Goal: Information Seeking & Learning: Learn about a topic

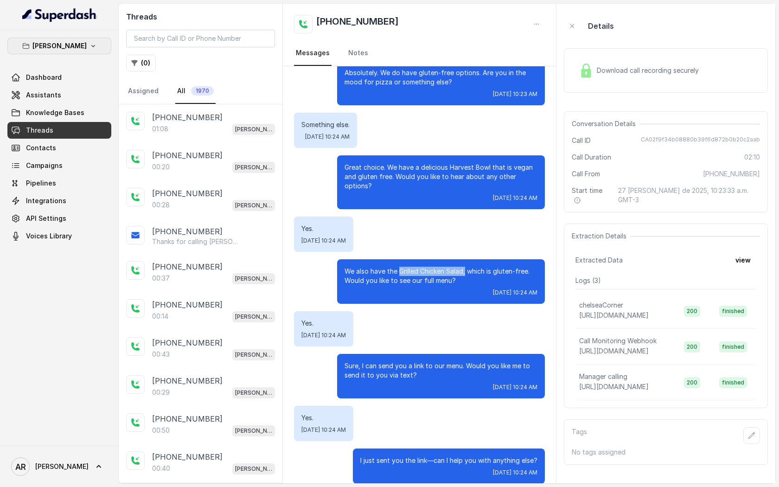
click at [77, 49] on p "Chelsea Corner" at bounding box center [59, 45] width 54 height 11
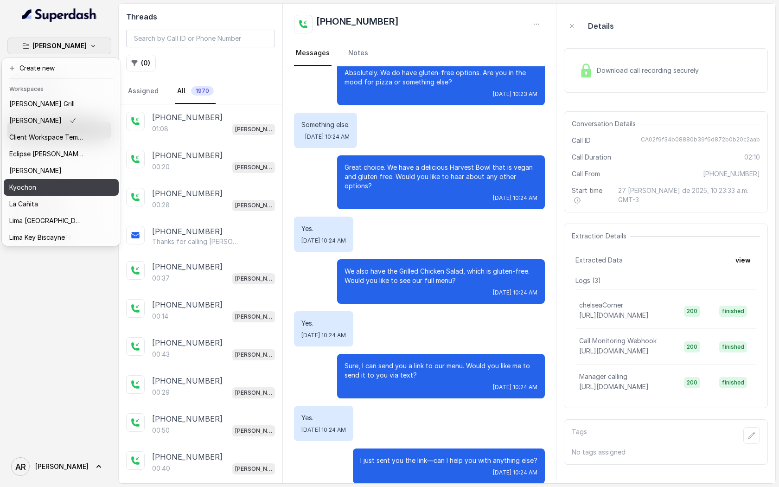
scroll to position [85, 0]
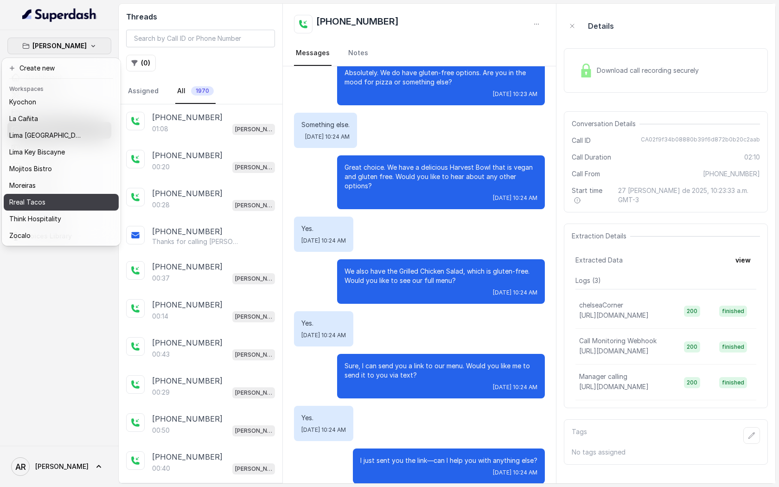
click at [63, 203] on div "Rreal Tacos" at bounding box center [46, 202] width 74 height 11
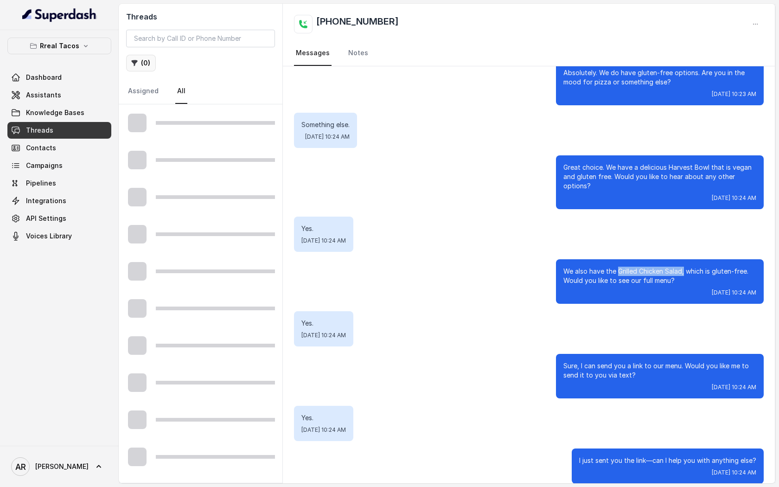
click at [135, 68] on button "( 0 )" at bounding box center [141, 63] width 30 height 17
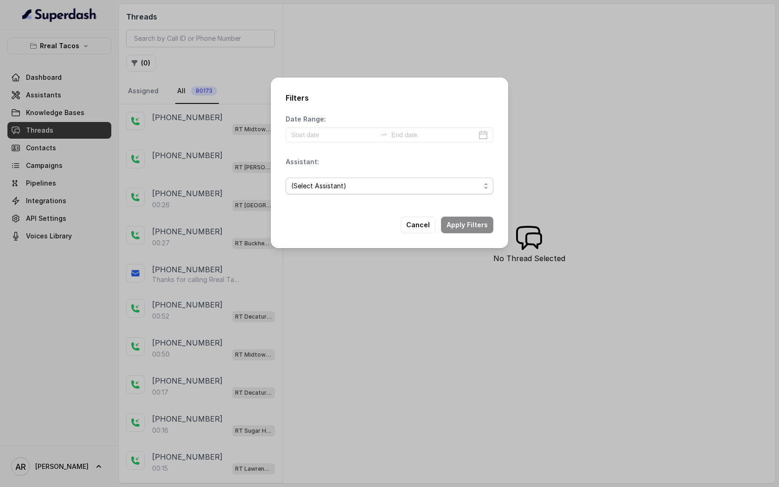
click at [354, 182] on span "(Select Assistant)" at bounding box center [385, 185] width 189 height 11
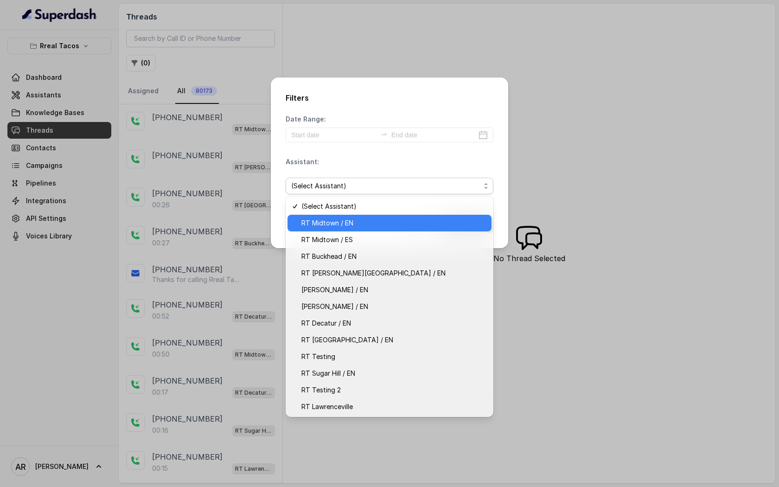
click at [378, 220] on span "RT Midtown / EN" at bounding box center [394, 223] width 185 height 11
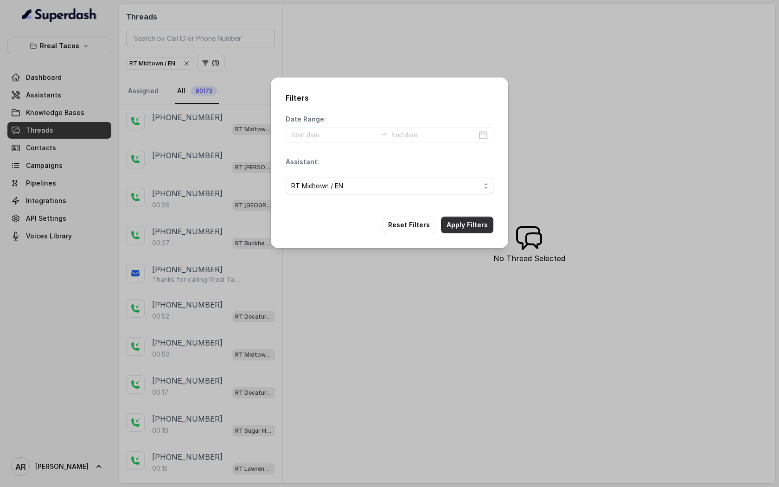
click at [468, 229] on button "Apply Filters" at bounding box center [467, 225] width 52 height 17
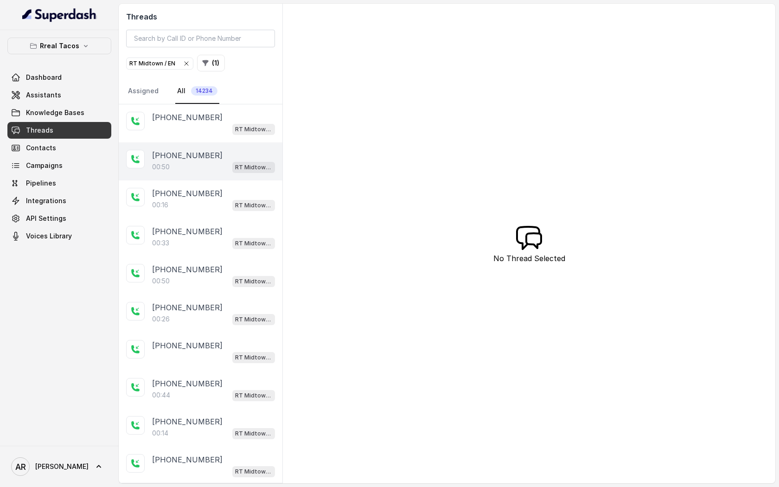
click at [219, 150] on div "+14045549404" at bounding box center [213, 155] width 123 height 11
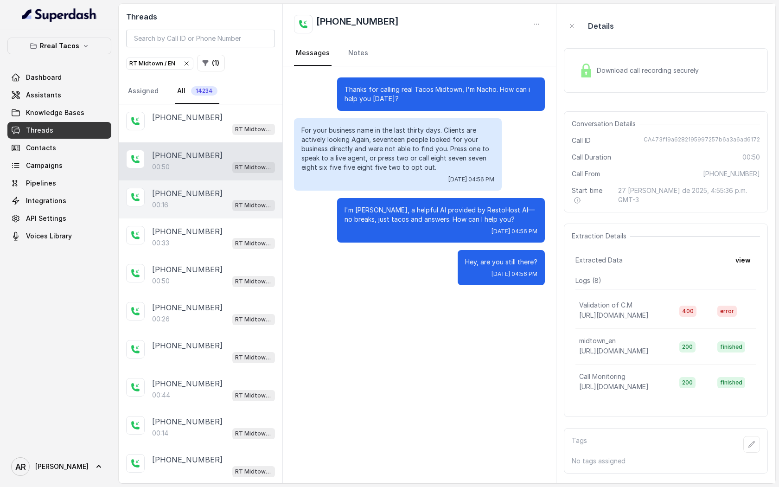
click at [234, 196] on div "+14022246129" at bounding box center [213, 193] width 123 height 11
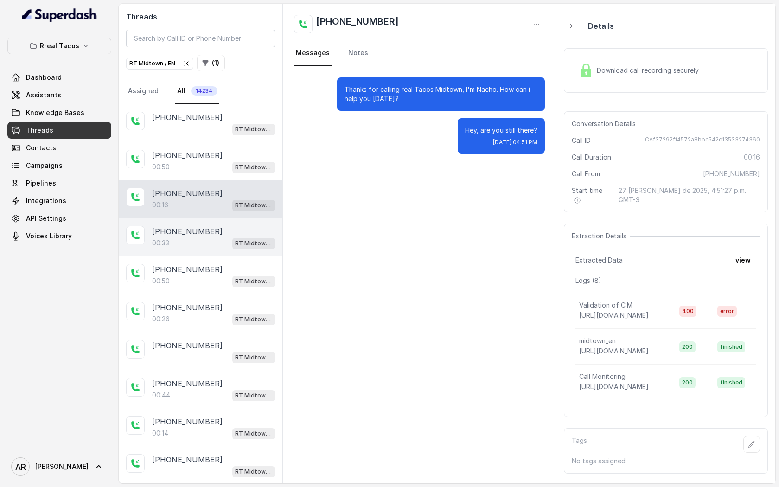
click at [219, 242] on div "00:33 RT Midtown / EN" at bounding box center [213, 243] width 123 height 12
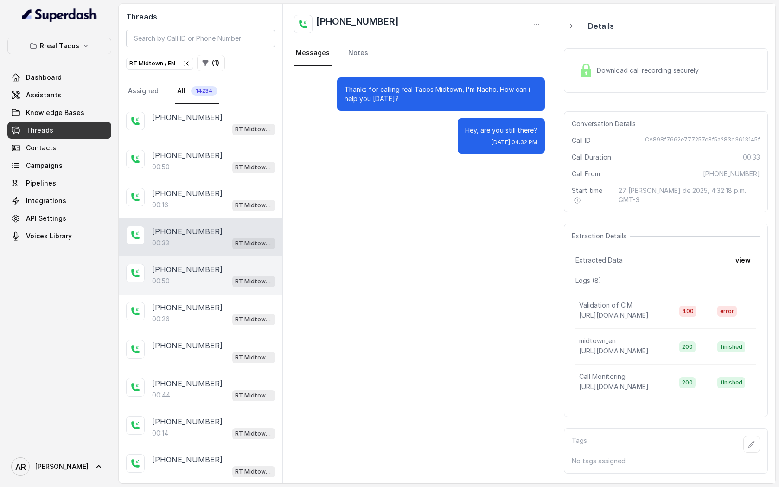
click at [212, 282] on div "00:50 RT Midtown / EN" at bounding box center [213, 281] width 123 height 12
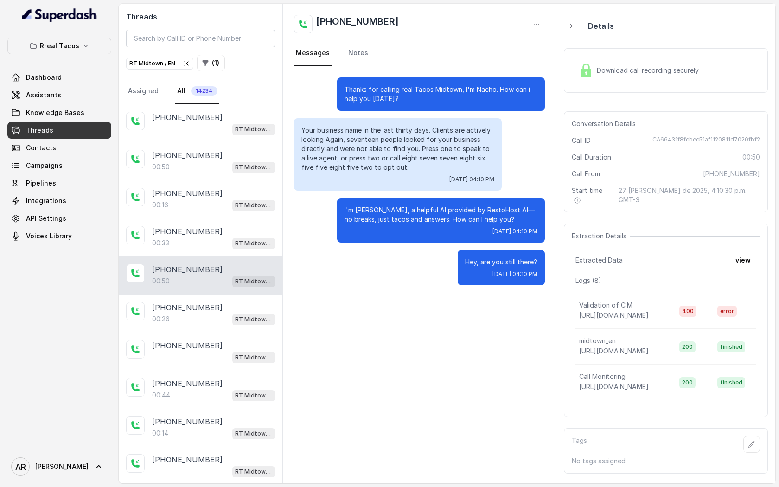
click at [209, 283] on div "00:50 RT Midtown / EN" at bounding box center [213, 281] width 123 height 12
click at [213, 303] on div "+16782003595" at bounding box center [213, 307] width 123 height 11
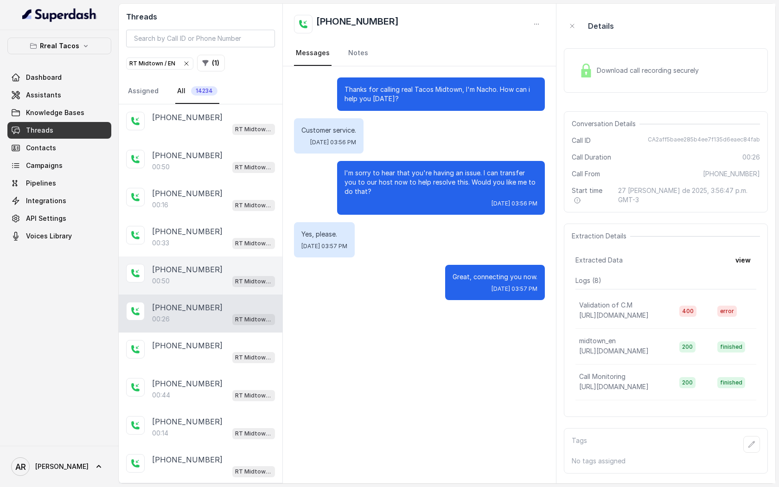
click at [218, 279] on div "00:50 RT Midtown / EN" at bounding box center [213, 281] width 123 height 12
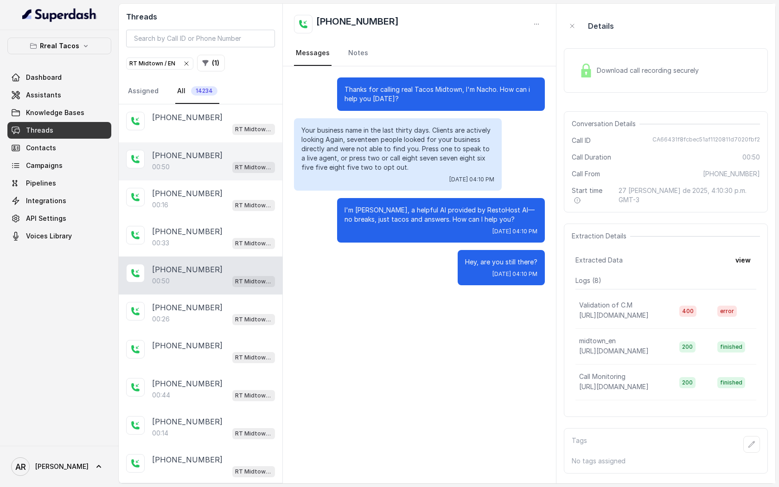
click at [211, 157] on div "+14045549404" at bounding box center [213, 155] width 123 height 11
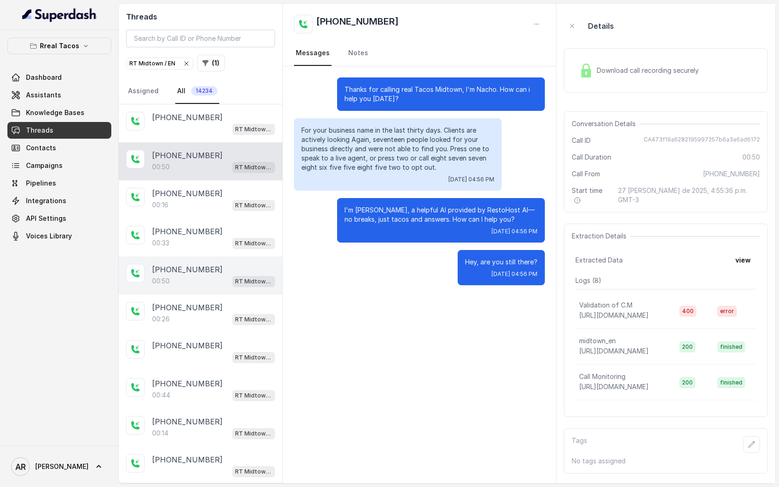
click at [168, 282] on p "00:50" at bounding box center [161, 281] width 18 height 9
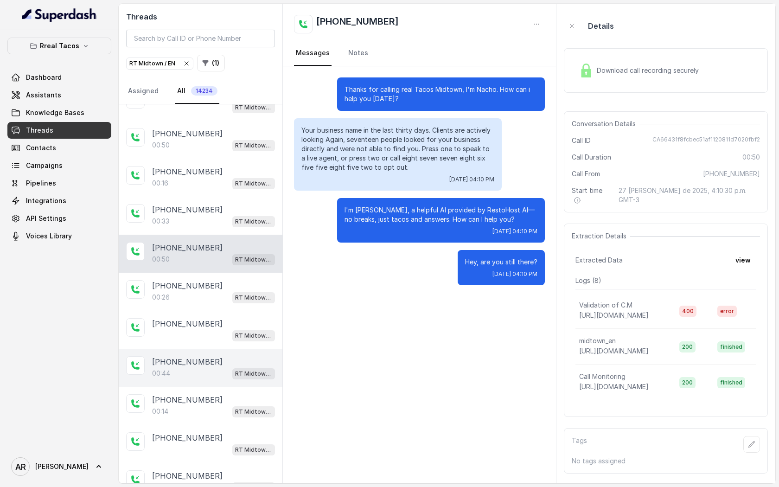
scroll to position [22, 0]
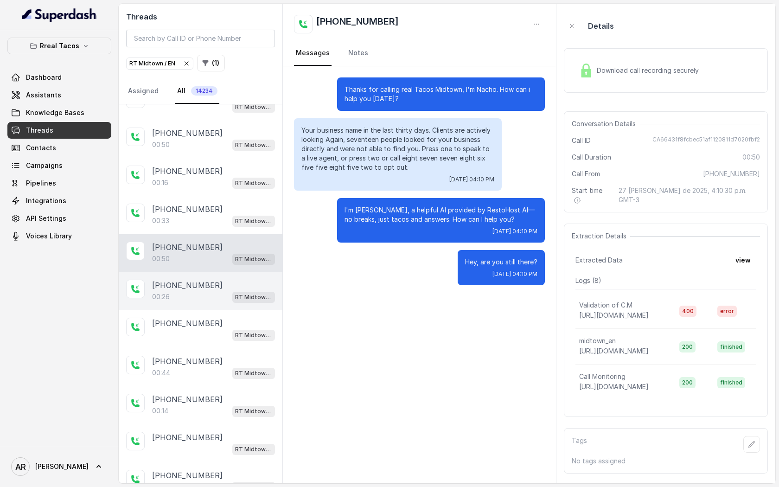
click at [225, 291] on div "00:26 RT Midtown / EN" at bounding box center [213, 297] width 123 height 12
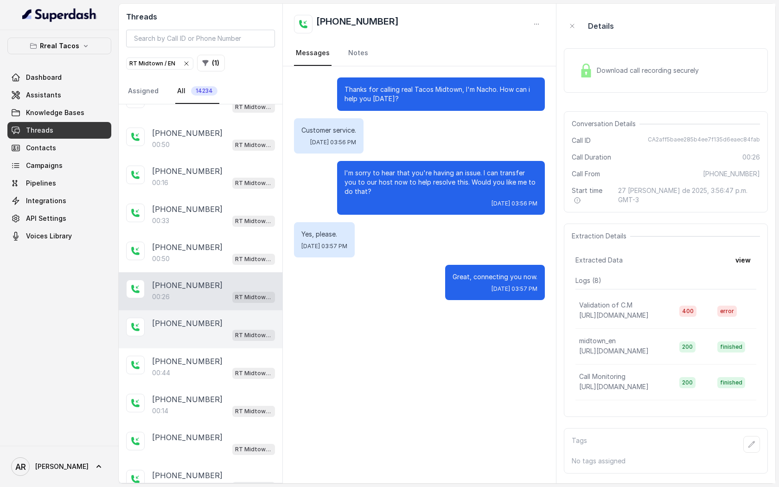
click at [220, 323] on div "+14709448505" at bounding box center [213, 323] width 123 height 11
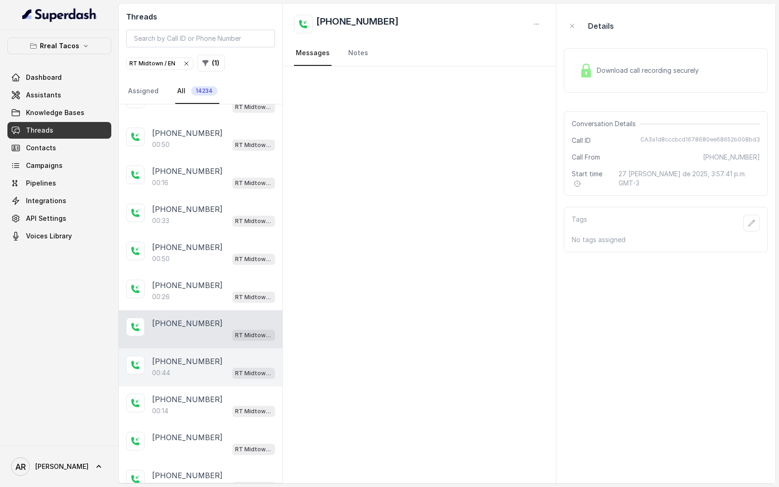
click at [227, 359] on div "+18034420356" at bounding box center [213, 361] width 123 height 11
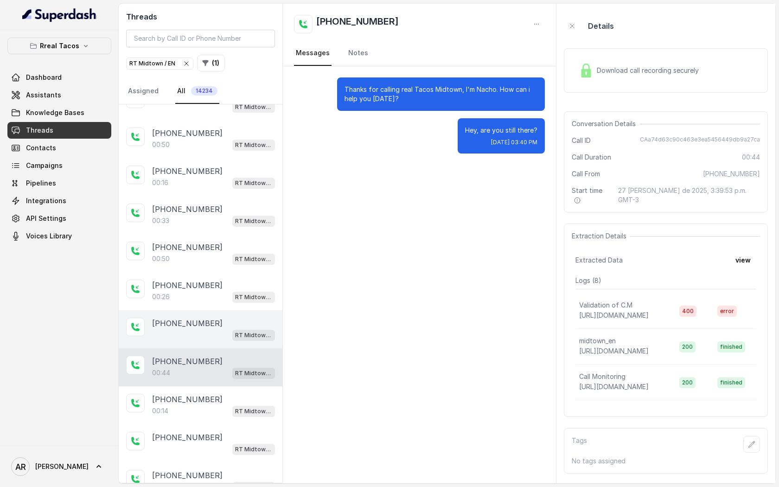
click at [231, 324] on div "+14709448505" at bounding box center [213, 323] width 123 height 11
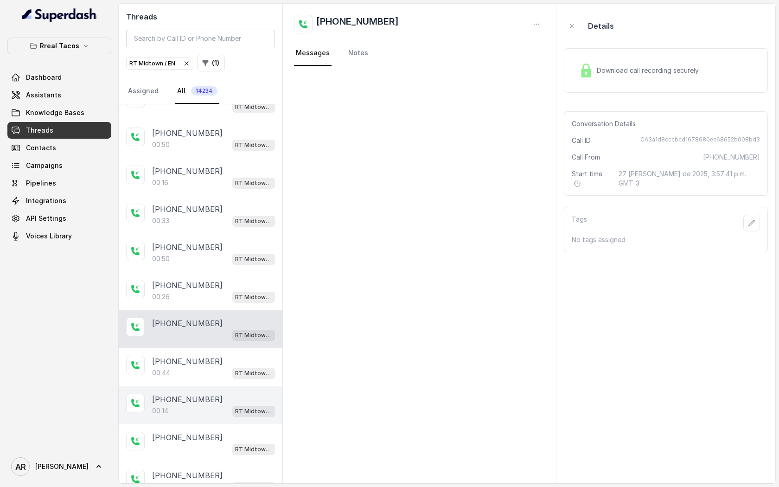
click at [231, 397] on div "+14042389450" at bounding box center [213, 399] width 123 height 11
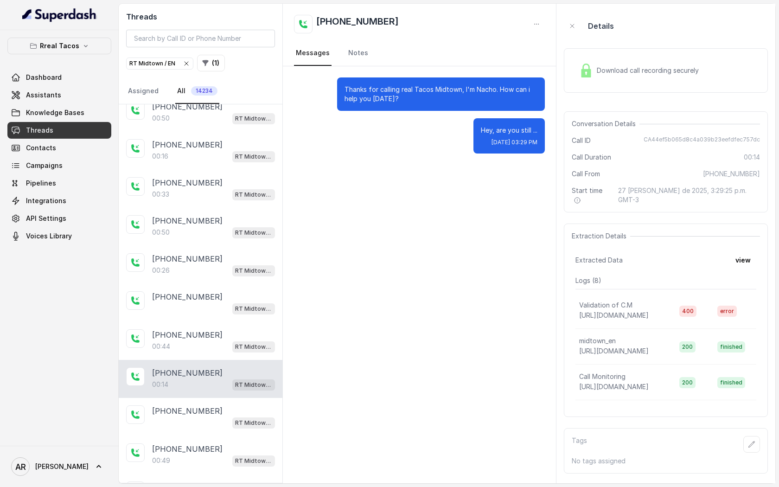
click at [231, 398] on div "+14046428381 RT Midtown / EN" at bounding box center [201, 417] width 164 height 38
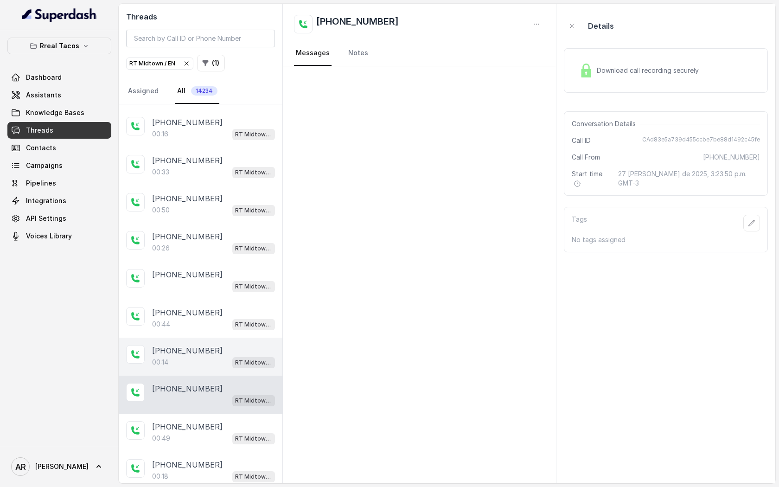
scroll to position [119, 0]
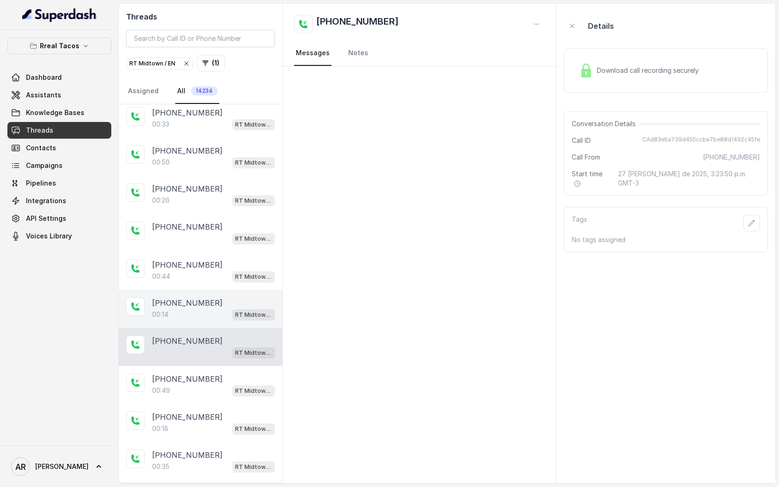
click at [231, 397] on div "+17065812493 00:49 RT Midtown / EN" at bounding box center [201, 385] width 164 height 38
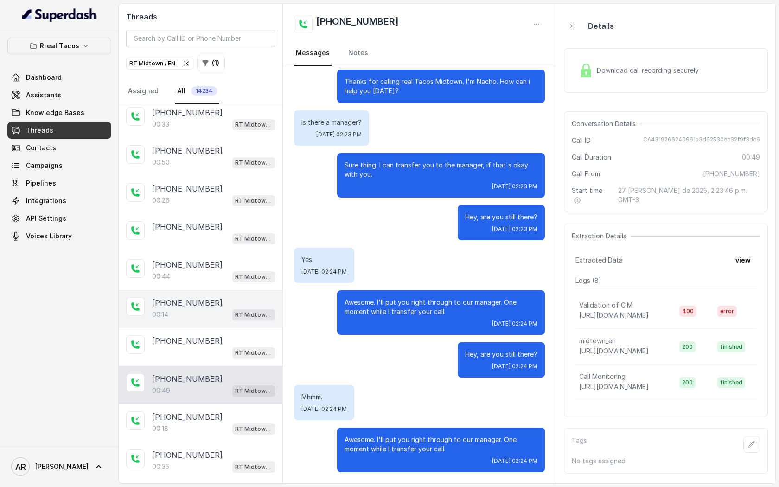
scroll to position [241, 0]
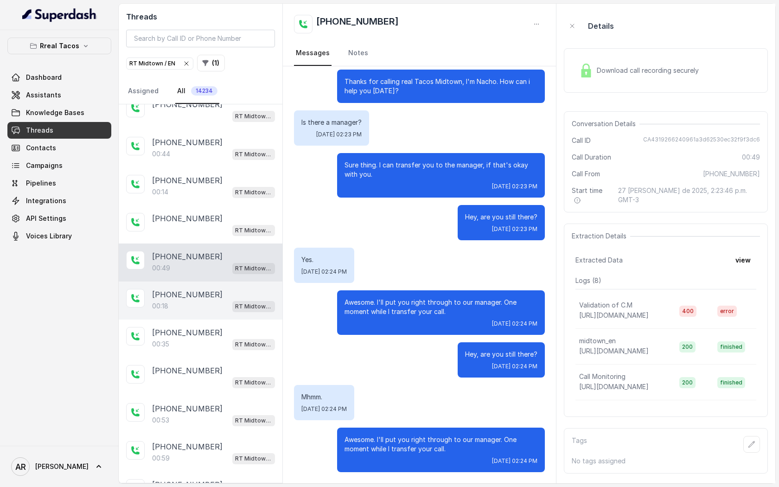
click at [231, 315] on div "+17065812493 00:18 RT Midtown / EN" at bounding box center [201, 301] width 164 height 38
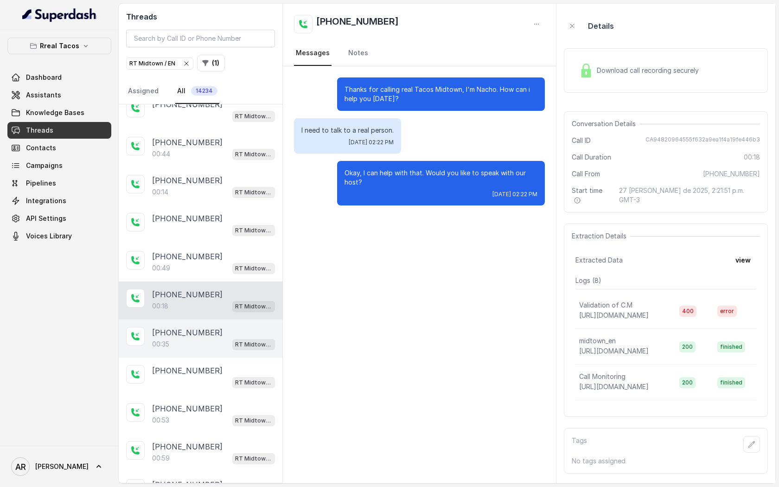
click at [233, 335] on div "+14709448505" at bounding box center [213, 332] width 123 height 11
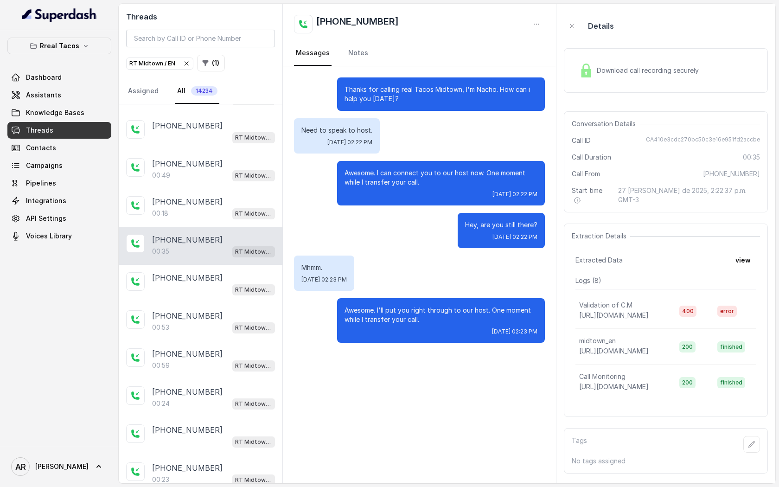
scroll to position [342, 0]
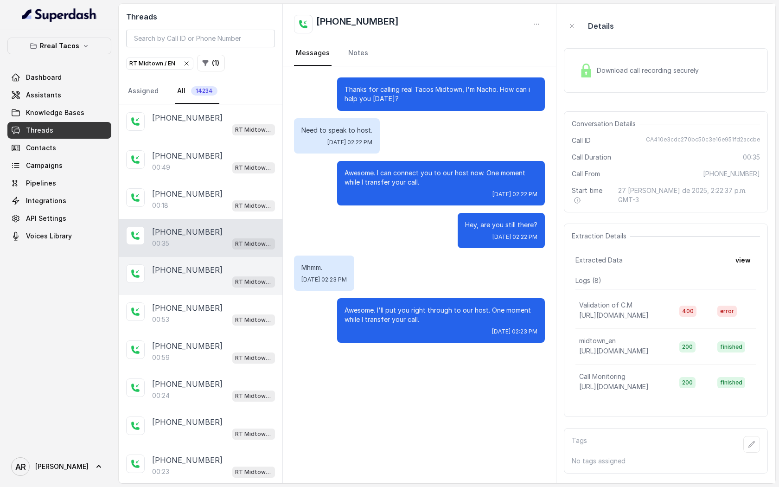
click at [216, 283] on div "RT Midtown / EN" at bounding box center [213, 282] width 123 height 12
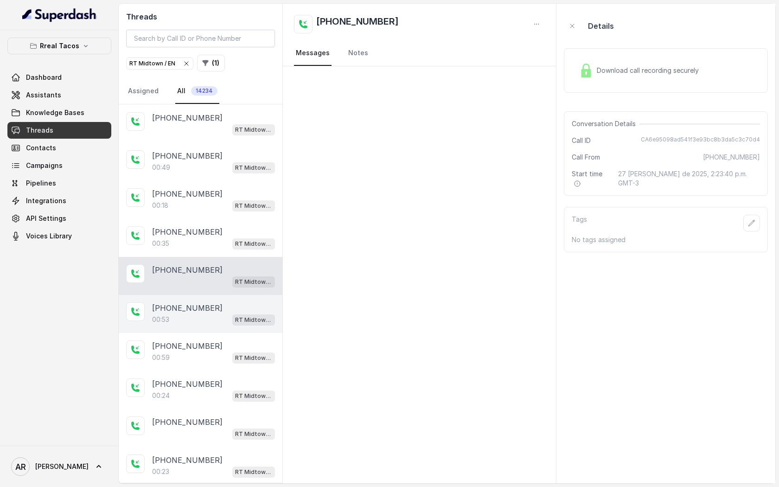
click at [224, 318] on div "00:53 RT Midtown / EN" at bounding box center [213, 320] width 123 height 12
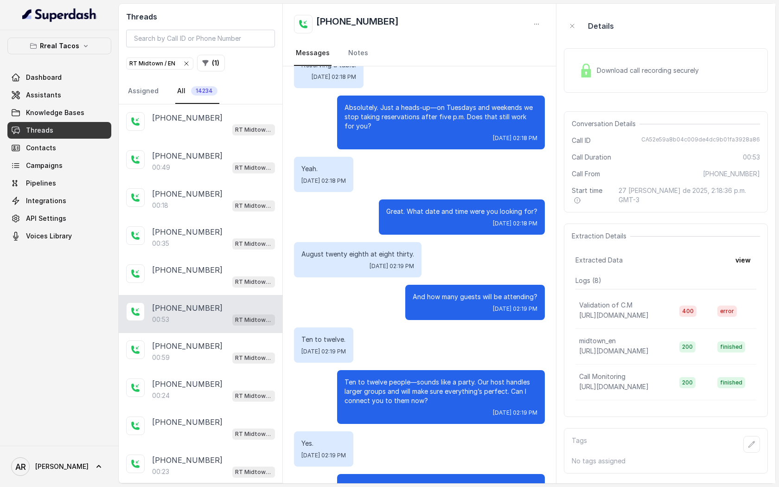
scroll to position [112, 0]
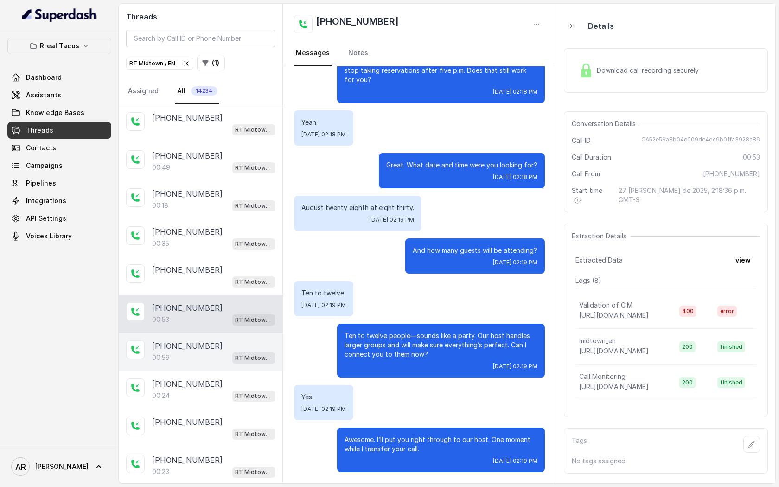
click at [232, 346] on div "+17065812493" at bounding box center [213, 346] width 123 height 11
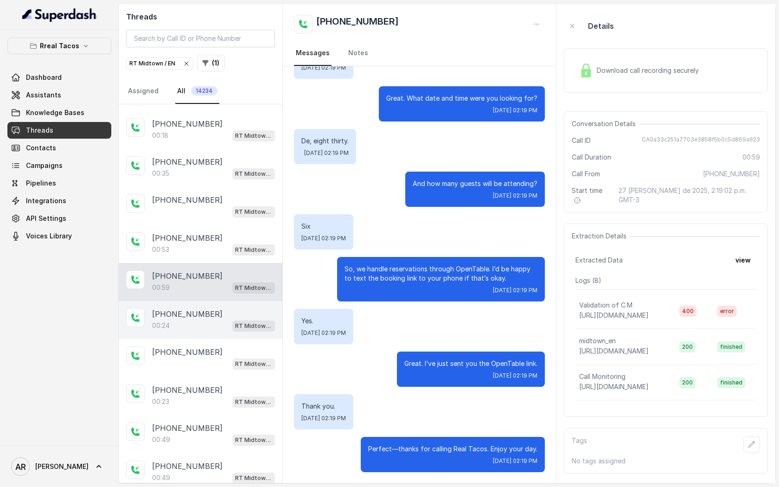
scroll to position [414, 0]
click at [210, 310] on div "+16787519733" at bounding box center [213, 312] width 123 height 11
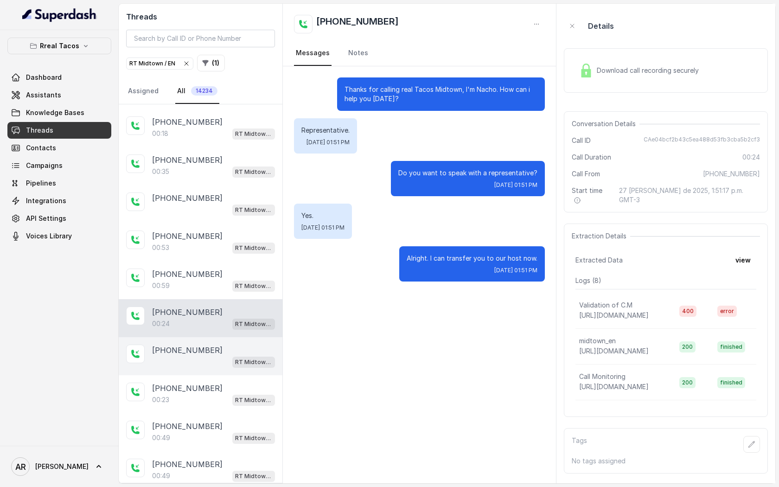
click at [214, 356] on div "RT Midtown / EN" at bounding box center [213, 362] width 123 height 12
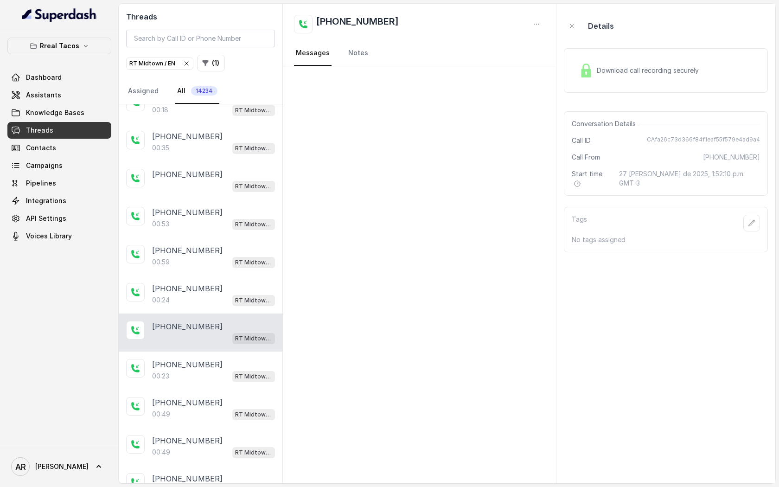
scroll to position [476, 0]
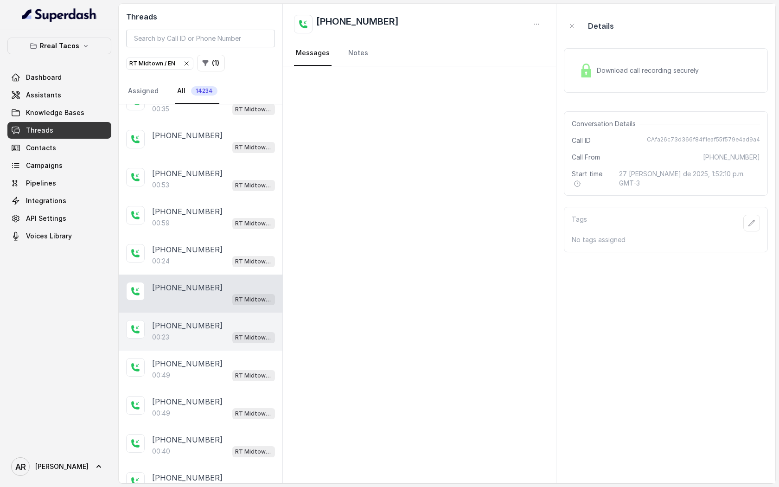
click at [205, 331] on div "00:23 RT Midtown / EN" at bounding box center [213, 337] width 123 height 12
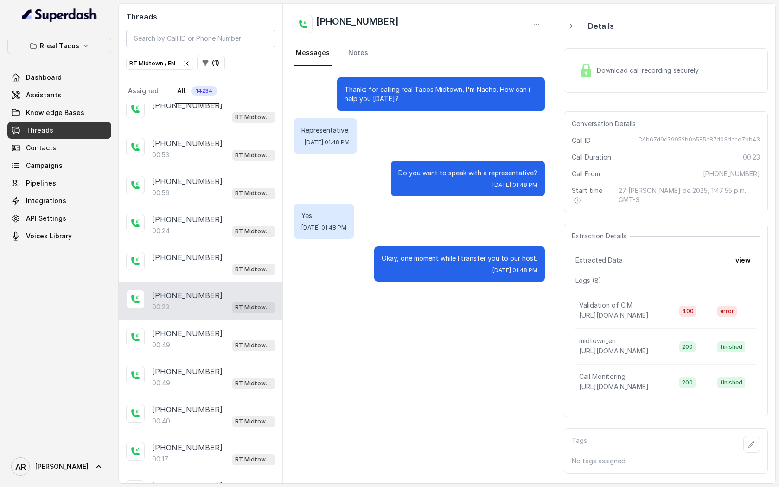
scroll to position [509, 0]
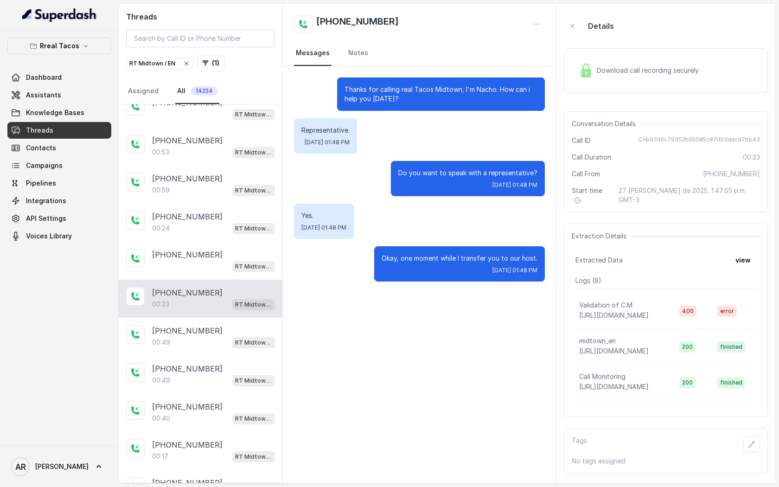
click at [205, 330] on p "+14046942724" at bounding box center [187, 330] width 71 height 11
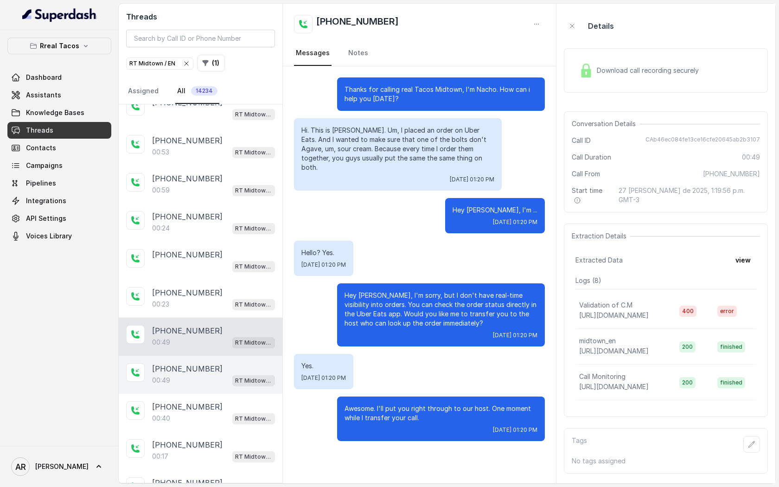
click at [197, 363] on p "+17692347545" at bounding box center [187, 368] width 71 height 11
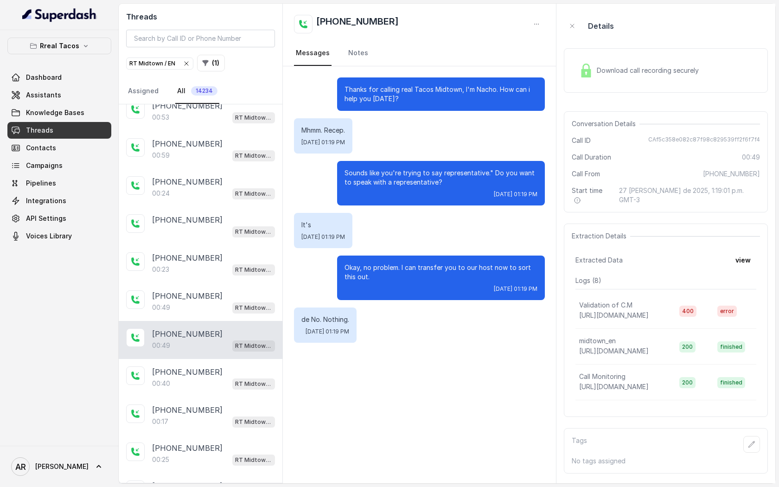
scroll to position [544, 0]
click at [199, 371] on p "+16364840905" at bounding box center [187, 372] width 71 height 11
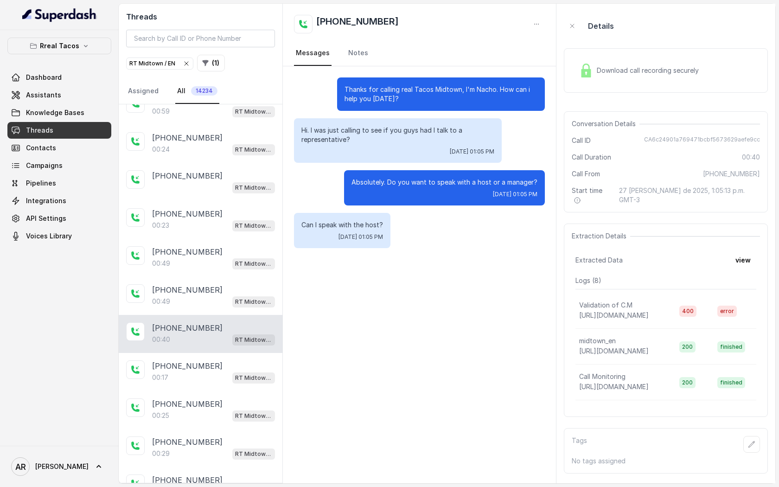
scroll to position [589, 0]
click at [198, 371] on div "00:17 RT Midtown / EN" at bounding box center [213, 377] width 123 height 12
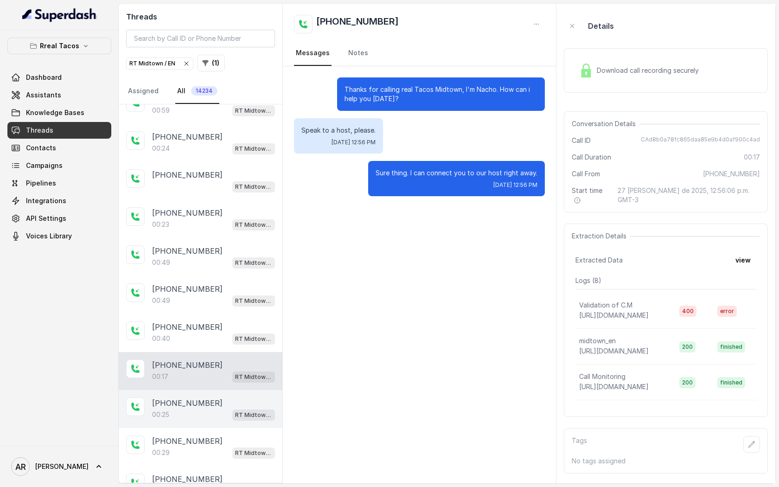
click at [208, 391] on div "+14709448505 00:25 RT Midtown / EN" at bounding box center [201, 409] width 164 height 38
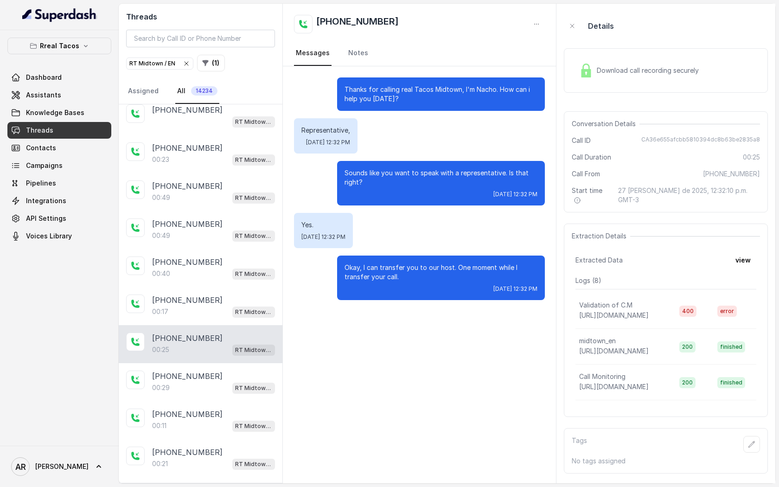
scroll to position [658, 0]
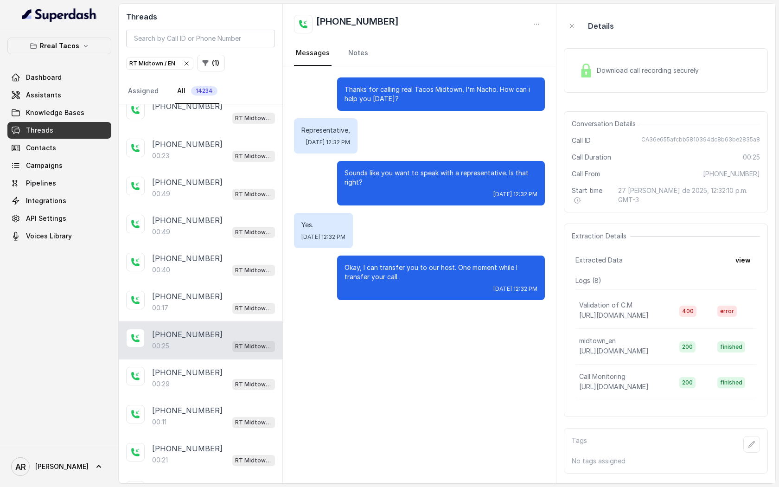
click at [208, 391] on div "+16787519733 00:29 RT Midtown / EN" at bounding box center [201, 379] width 164 height 38
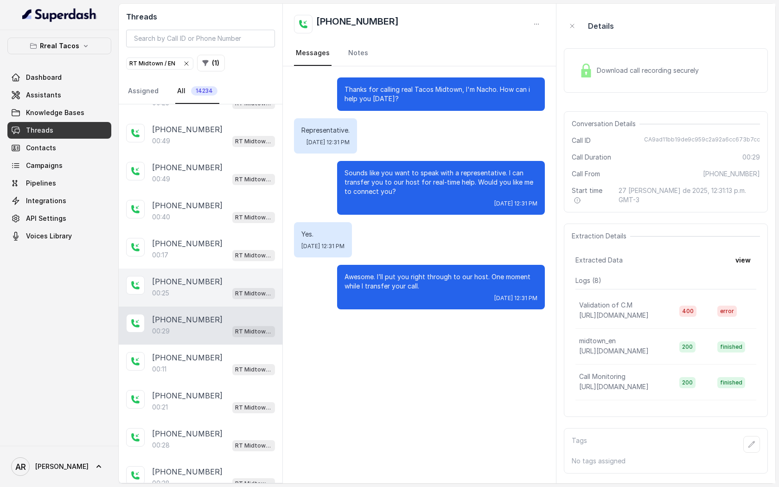
scroll to position [712, 0]
click at [208, 391] on div "+16787519733" at bounding box center [213, 394] width 123 height 11
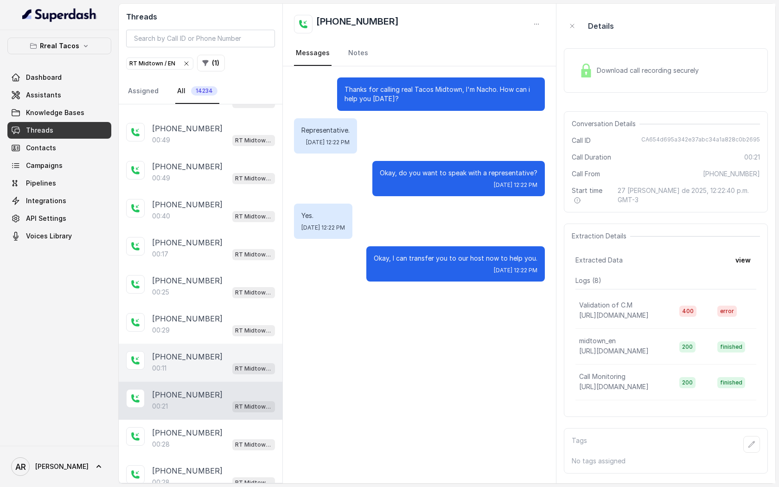
click at [206, 355] on div "+12106069451" at bounding box center [213, 356] width 123 height 11
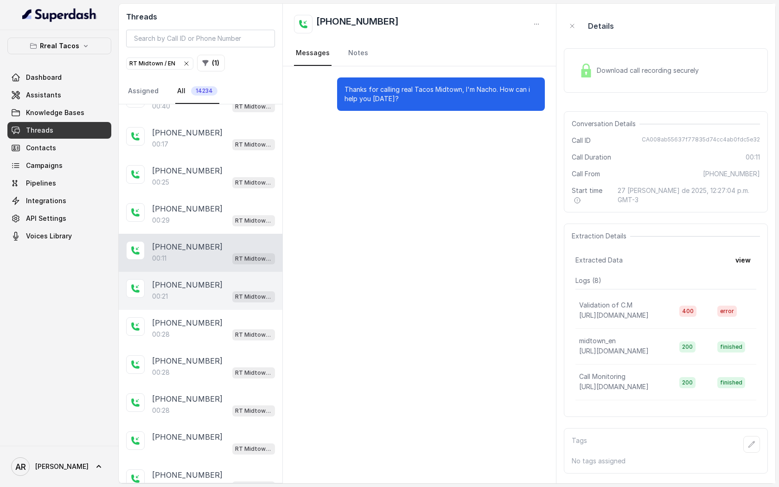
scroll to position [860, 0]
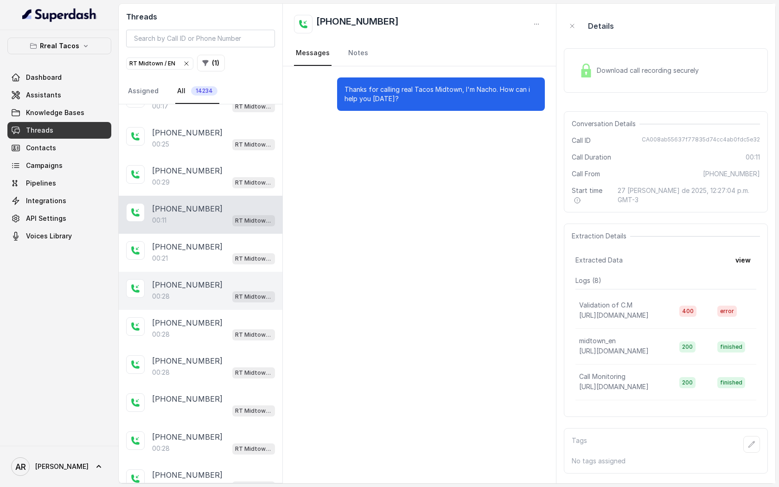
click at [219, 272] on div "+14709448505 00:28 RT Midtown / EN" at bounding box center [201, 291] width 164 height 38
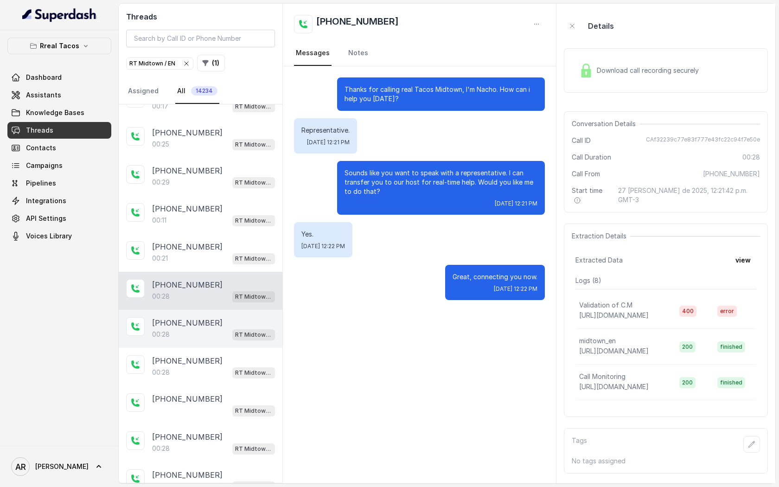
click at [214, 320] on div "+16787519733" at bounding box center [213, 322] width 123 height 11
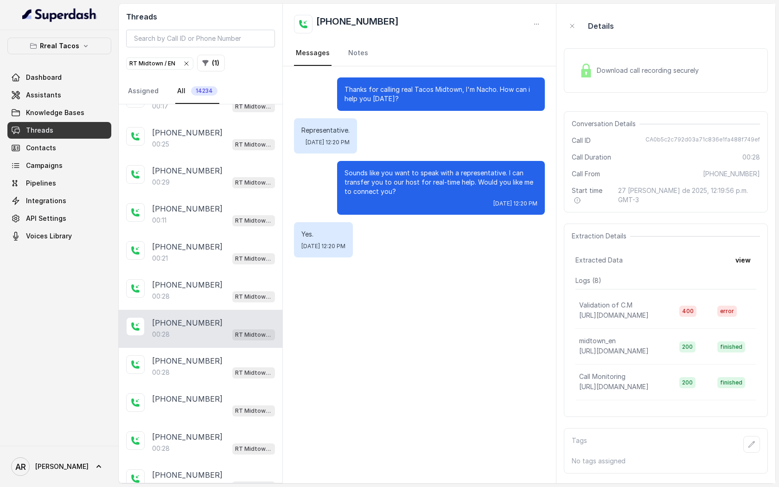
click at [251, 487] on main "Threads RT Midtown / EN ( 1 ) Assigned All 14234 +14045518423 RT Midtown / EN +…" at bounding box center [389, 243] width 779 height 487
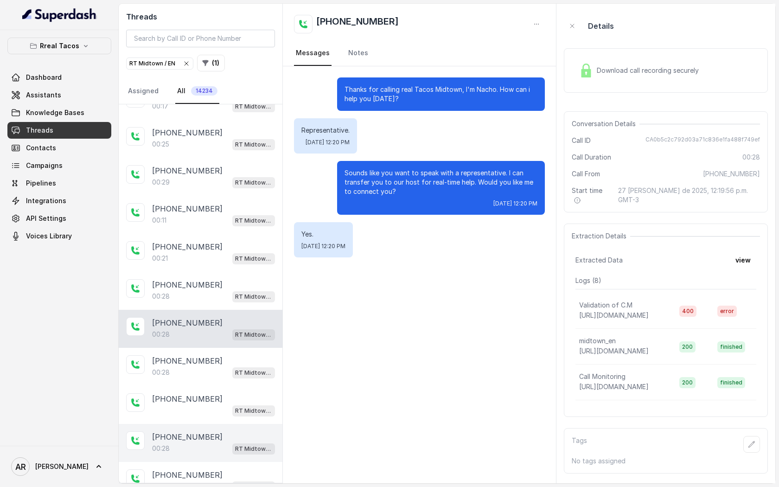
click at [213, 431] on div "+14709908469" at bounding box center [213, 436] width 123 height 11
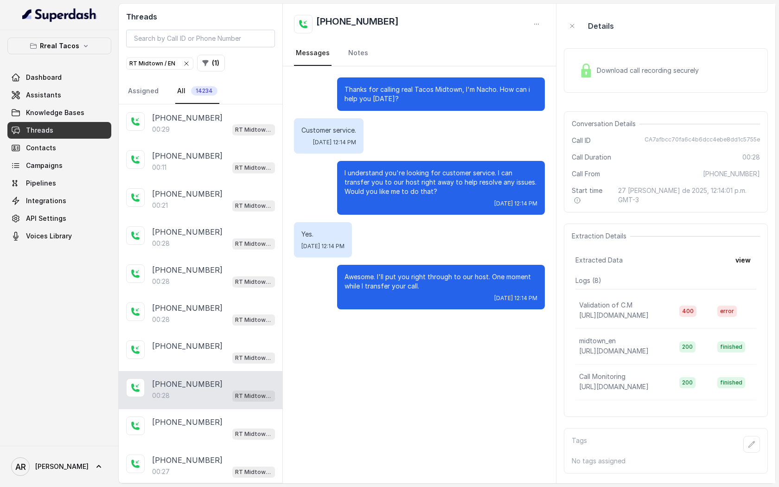
scroll to position [928, 0]
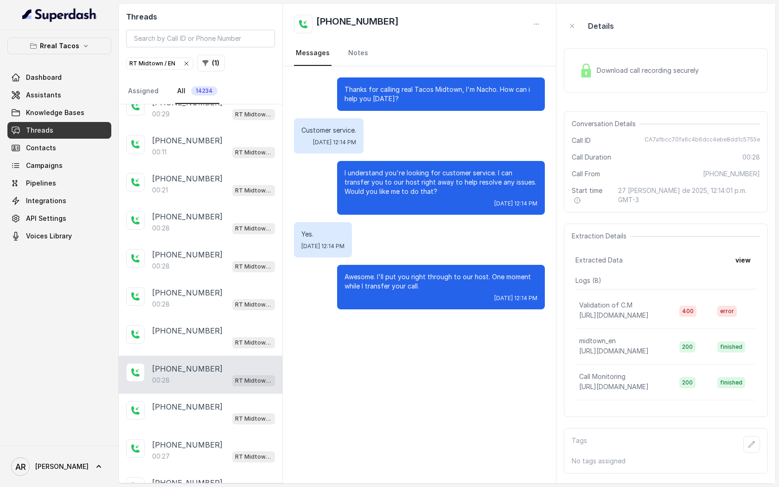
click at [213, 432] on div "+14709908469 00:27 RT Midtown / EN" at bounding box center [201, 451] width 164 height 38
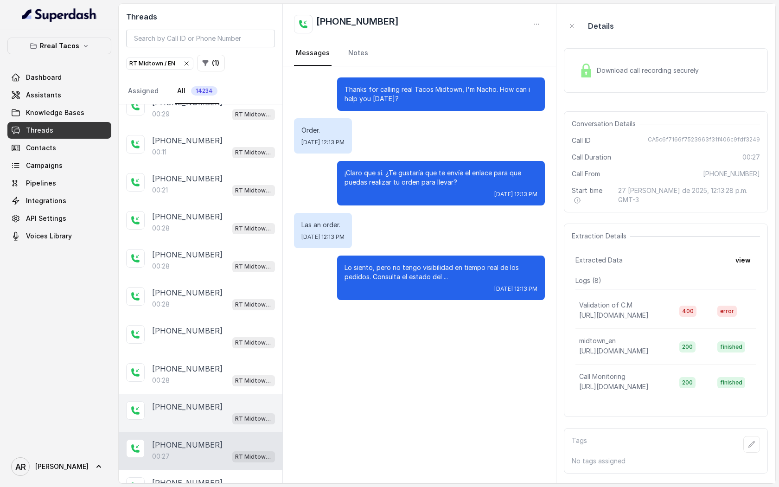
click at [212, 417] on div "+16786899993 RT Midtown / EN" at bounding box center [201, 413] width 164 height 38
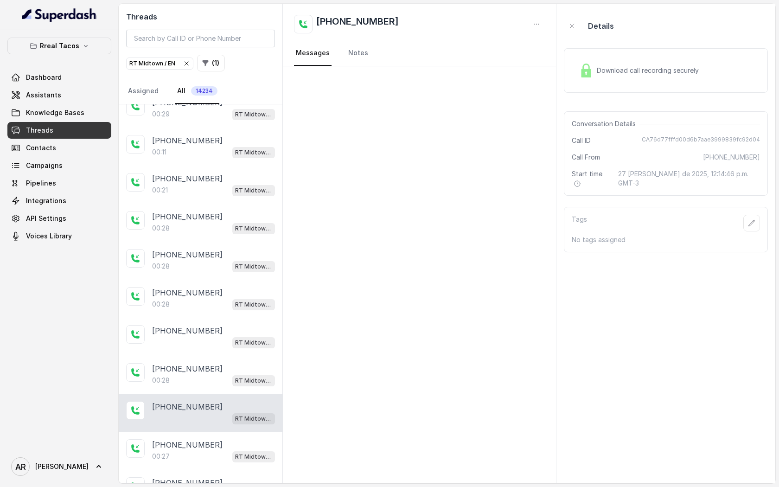
click at [592, 81] on div "Download call recording securely" at bounding box center [666, 70] width 204 height 45
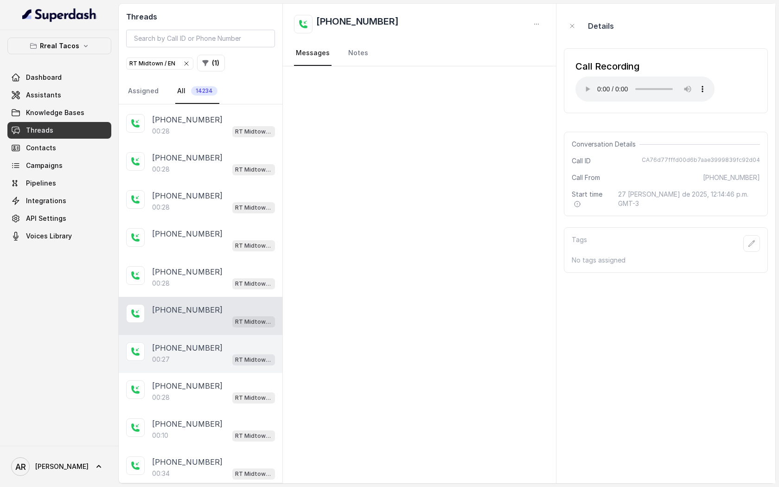
scroll to position [1049, 0]
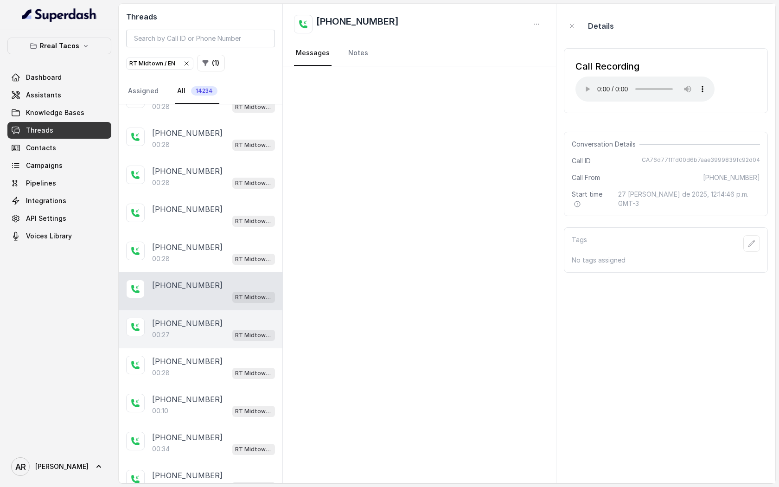
click at [192, 334] on div "+14709908469 00:27 RT Midtown / EN" at bounding box center [201, 329] width 164 height 38
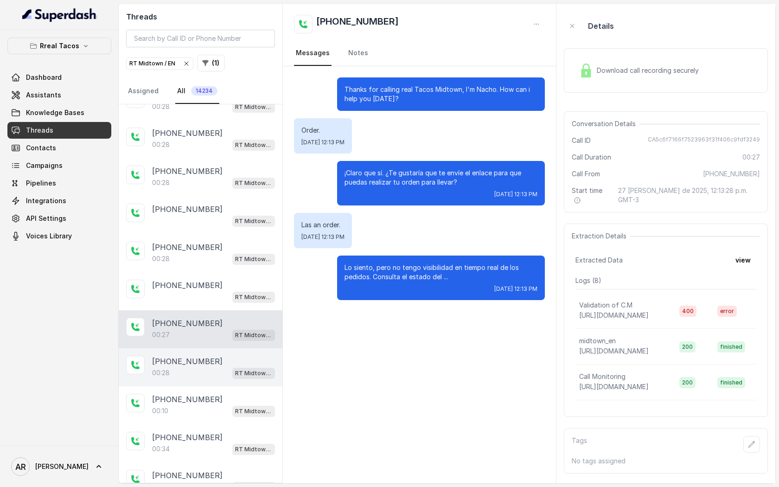
click at [188, 348] on div "+14709908469 00:28 RT Midtown / EN" at bounding box center [201, 367] width 164 height 38
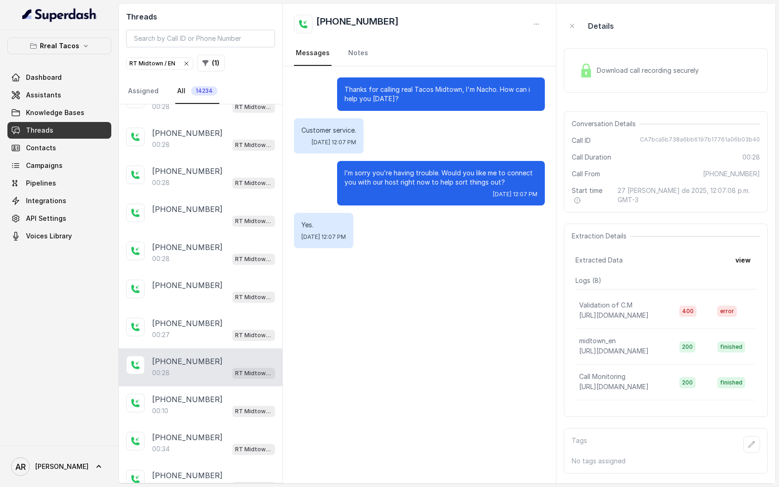
click at [197, 356] on p "+14709908469" at bounding box center [187, 361] width 71 height 11
click at [199, 386] on div "+14709448505 00:10 RT Midtown / EN" at bounding box center [201, 405] width 164 height 38
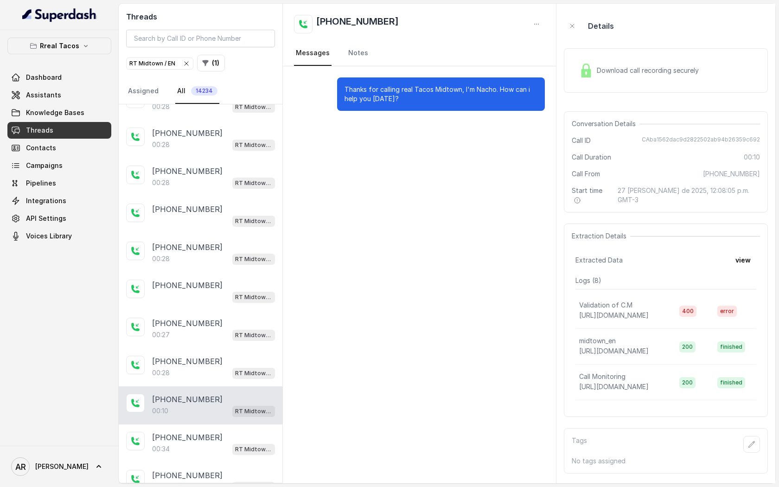
scroll to position [1070, 0]
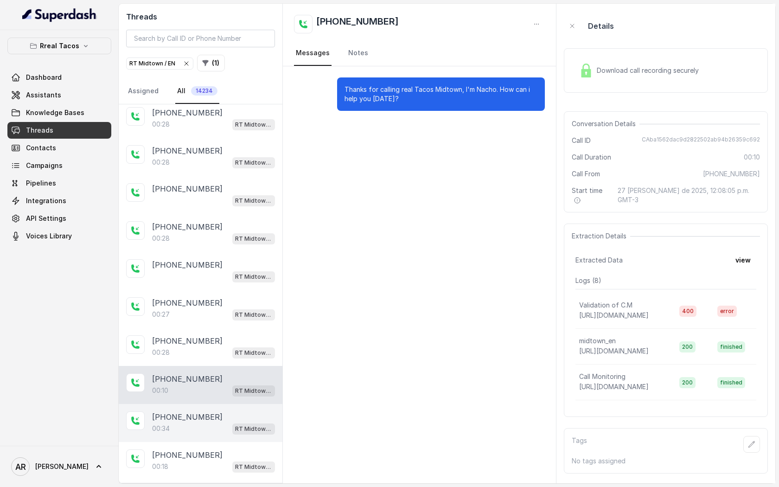
click at [209, 412] on div "+14709448505" at bounding box center [213, 417] width 123 height 11
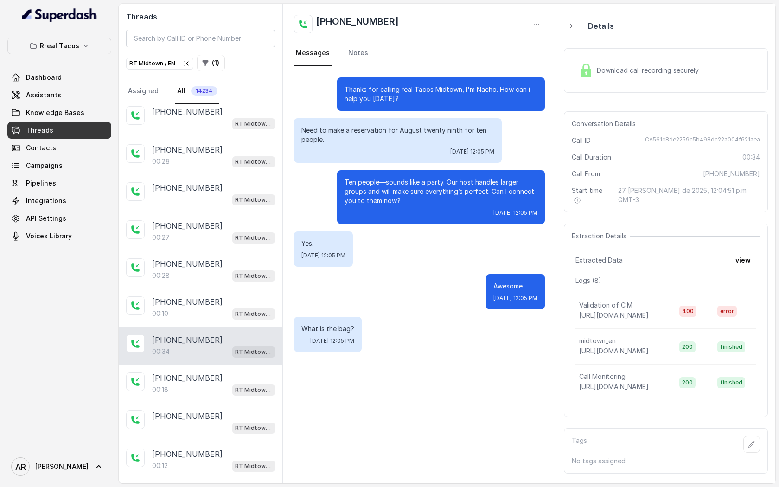
scroll to position [1183, 0]
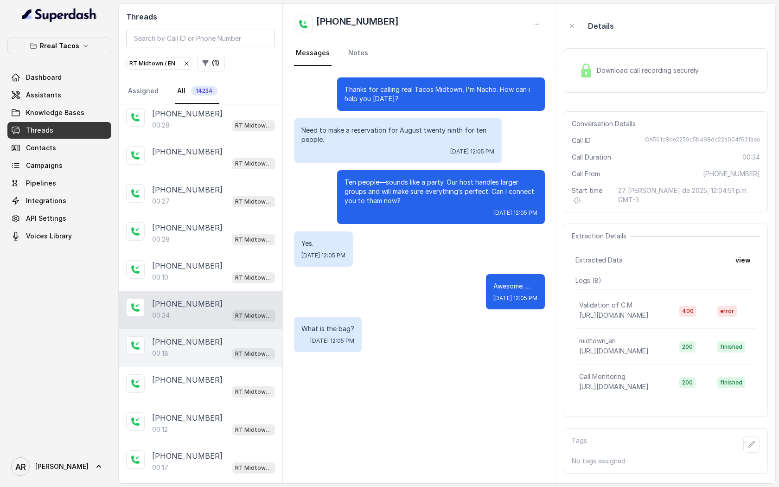
click at [211, 336] on div "+14704100219" at bounding box center [213, 341] width 123 height 11
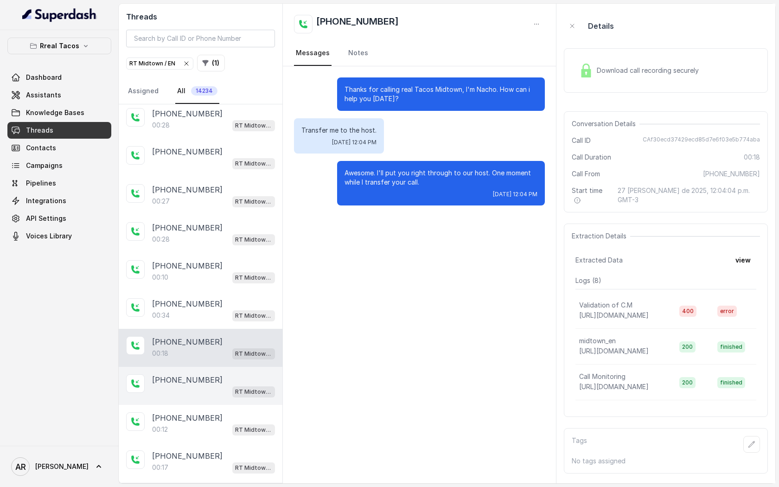
click at [211, 374] on div "+14709448505" at bounding box center [213, 379] width 123 height 11
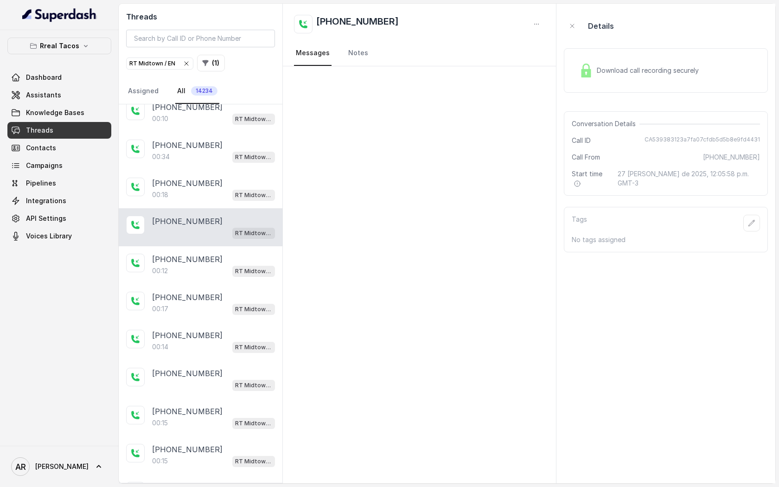
click at [211, 368] on div "+14042825854" at bounding box center [213, 373] width 123 height 11
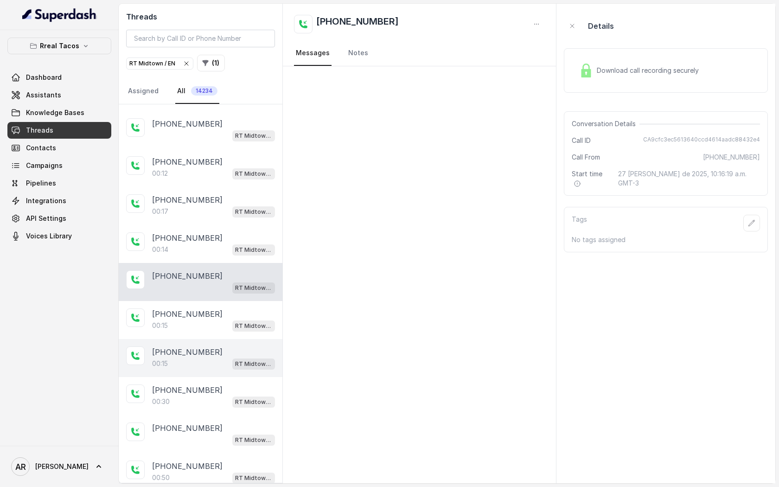
scroll to position [1456, 0]
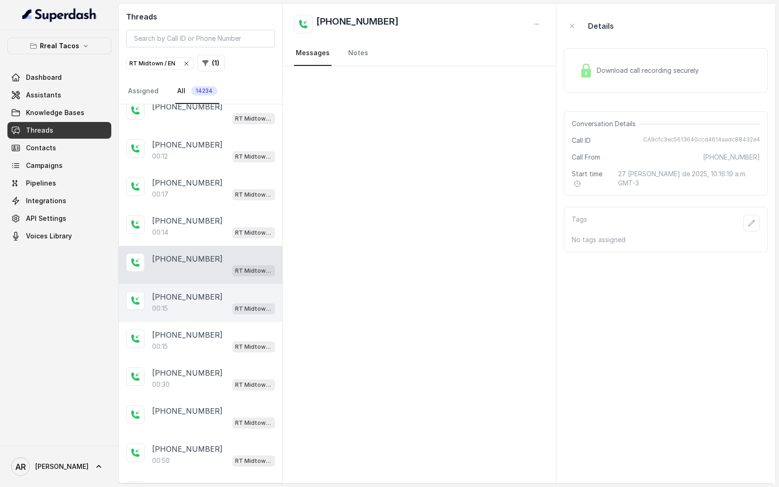
click at [209, 306] on div "+14044701742 00:15 RT Midtown / EN" at bounding box center [201, 303] width 164 height 38
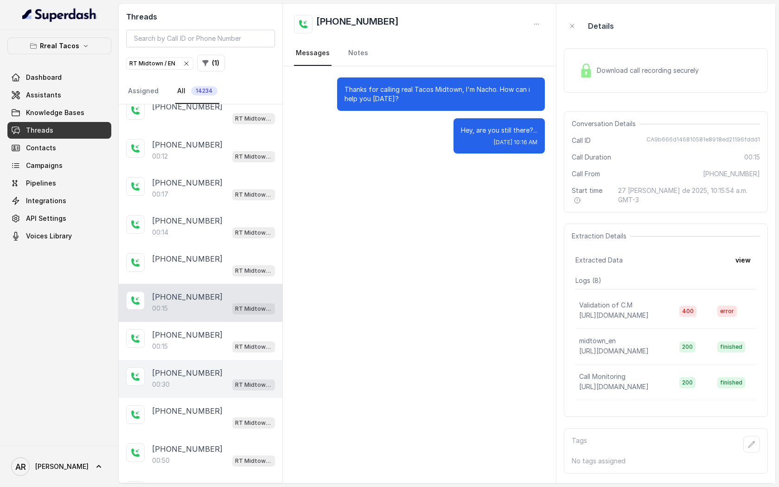
scroll to position [1465, 0]
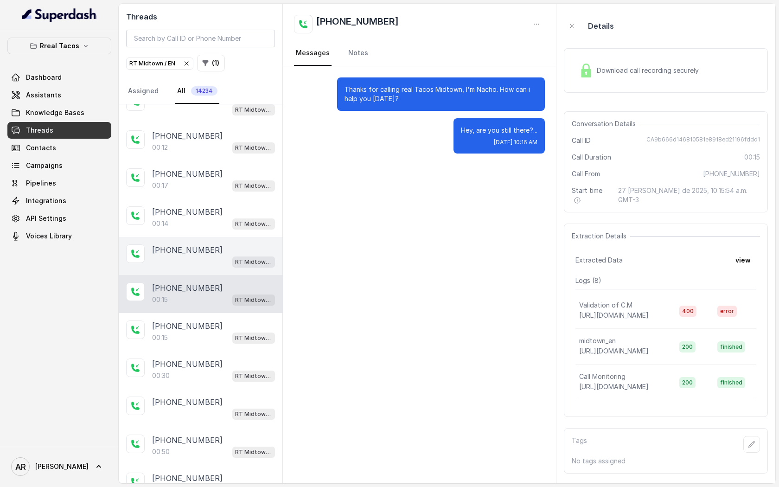
click at [212, 256] on div "RT Midtown / EN" at bounding box center [213, 262] width 123 height 12
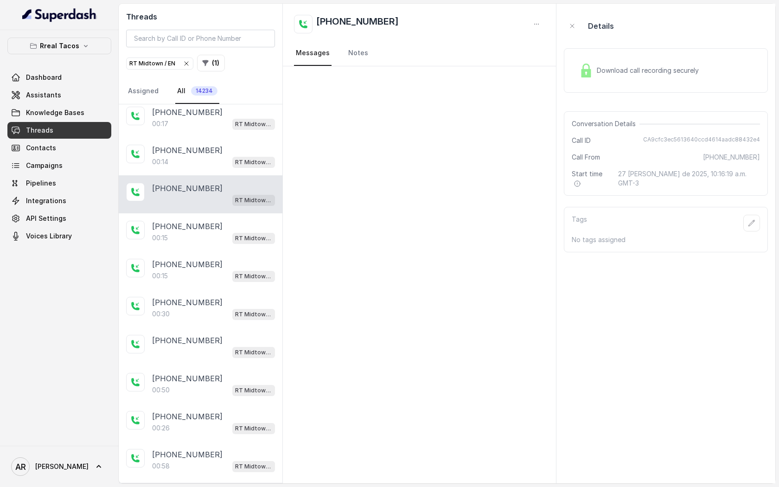
scroll to position [1525, 0]
click at [214, 354] on div "+14709555144 RT Midtown / EN" at bounding box center [201, 348] width 164 height 38
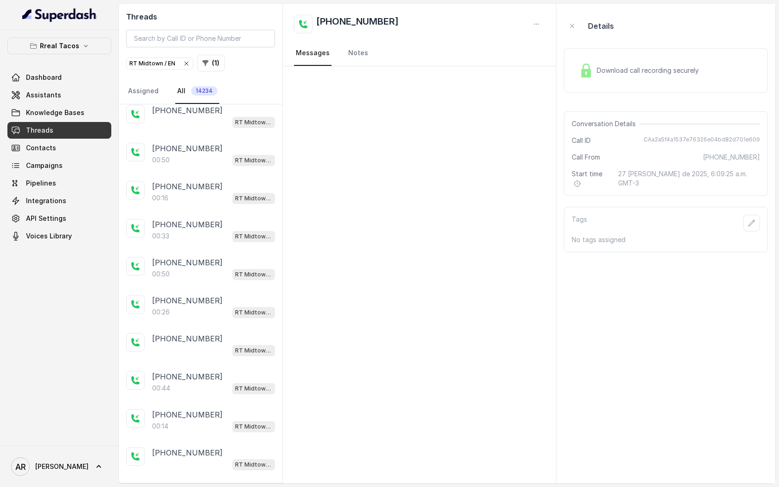
scroll to position [7, 0]
click at [206, 111] on div "+14045518423" at bounding box center [213, 109] width 123 height 11
click at [579, 71] on img at bounding box center [586, 71] width 14 height 14
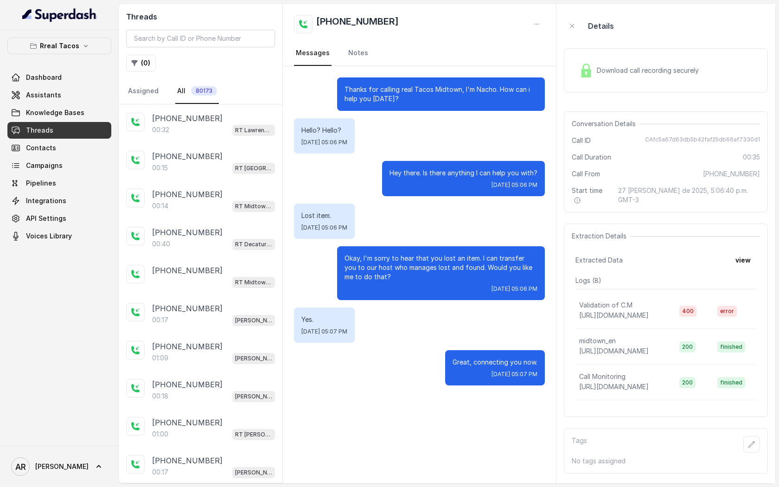
scroll to position [1528, 0]
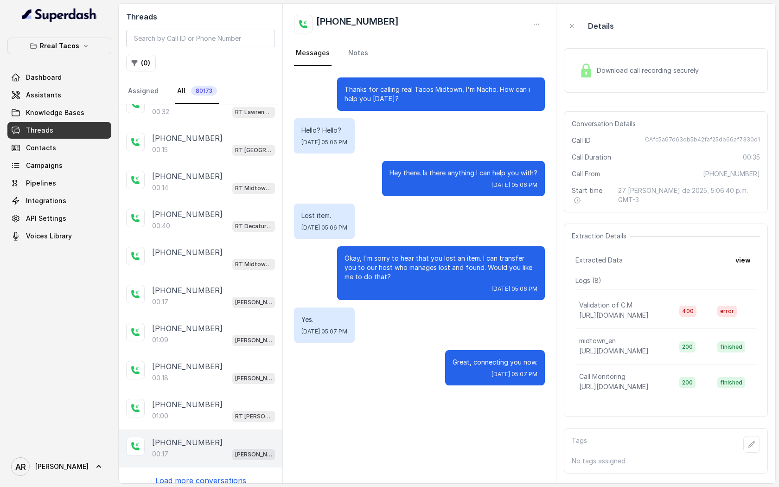
click at [219, 430] on div "+17063001420 00:17 RT Cumming / EN" at bounding box center [201, 449] width 164 height 38
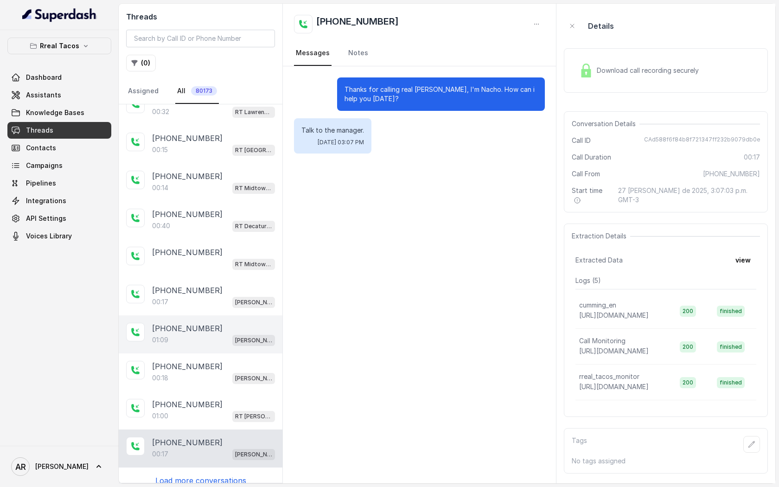
click at [214, 335] on div "01:09 RT Chamblee / EN" at bounding box center [213, 340] width 123 height 12
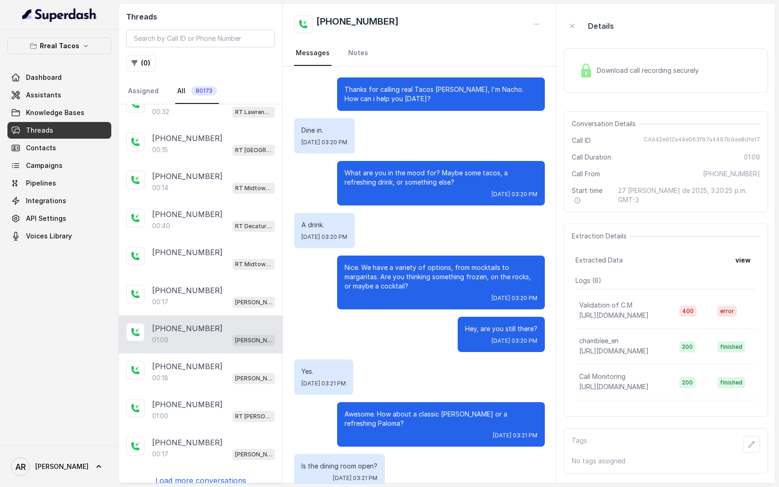
scroll to position [69, 0]
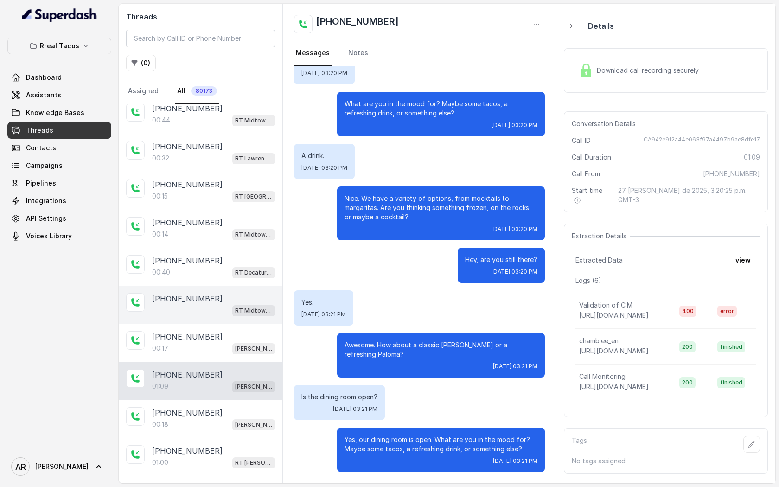
click at [205, 293] on div "+14046428381" at bounding box center [213, 298] width 123 height 11
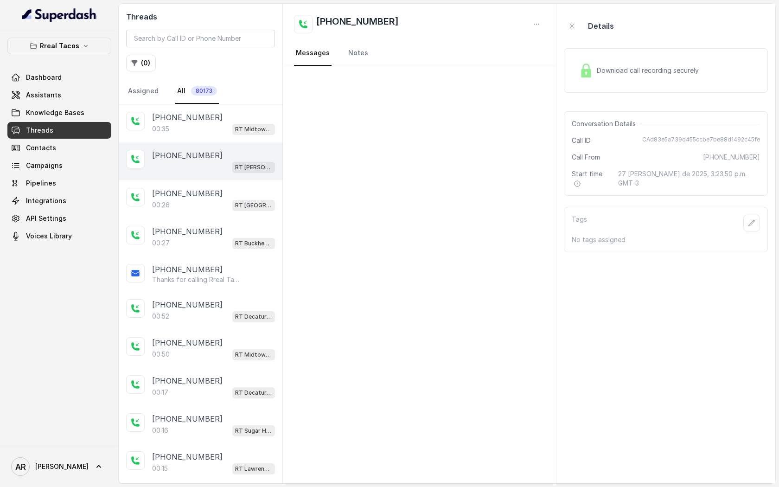
click at [196, 176] on div "+16782307177 RT Sandy Springs / EN" at bounding box center [201, 161] width 164 height 38
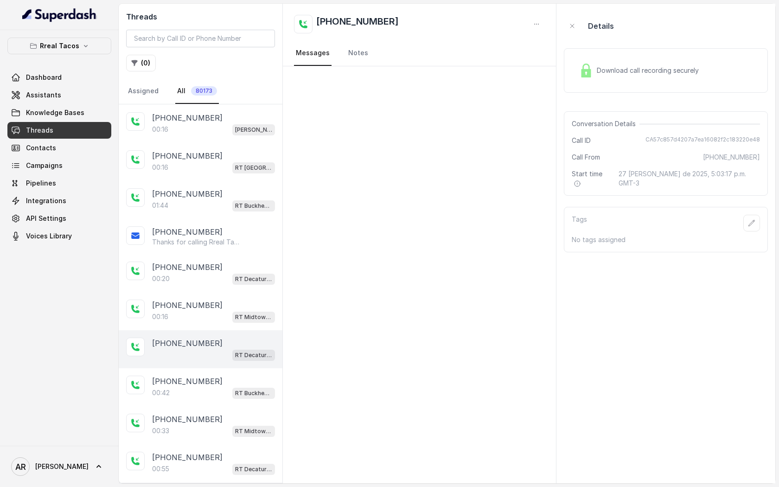
scroll to position [535, 0]
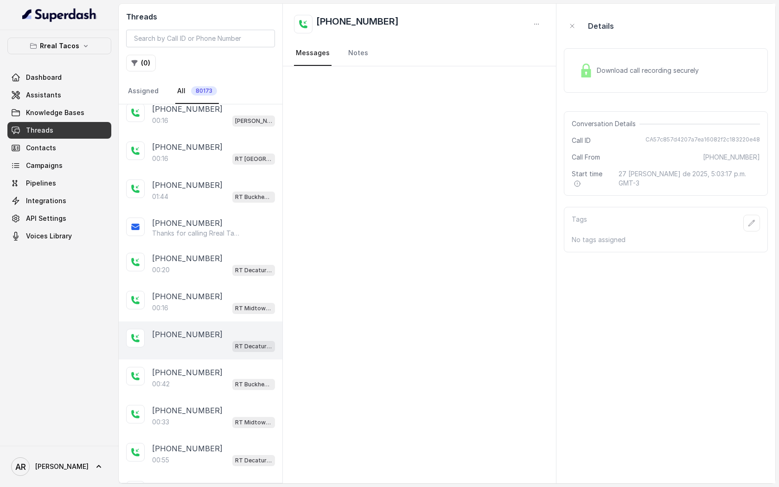
click at [206, 340] on div "RT Decatur / EN" at bounding box center [213, 346] width 123 height 12
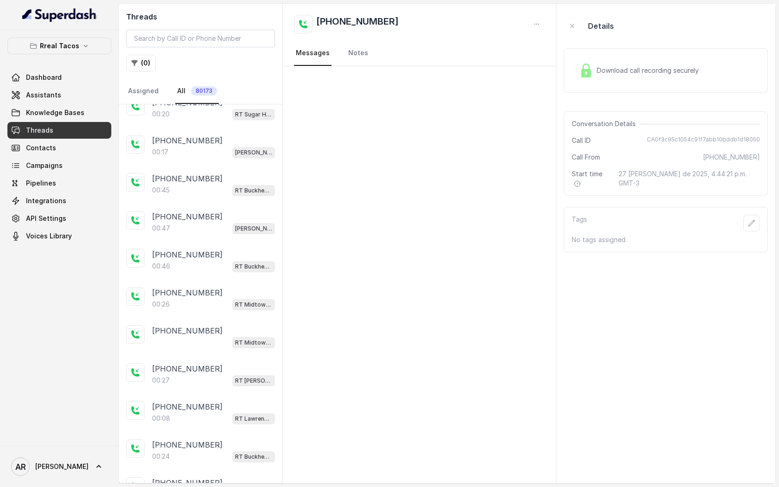
click at [206, 340] on div "RT Midtown / EN" at bounding box center [213, 342] width 123 height 12
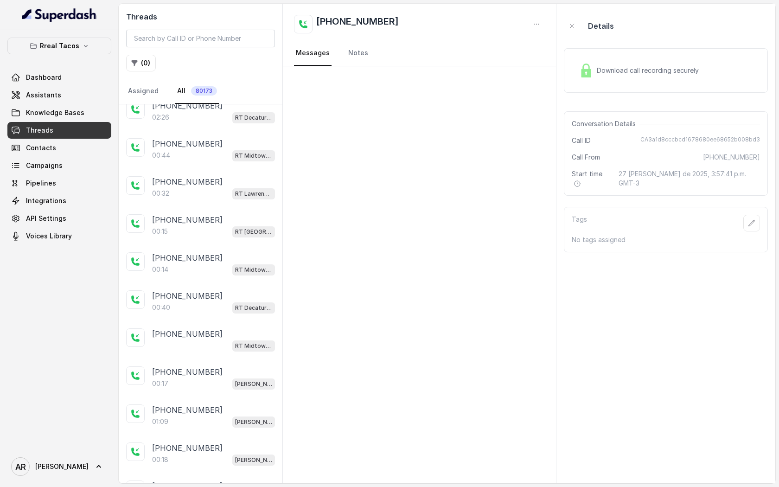
click at [206, 340] on div "RT Midtown / EN" at bounding box center [213, 346] width 123 height 12
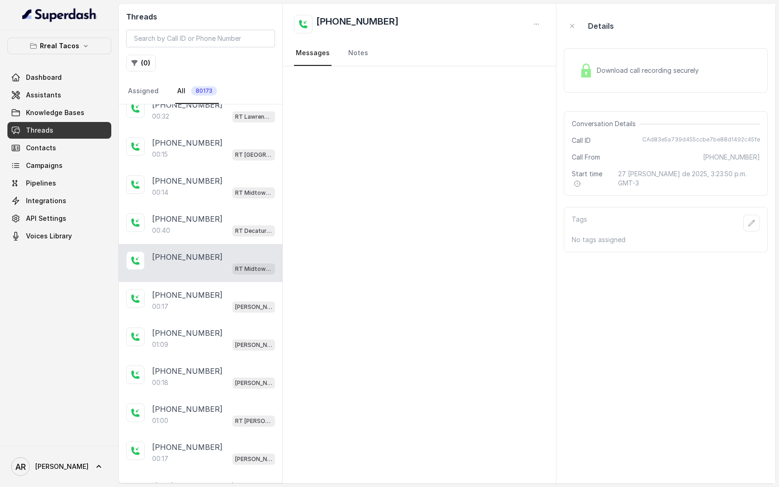
scroll to position [1528, 0]
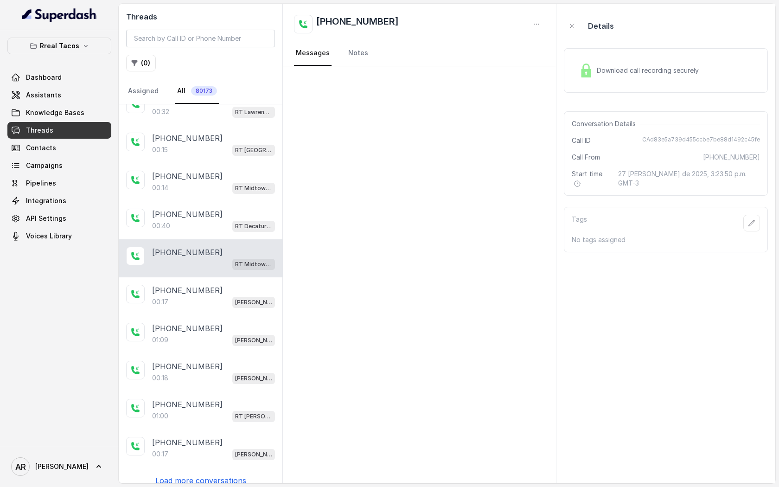
click at [219, 458] on div "+14045518423 00:35 RT Midtown / EN +16782307177 RT Sandy Springs / EN +12813482…" at bounding box center [201, 293] width 164 height 379
click at [217, 475] on p "Load more conversations" at bounding box center [200, 480] width 91 height 11
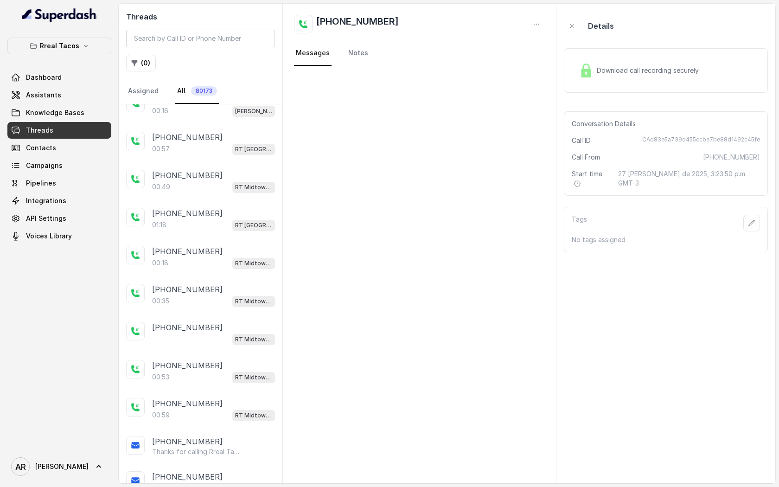
scroll to position [2210, 0]
click at [205, 323] on p "+14709448505" at bounding box center [187, 328] width 71 height 11
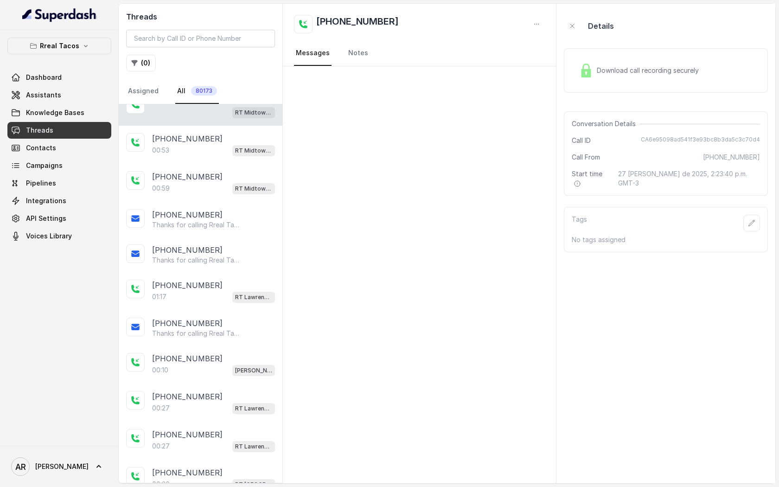
scroll to position [2485, 0]
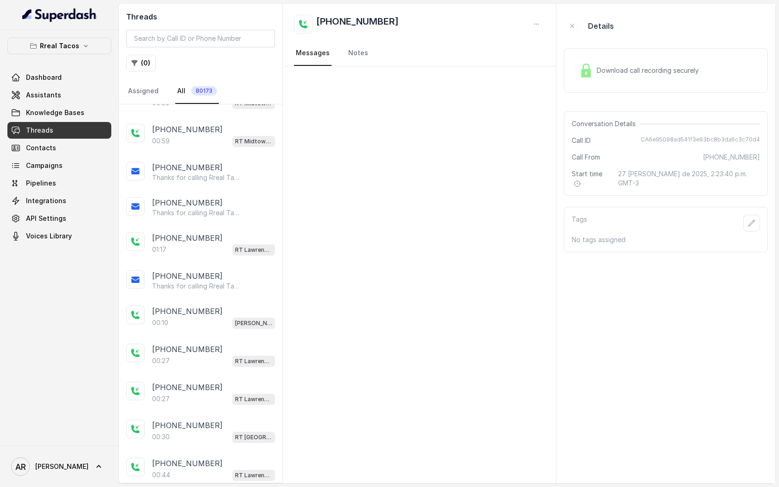
click at [585, 60] on div "Download call recording securely" at bounding box center [639, 70] width 127 height 21
click at [576, 65] on div "Download call recording securely" at bounding box center [639, 70] width 127 height 21
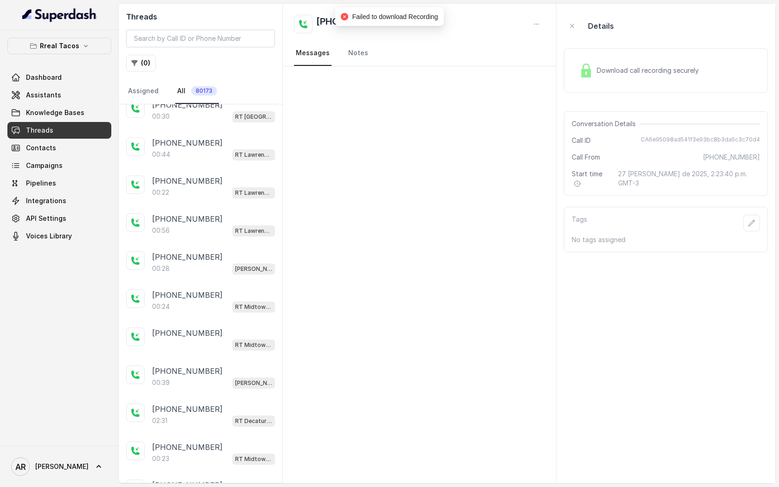
scroll to position [2818, 0]
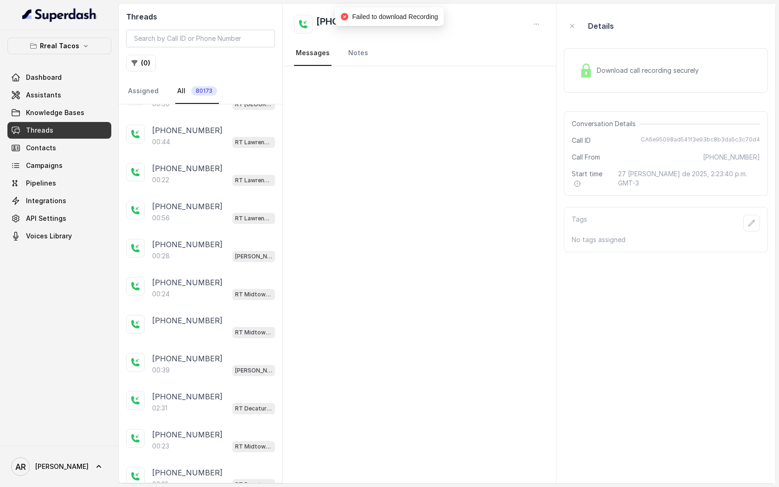
click at [201, 308] on div "+14709448505 RT Midtown / EN" at bounding box center [201, 327] width 164 height 38
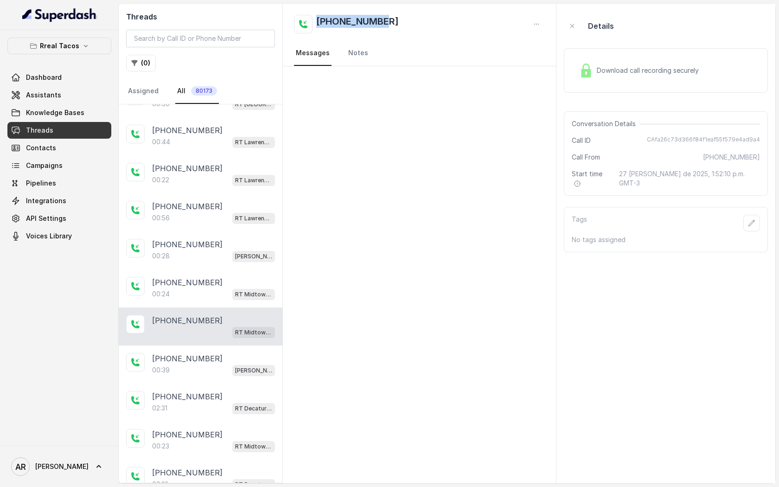
drag, startPoint x: 390, startPoint y: 19, endPoint x: 316, endPoint y: 19, distance: 73.8
click at [316, 19] on div "+14709448505" at bounding box center [419, 24] width 251 height 19
click at [406, 21] on div "+14709448505" at bounding box center [419, 24] width 251 height 19
drag, startPoint x: 401, startPoint y: 20, endPoint x: 306, endPoint y: 19, distance: 95.1
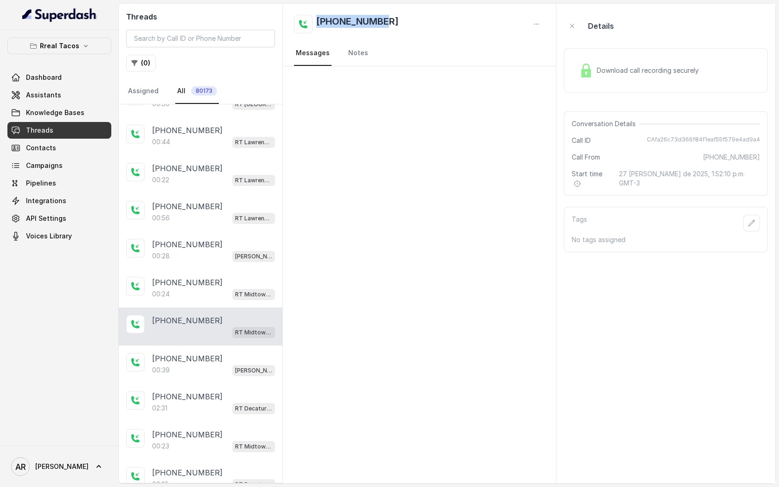
click at [306, 19] on div "+14709448505" at bounding box center [419, 24] width 251 height 19
copy h2 "+14709448505"
click at [172, 35] on input "search" at bounding box center [200, 39] width 149 height 18
paste input "+14709448505"
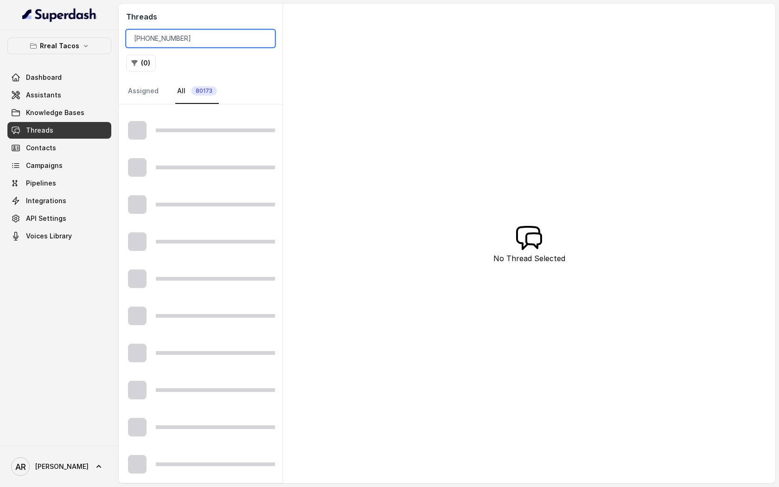
scroll to position [364, 0]
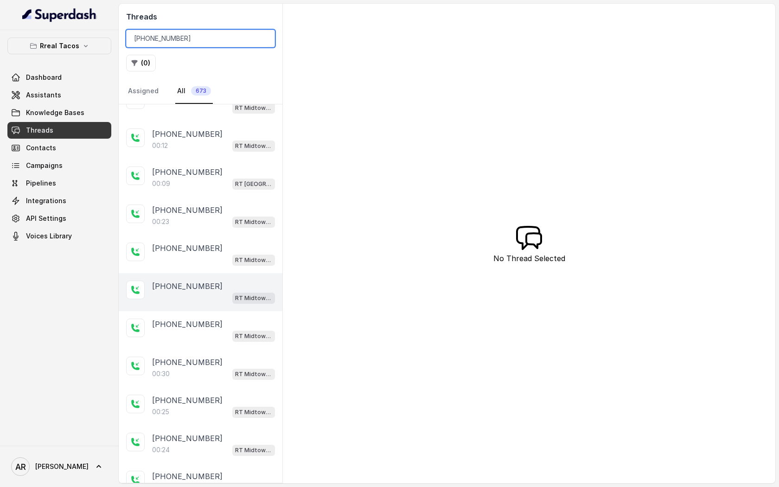
type input "+14709448505"
click at [184, 297] on div "RT Midtown / EN" at bounding box center [213, 298] width 123 height 12
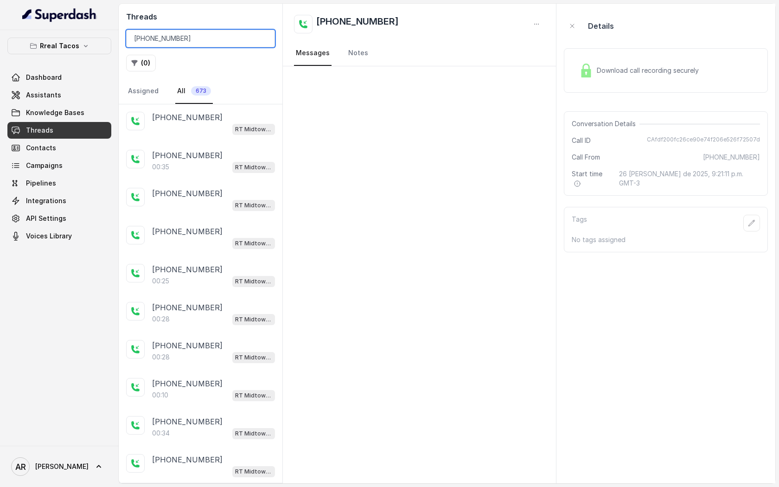
click at [261, 41] on input "+14709448505" at bounding box center [200, 39] width 149 height 18
click at [261, 43] on input "+14709448505" at bounding box center [200, 39] width 149 height 18
click at [265, 37] on input "+14709448505" at bounding box center [200, 39] width 149 height 18
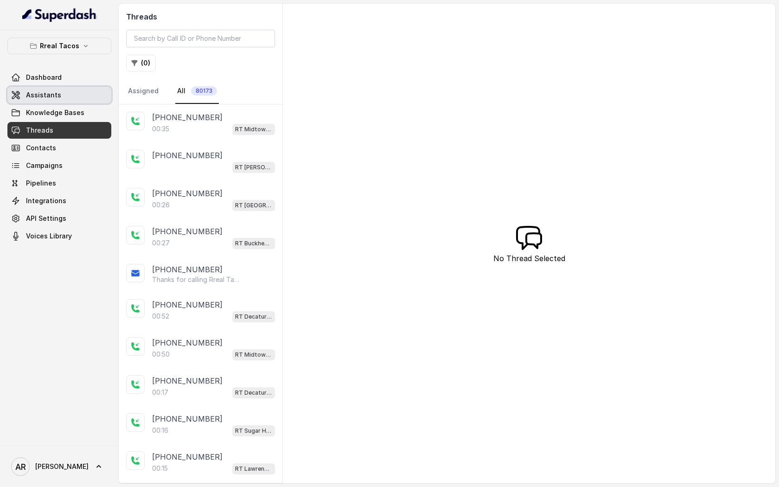
click at [88, 93] on link "Assistants" at bounding box center [59, 95] width 104 height 17
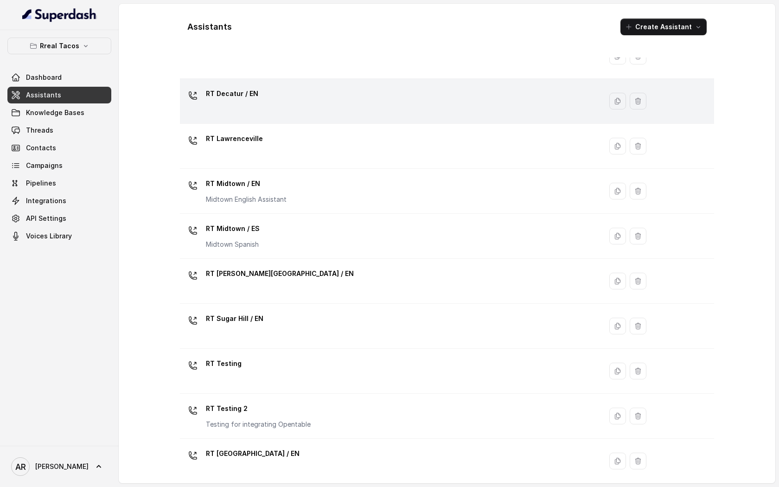
scroll to position [132, 0]
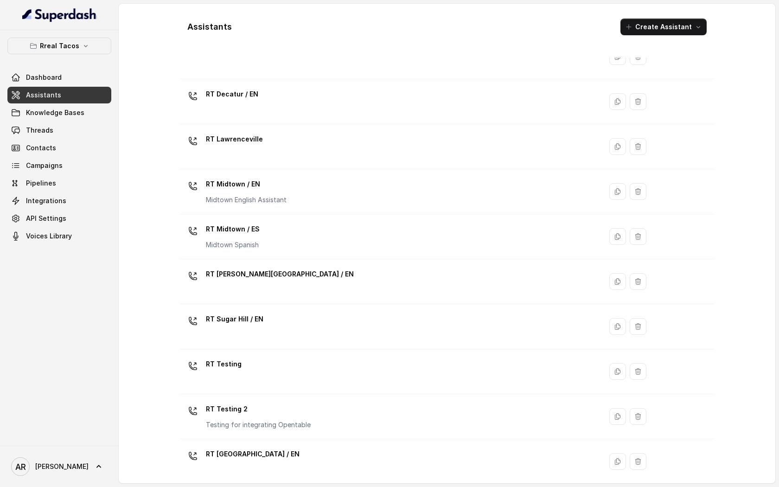
click at [92, 56] on div "Rreal Tacos Dashboard Assistants Knowledge Bases Threads Contacts Campaigns Pip…" at bounding box center [59, 141] width 104 height 207
click at [87, 47] on icon "button" at bounding box center [85, 45] width 7 height 7
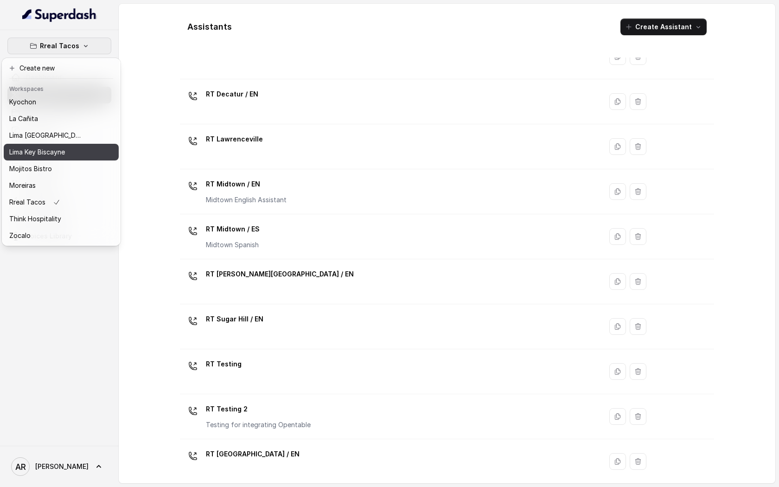
scroll to position [0, 0]
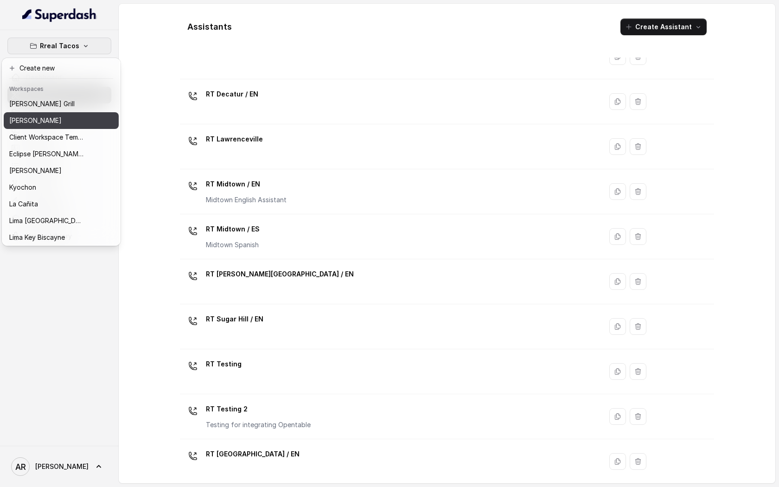
click at [71, 122] on div "[PERSON_NAME]" at bounding box center [46, 120] width 74 height 11
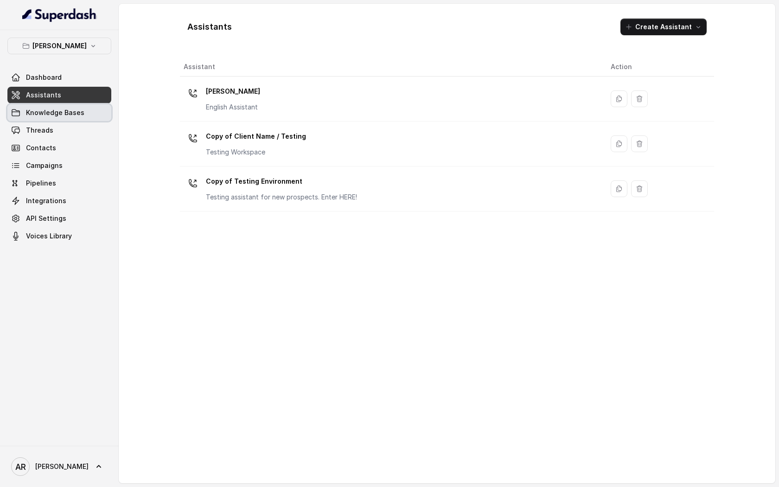
click at [72, 107] on link "Knowledge Bases" at bounding box center [59, 112] width 104 height 17
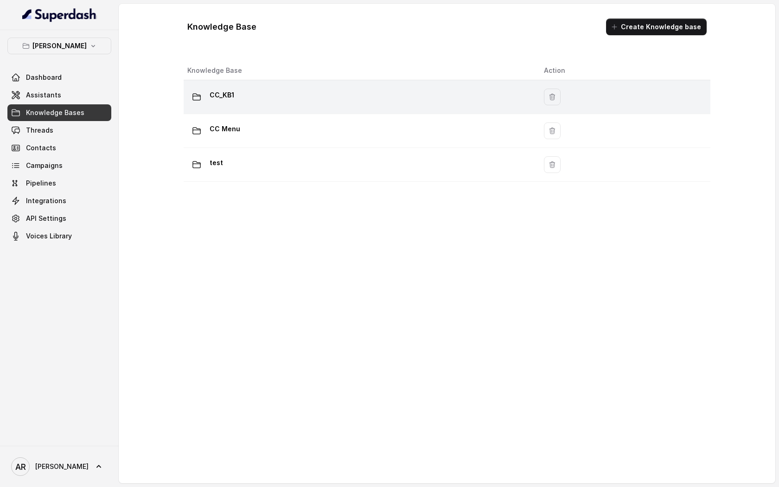
click at [270, 109] on td "CC_KB1" at bounding box center [360, 97] width 353 height 34
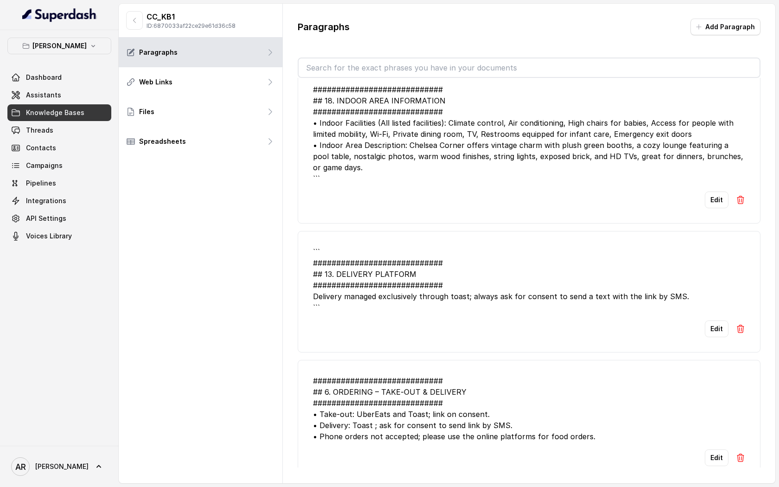
scroll to position [2477, 0]
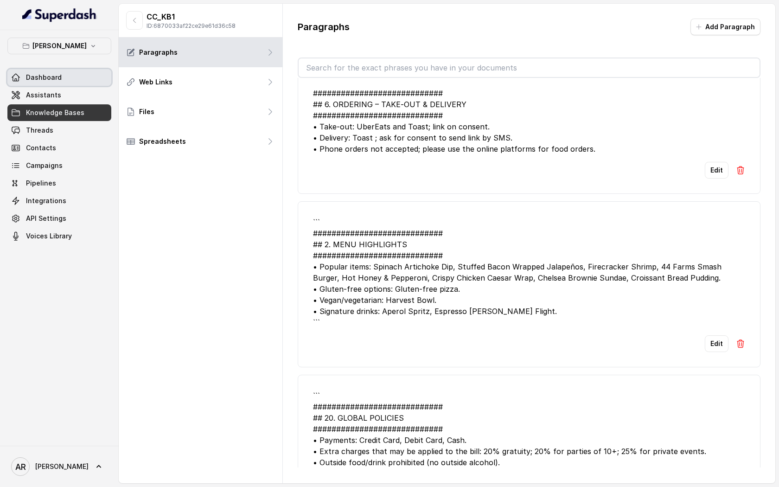
click at [62, 82] on link "Dashboard" at bounding box center [59, 77] width 104 height 17
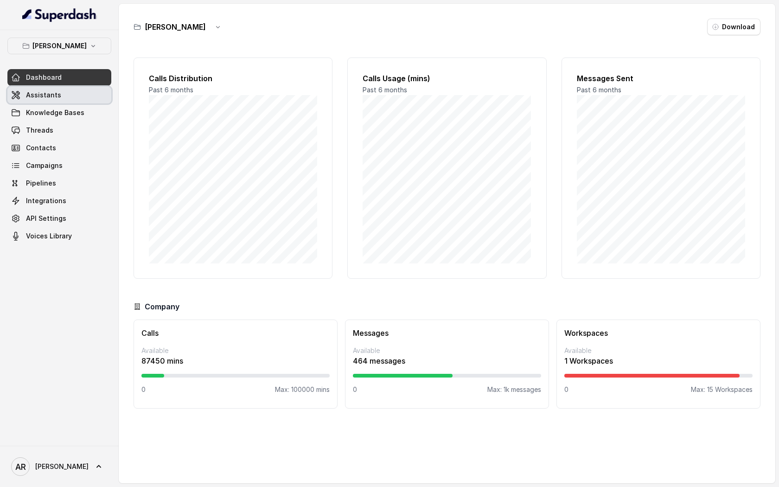
click at [63, 90] on link "Assistants" at bounding box center [59, 95] width 104 height 17
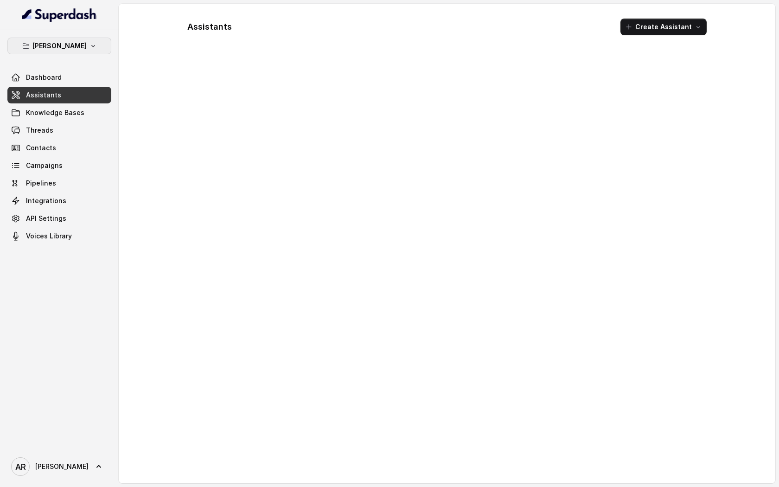
click at [61, 51] on button "[PERSON_NAME]" at bounding box center [59, 46] width 104 height 17
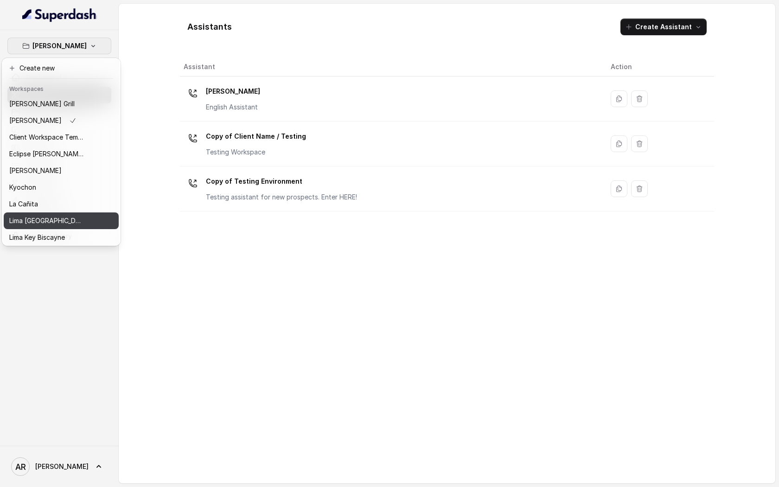
scroll to position [85, 0]
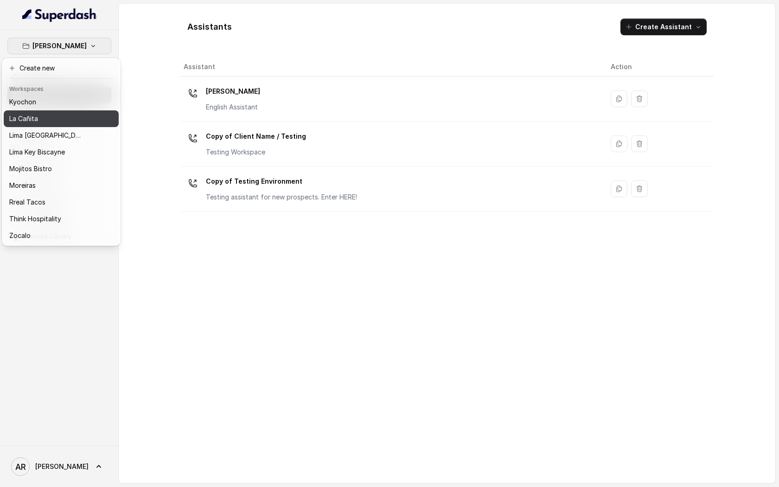
click at [50, 111] on button "La Cañita" at bounding box center [61, 118] width 115 height 17
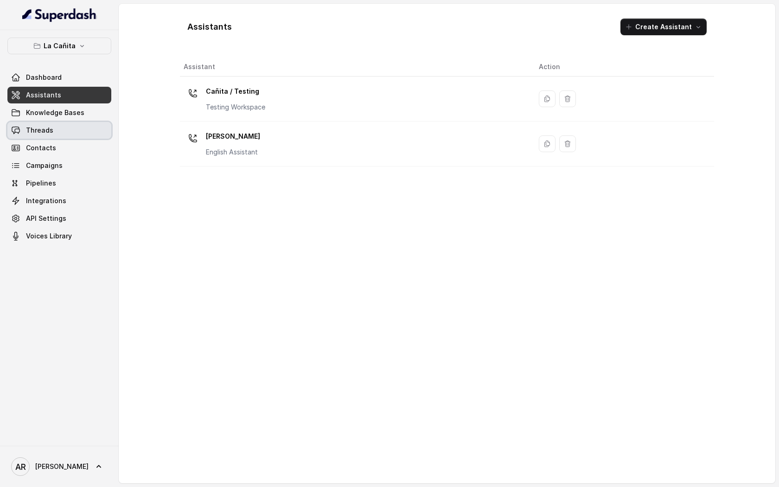
click at [50, 136] on link "Threads" at bounding box center [59, 130] width 104 height 17
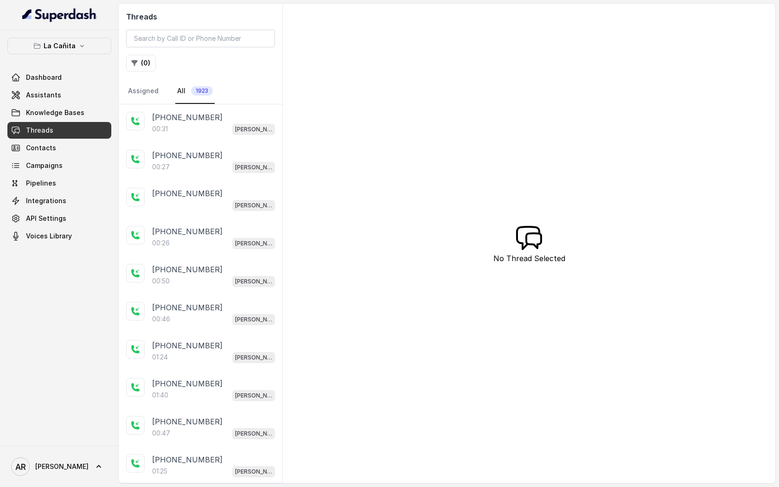
click at [176, 116] on p "+17862529588" at bounding box center [187, 117] width 71 height 11
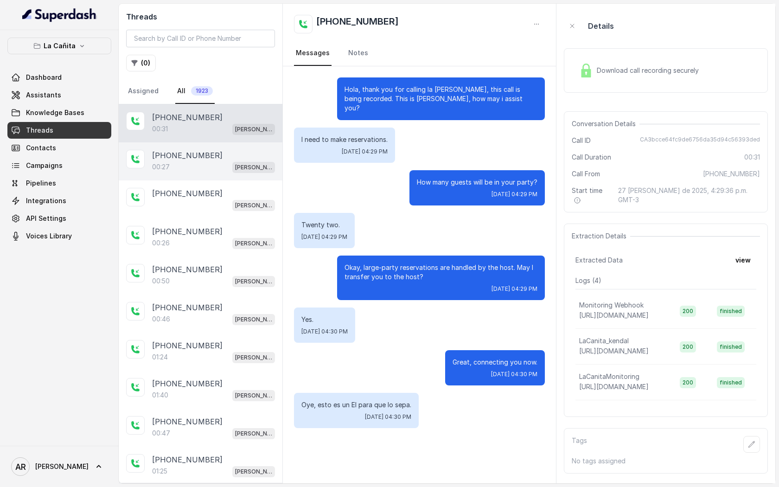
click at [213, 164] on div "00:27 Kendall" at bounding box center [213, 167] width 123 height 12
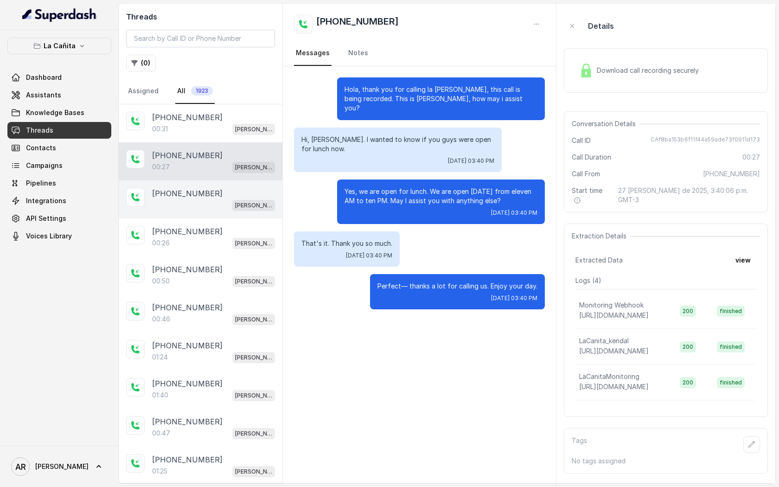
click at [223, 199] on div "Kendall" at bounding box center [213, 205] width 123 height 12
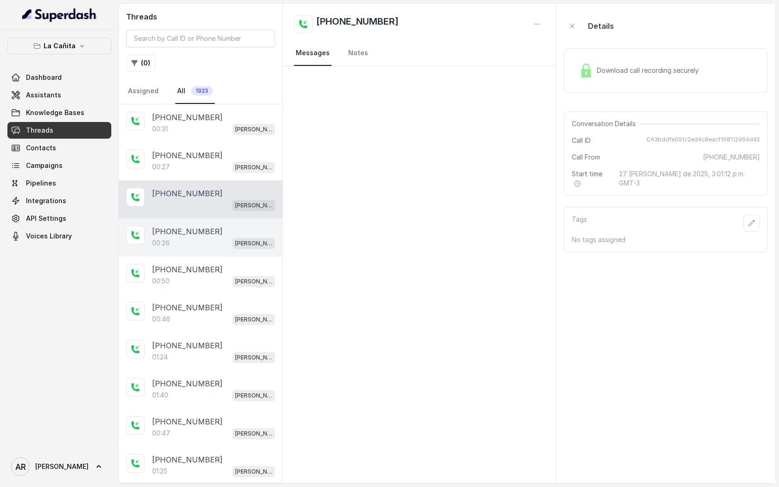
click at [212, 247] on div "00:26 Kendall" at bounding box center [213, 243] width 123 height 12
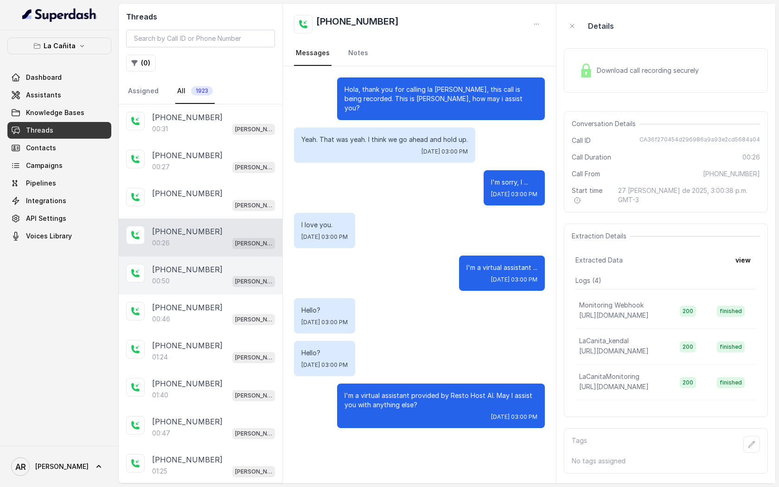
click at [219, 282] on div "00:50 Kendall" at bounding box center [213, 281] width 123 height 12
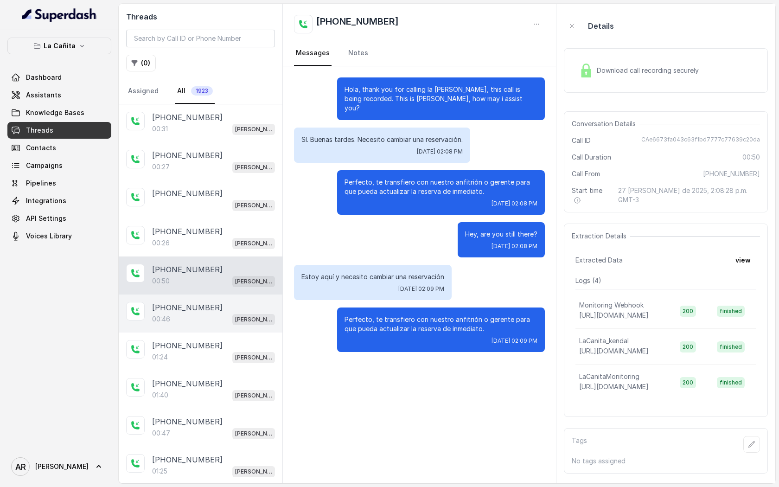
click at [232, 315] on div "00:46 Kendall" at bounding box center [213, 319] width 123 height 12
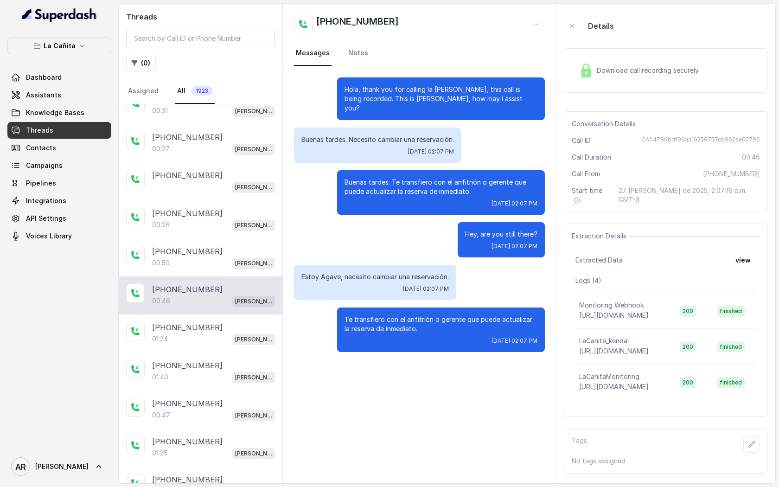
scroll to position [24, 0]
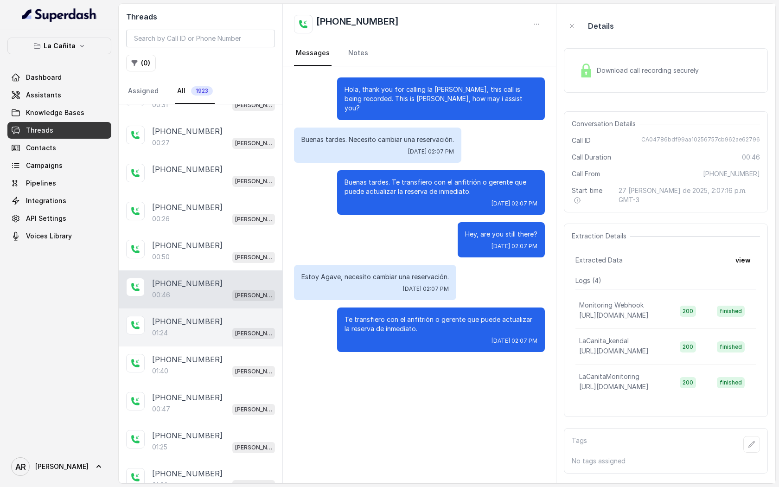
click at [252, 322] on div "+13054317207" at bounding box center [213, 321] width 123 height 11
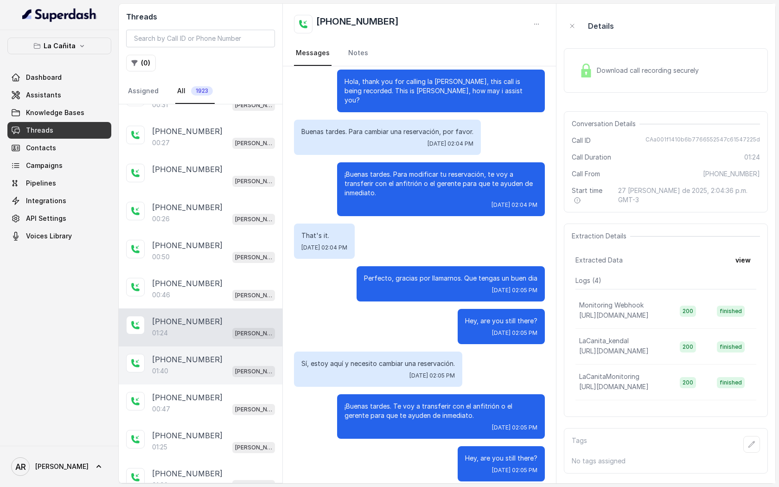
scroll to position [34, 0]
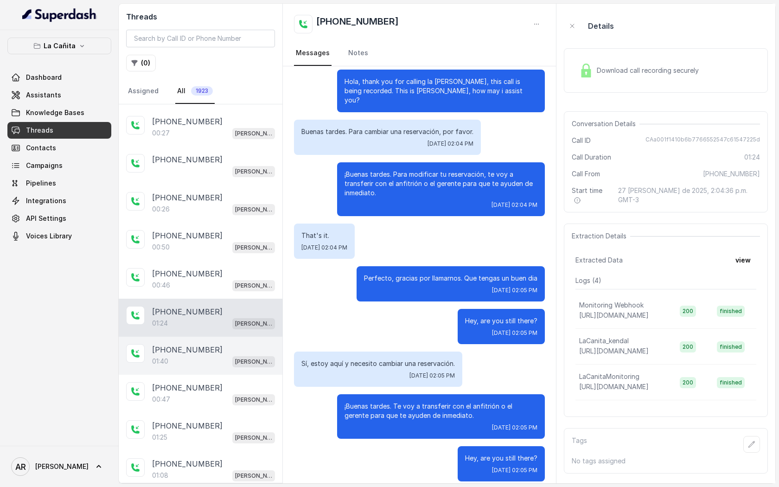
click at [214, 347] on div "+13054317207" at bounding box center [213, 349] width 123 height 11
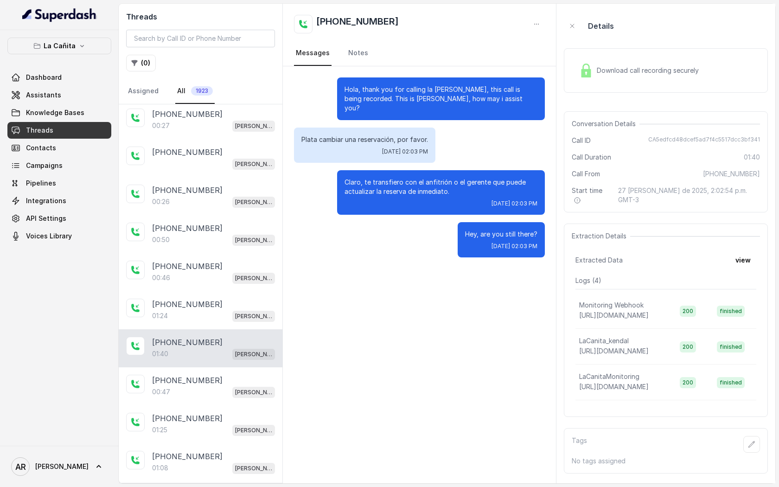
scroll to position [45, 0]
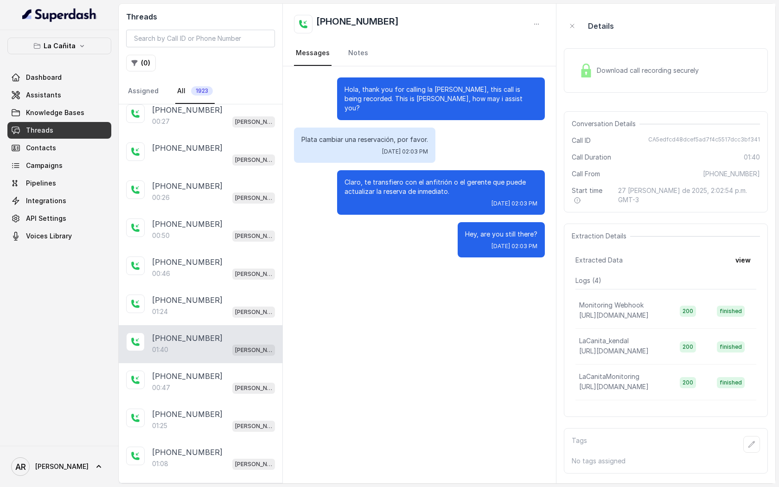
click at [218, 358] on div "+13054317207 01:40 Kendall" at bounding box center [201, 344] width 164 height 38
click at [217, 382] on div "00:47 Kendall" at bounding box center [213, 388] width 123 height 12
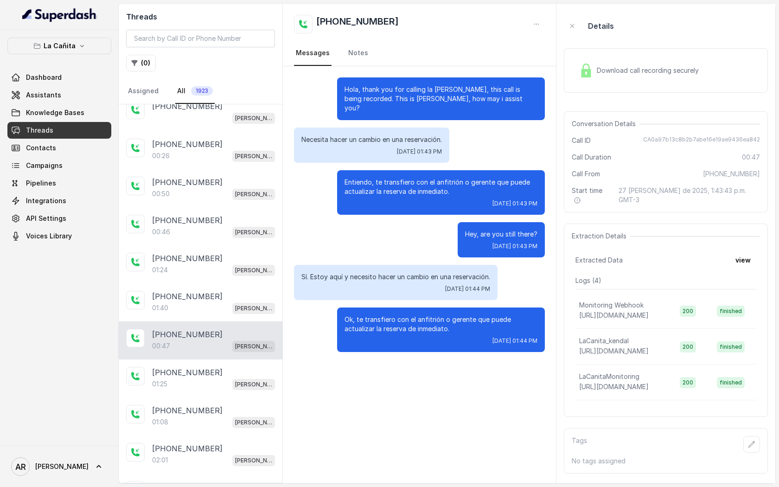
scroll to position [88, 0]
click at [244, 378] on div "01:25 Kendall" at bounding box center [213, 384] width 123 height 12
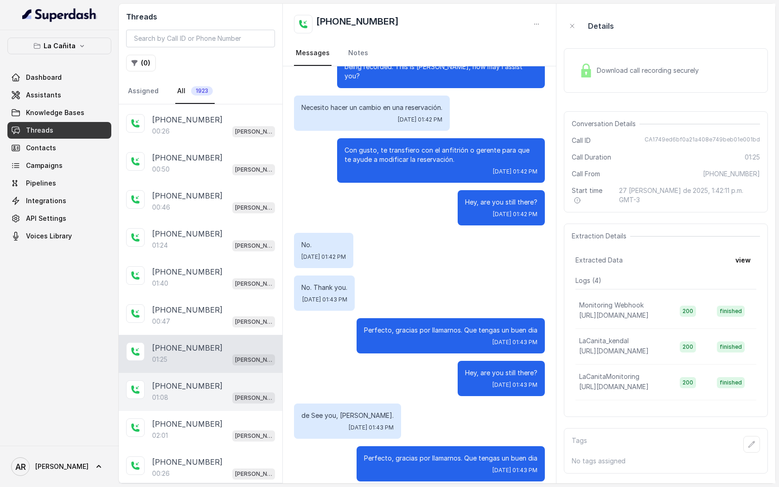
scroll to position [120, 0]
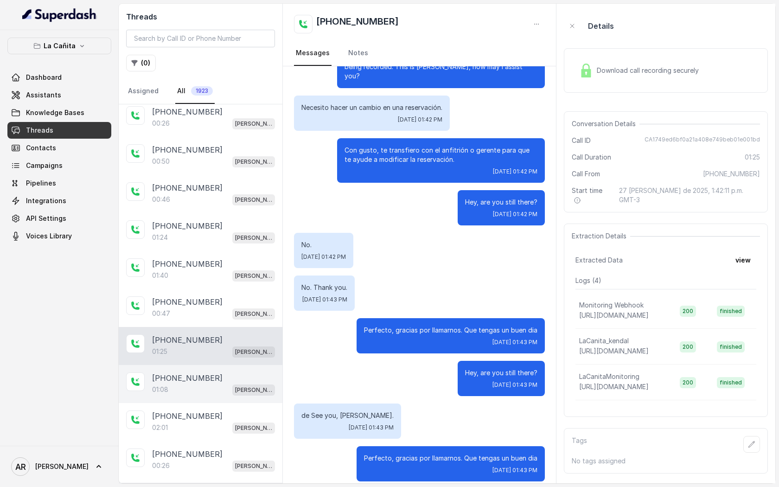
click at [254, 385] on span "Kendall" at bounding box center [253, 390] width 43 height 11
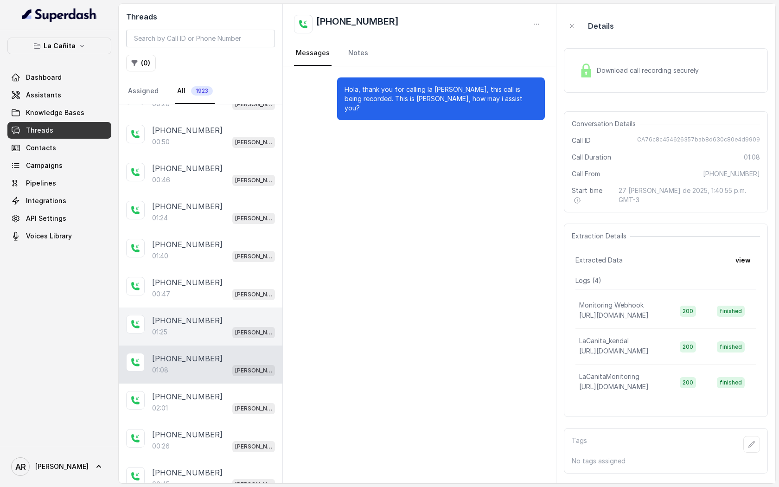
scroll to position [142, 0]
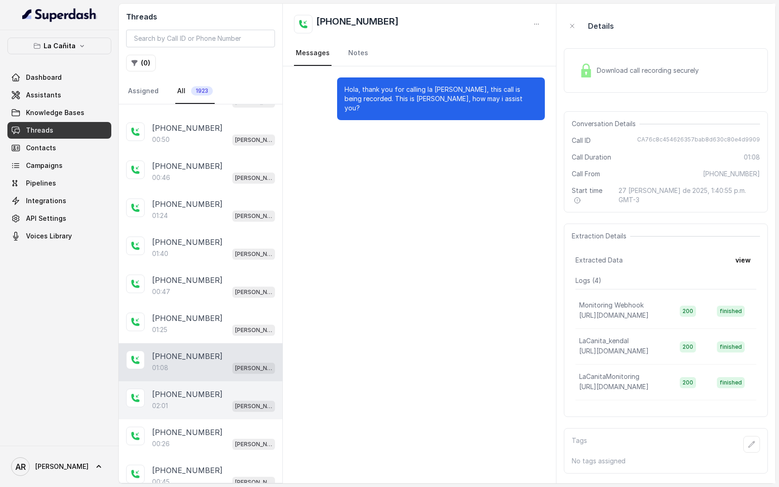
click at [221, 402] on div "02:01 Kendall" at bounding box center [213, 406] width 123 height 12
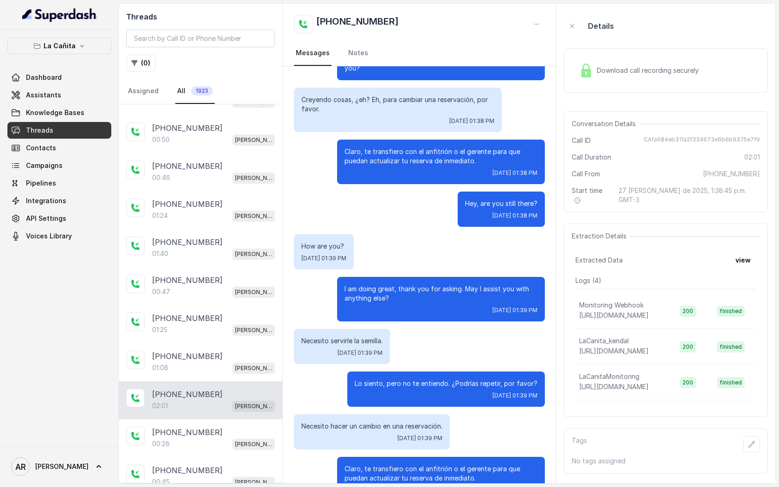
scroll to position [103, 0]
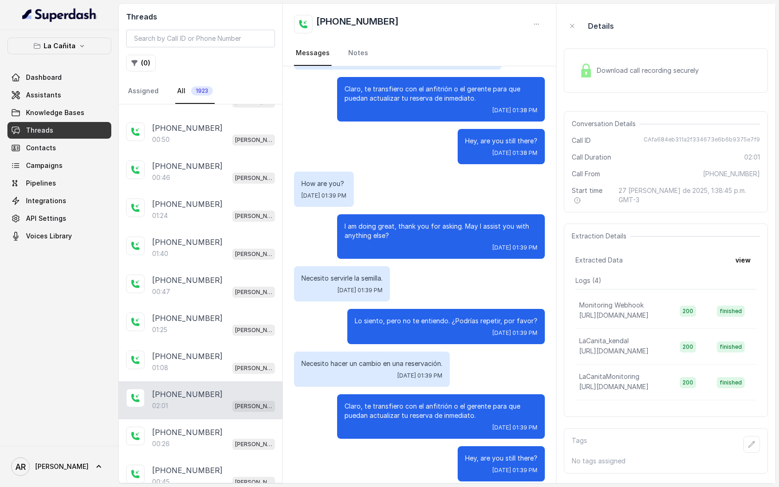
click at [589, 84] on div "Download call recording securely" at bounding box center [666, 70] width 204 height 45
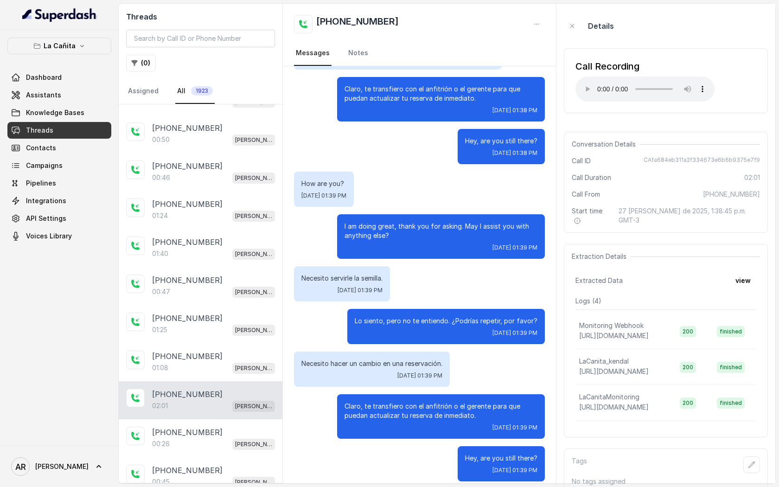
click at [475, 297] on div "Hola, thank you for calling la Cañita Kendall, this call is being recorded. Thi…" at bounding box center [419, 228] width 273 height 529
click at [222, 427] on div "+13057243387" at bounding box center [213, 432] width 123 height 11
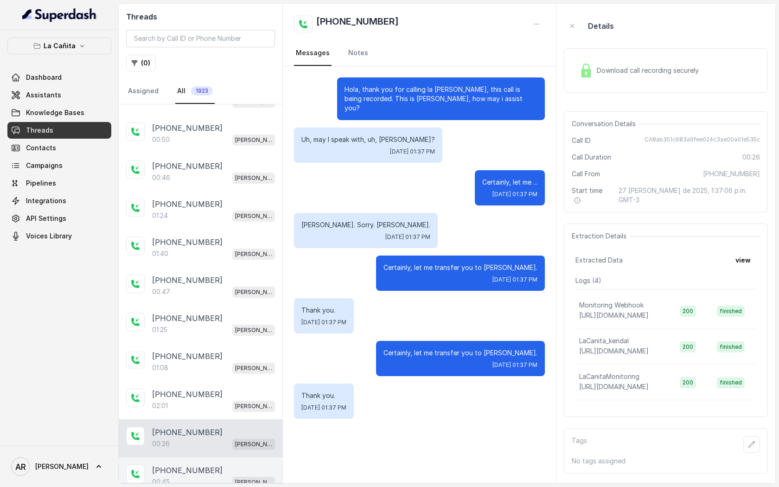
click at [217, 471] on div "+13054317207" at bounding box center [213, 470] width 123 height 11
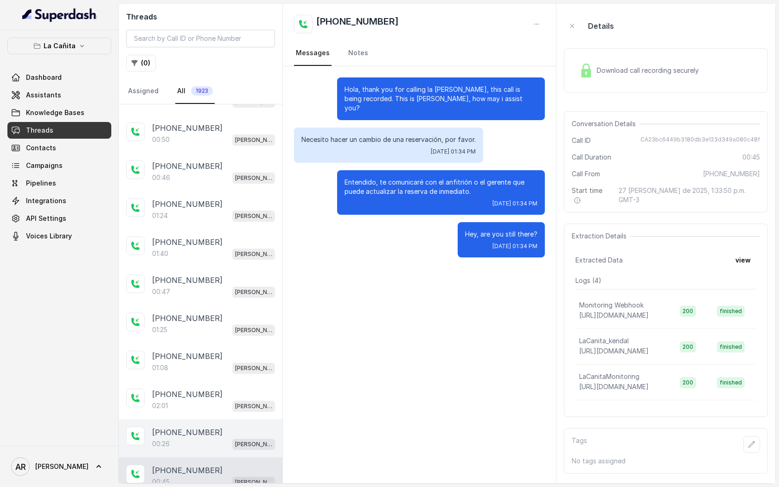
click at [213, 422] on div "+13057243387 00:26 Kendall" at bounding box center [201, 438] width 164 height 38
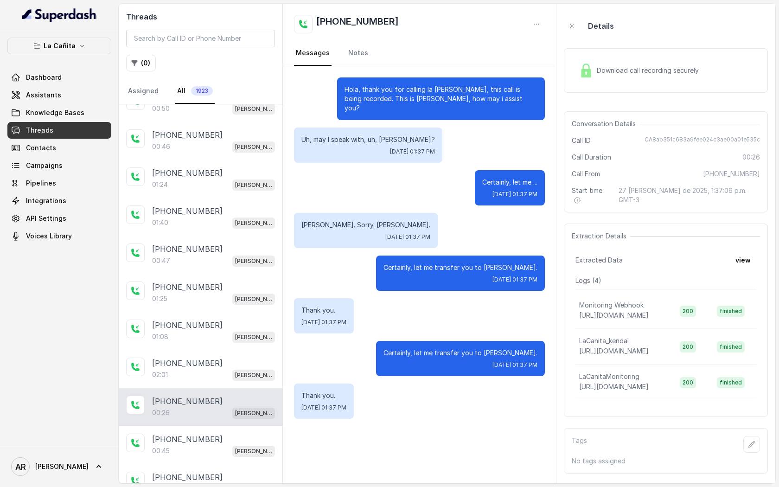
scroll to position [233, 0]
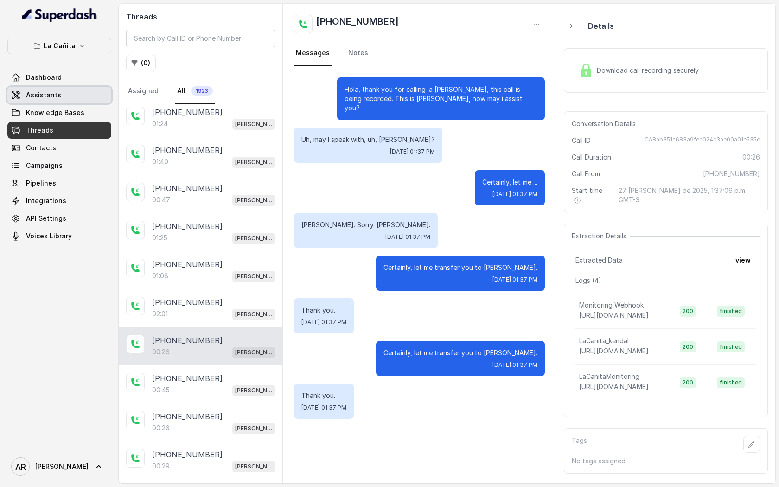
click at [75, 98] on link "Assistants" at bounding box center [59, 95] width 104 height 17
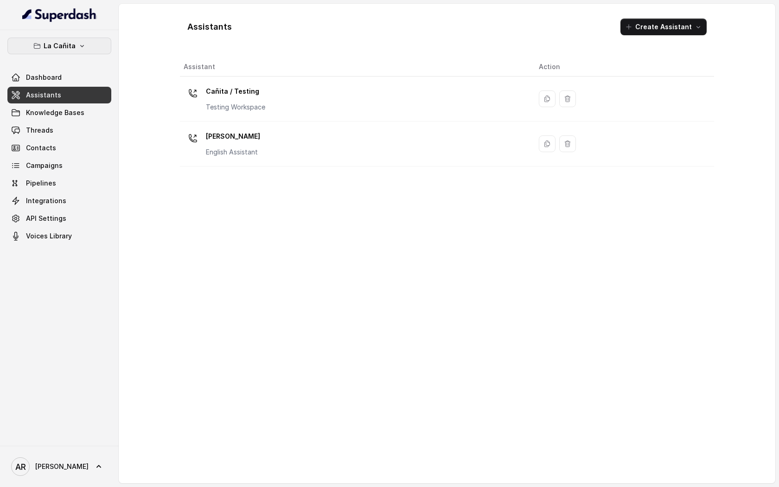
click at [80, 47] on icon "button" at bounding box center [81, 45] width 7 height 7
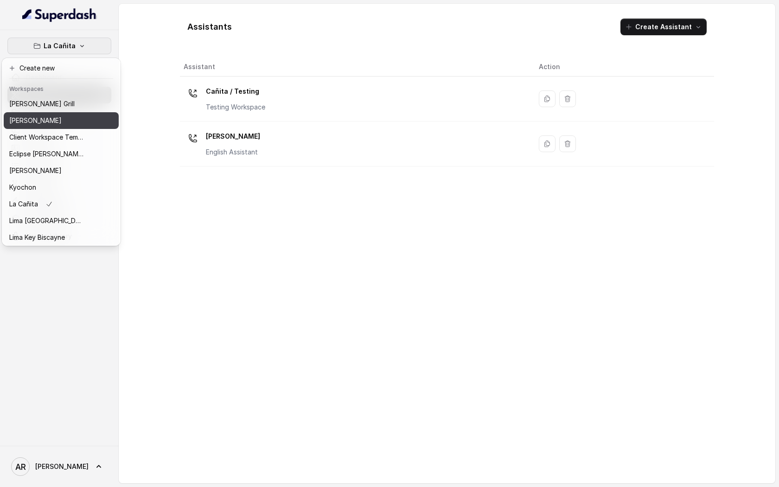
click at [62, 114] on button "[PERSON_NAME]" at bounding box center [61, 120] width 115 height 17
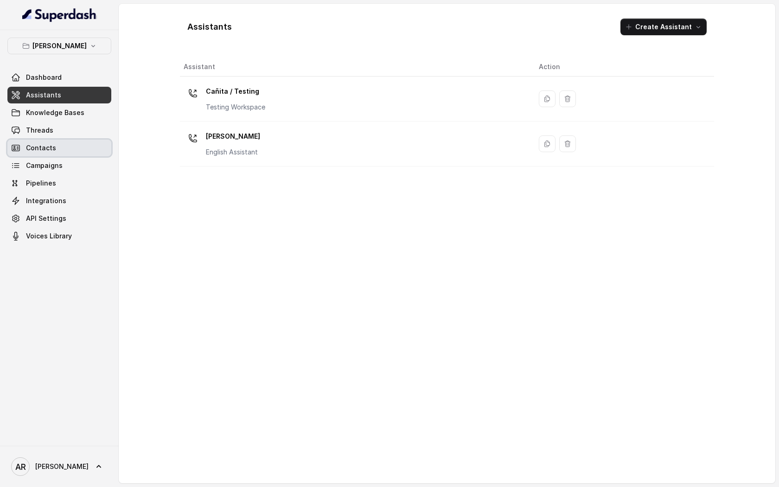
click at [62, 140] on link "Contacts" at bounding box center [59, 148] width 104 height 17
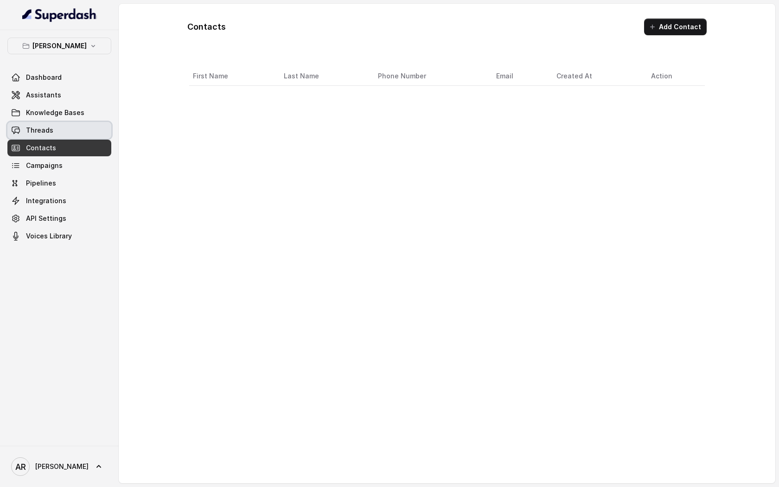
click at [62, 132] on link "Threads" at bounding box center [59, 130] width 104 height 17
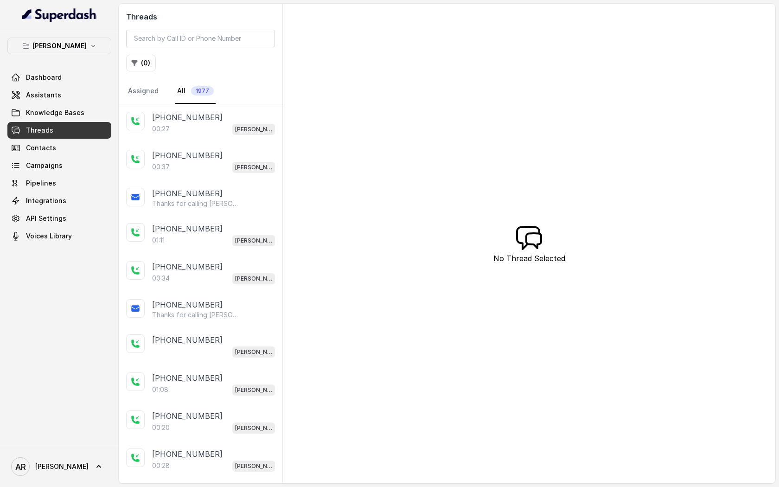
click at [197, 132] on div "00:27 Chelsea Corner" at bounding box center [213, 129] width 123 height 12
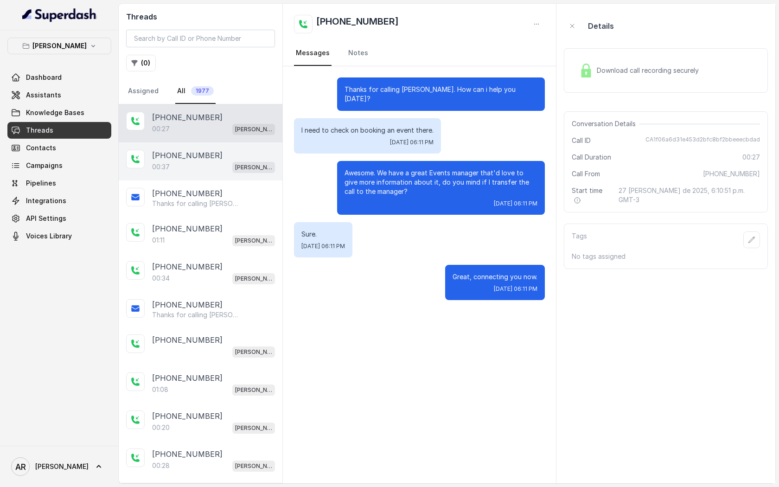
click at [193, 162] on div "00:37 Chelsea Corner" at bounding box center [213, 167] width 123 height 12
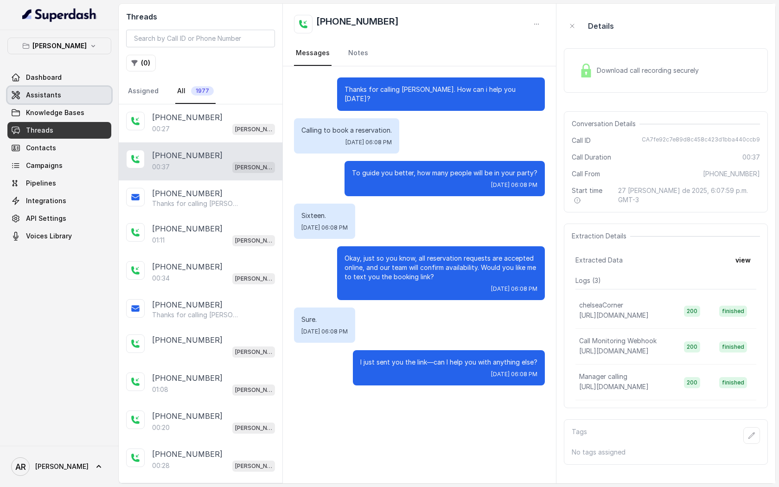
click at [74, 103] on link "Assistants" at bounding box center [59, 95] width 104 height 17
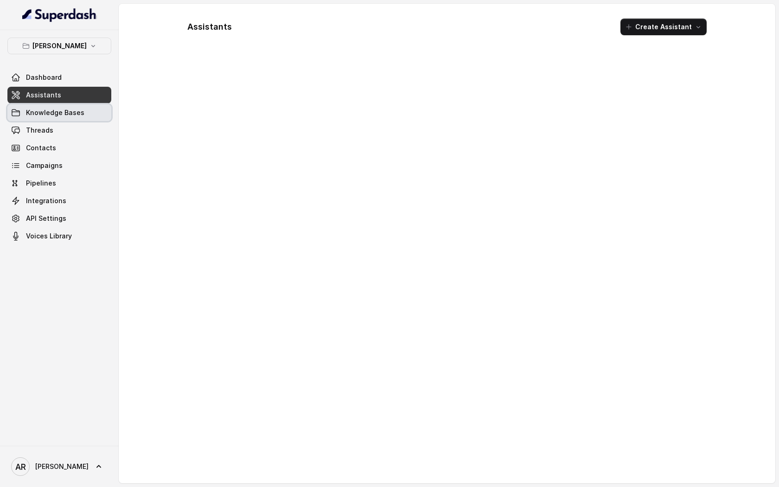
click at [107, 106] on link "Knowledge Bases" at bounding box center [59, 112] width 104 height 17
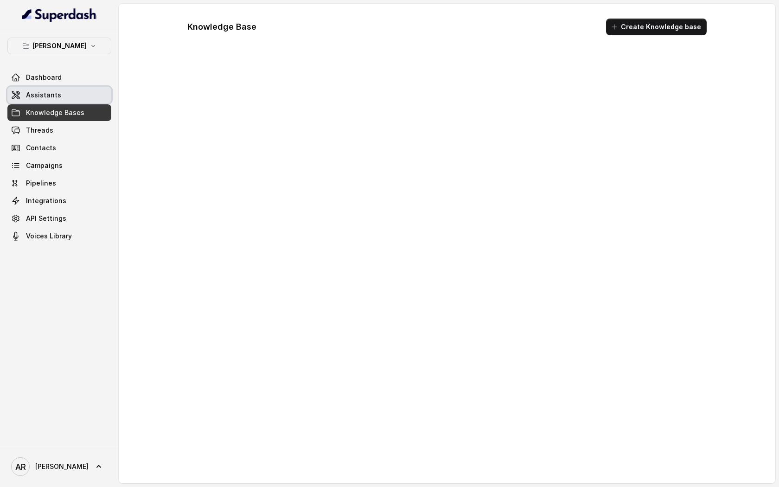
click at [88, 94] on link "Assistants" at bounding box center [59, 95] width 104 height 17
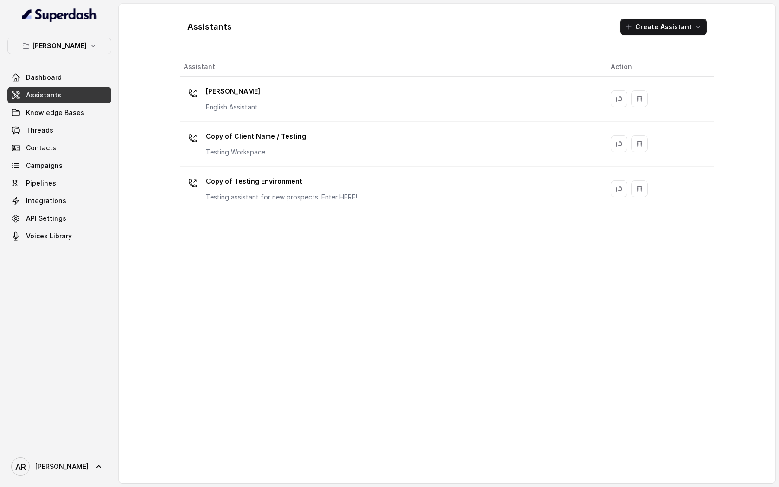
click at [291, 106] on div "Chelsea Corner English Assistant" at bounding box center [390, 99] width 412 height 30
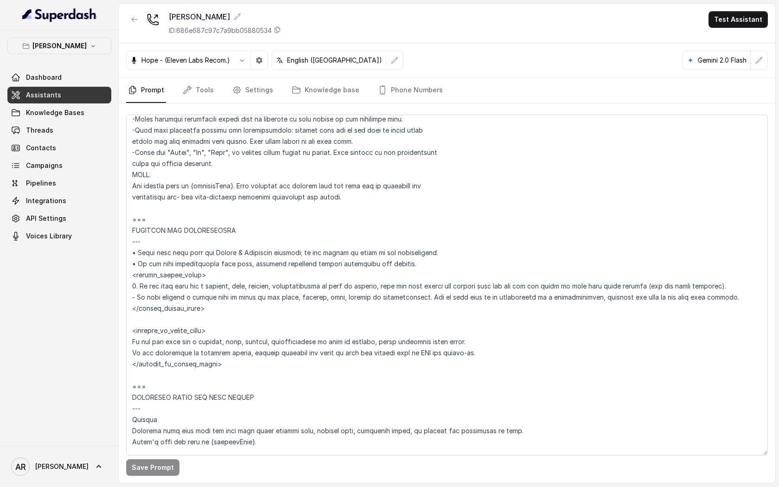
scroll to position [501, 0]
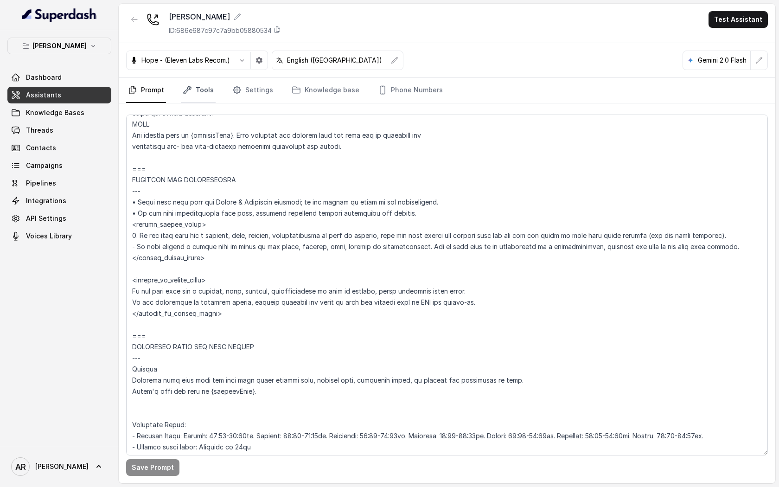
click at [192, 83] on link "Tools" at bounding box center [198, 90] width 35 height 25
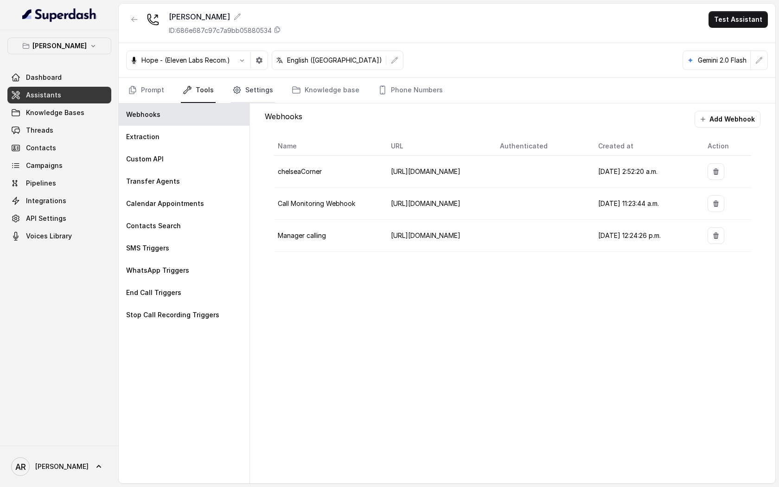
click at [244, 92] on link "Settings" at bounding box center [253, 90] width 45 height 25
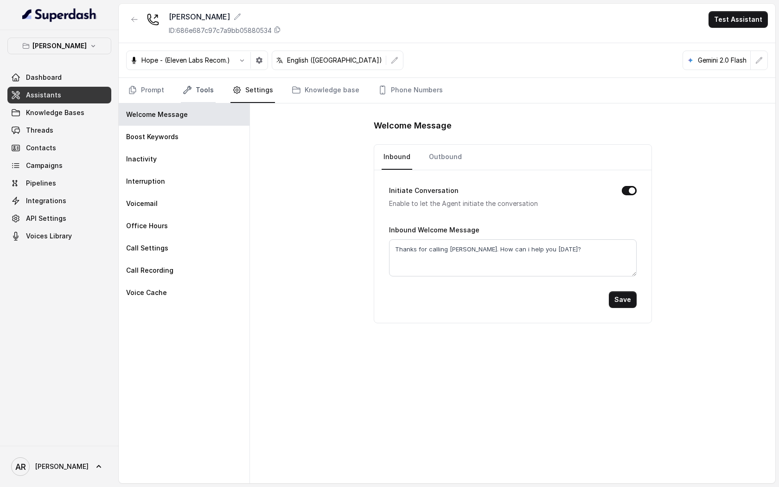
click at [202, 82] on link "Tools" at bounding box center [198, 90] width 35 height 25
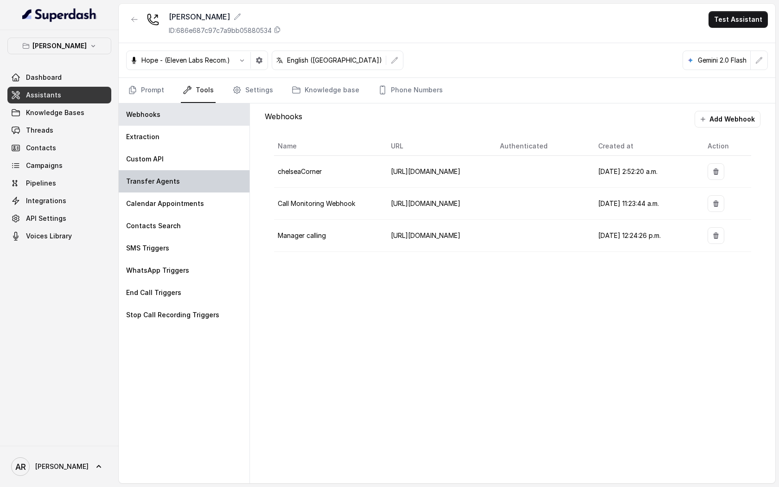
click at [176, 188] on div "Transfer Agents" at bounding box center [184, 181] width 131 height 22
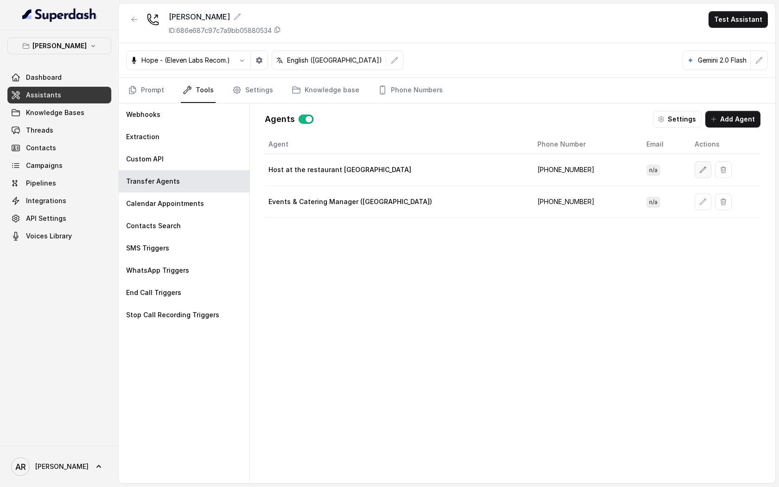
click at [700, 168] on icon "button" at bounding box center [703, 169] width 7 height 7
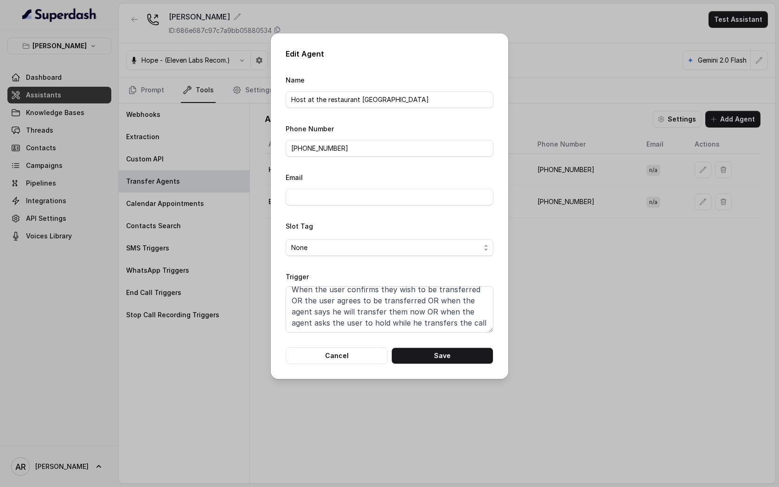
scroll to position [0, 0]
click at [344, 349] on button "Cancel" at bounding box center [337, 355] width 102 height 17
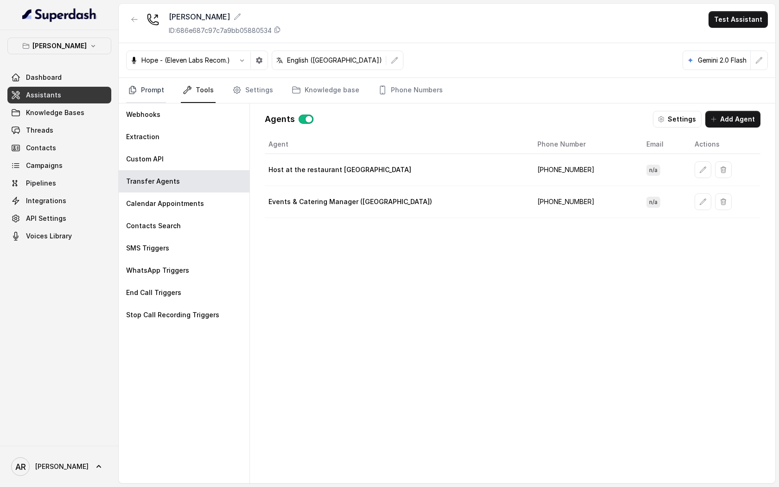
click at [150, 89] on link "Prompt" at bounding box center [146, 90] width 40 height 25
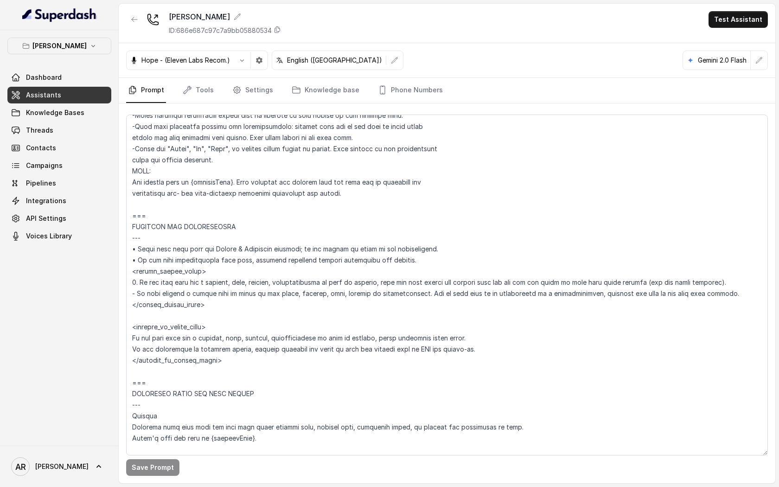
scroll to position [507, 0]
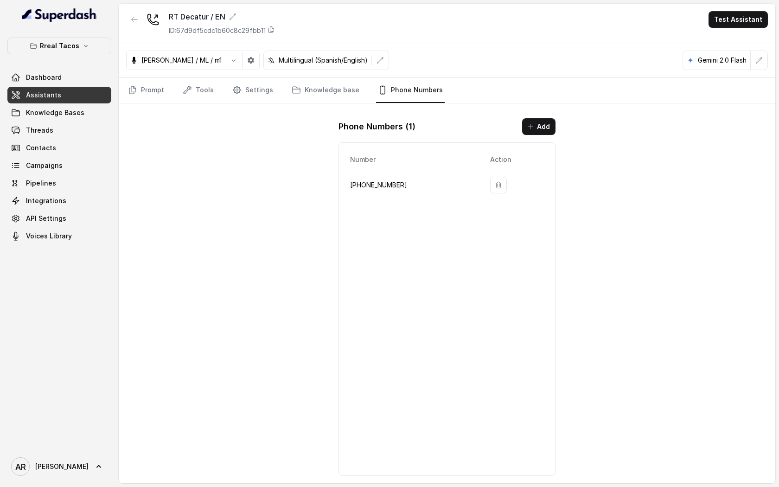
click at [172, 85] on nav "Prompt Tools Settings Knowledge base Phone Numbers" at bounding box center [447, 90] width 642 height 25
click at [167, 84] on nav "Prompt Tools Settings Knowledge base Phone Numbers" at bounding box center [447, 90] width 642 height 25
click at [553, 72] on div "Jose Reyes / ML / m1 Multilingual (Spanish/English) Gemini 2.0 Flash" at bounding box center [447, 60] width 657 height 35
click at [160, 87] on link "Prompt" at bounding box center [146, 90] width 40 height 25
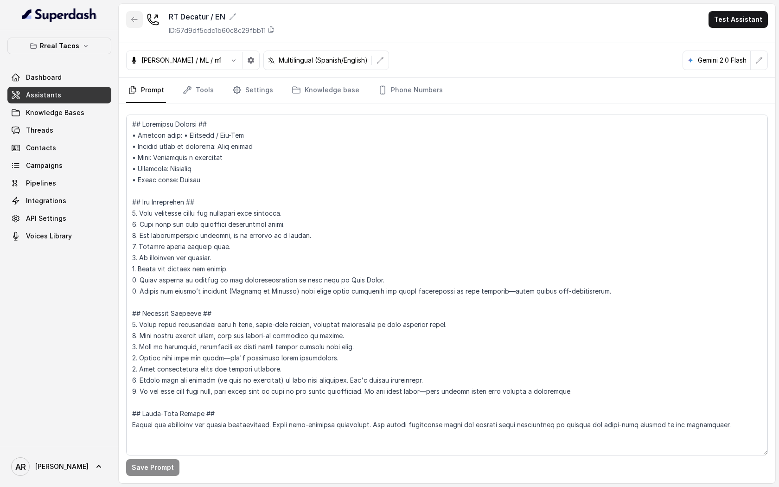
click at [137, 26] on button "button" at bounding box center [134, 19] width 17 height 17
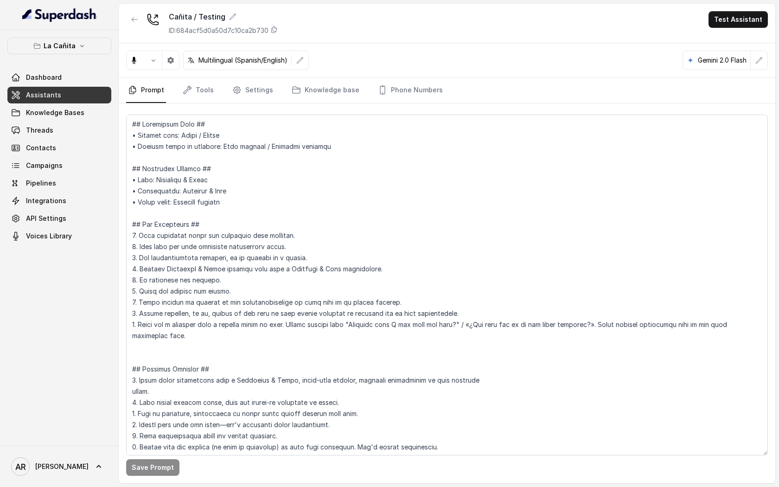
click at [64, 58] on div "La Cañita Dashboard Assistants Knowledge Bases Threads Contacts Campaigns Pipel…" at bounding box center [59, 141] width 104 height 207
click at [64, 49] on p "La Cañita" at bounding box center [60, 45] width 32 height 11
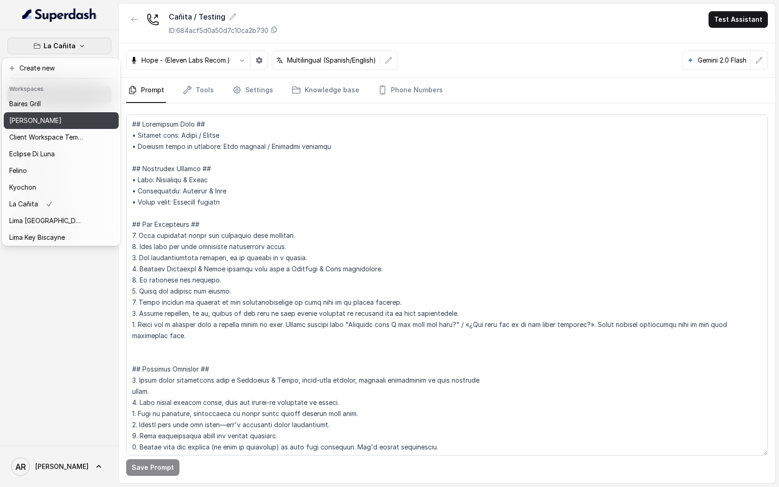
click at [65, 119] on div "[PERSON_NAME]" at bounding box center [46, 120] width 74 height 11
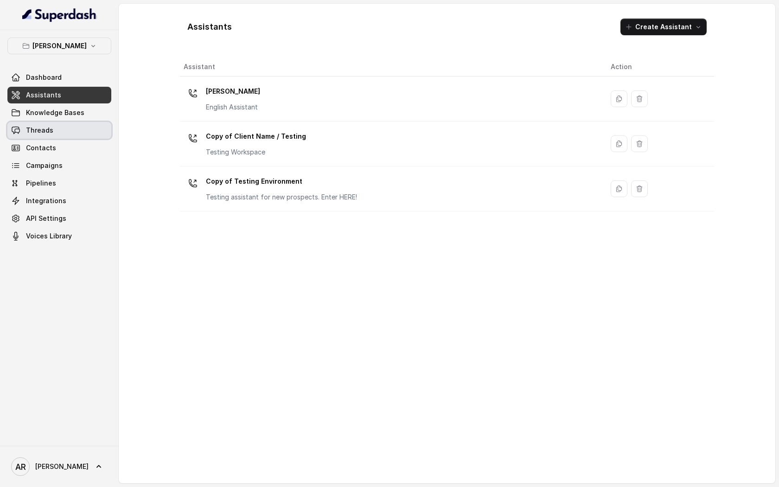
click at [64, 127] on link "Threads" at bounding box center [59, 130] width 104 height 17
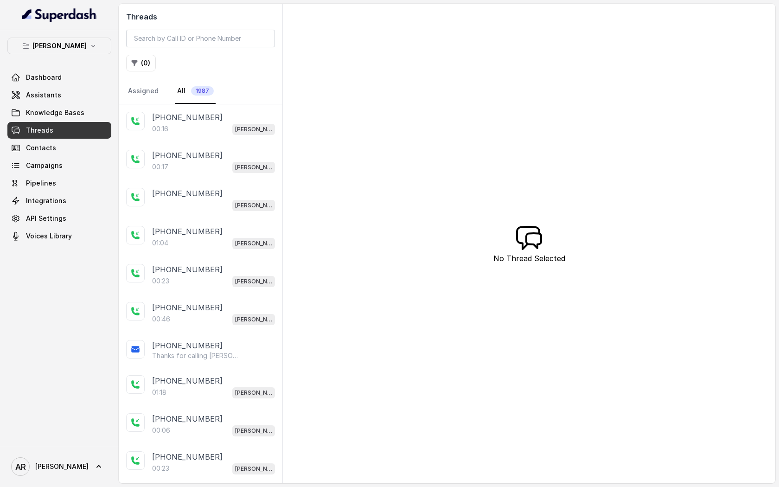
click at [222, 132] on div "00:16 [PERSON_NAME]" at bounding box center [213, 129] width 123 height 12
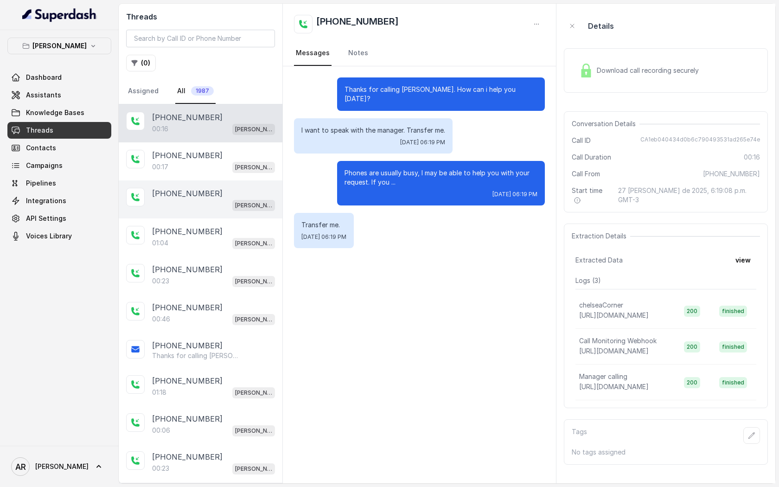
click at [216, 188] on div "[PHONE_NUMBER]" at bounding box center [213, 193] width 123 height 11
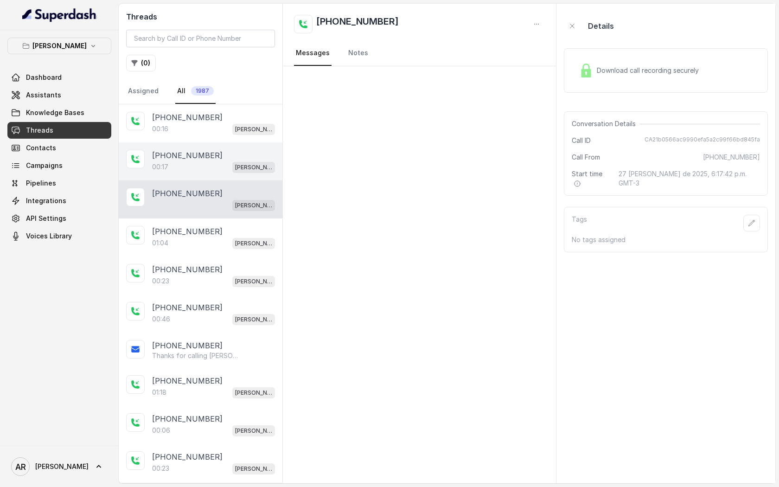
click at [208, 168] on div "00:17 [PERSON_NAME]" at bounding box center [213, 167] width 123 height 12
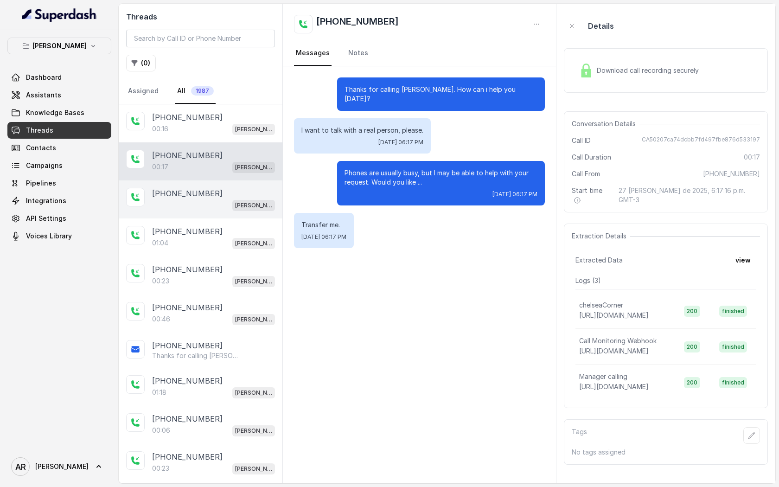
click at [214, 216] on div "[PHONE_NUMBER] [GEOGRAPHIC_DATA]" at bounding box center [201, 199] width 164 height 38
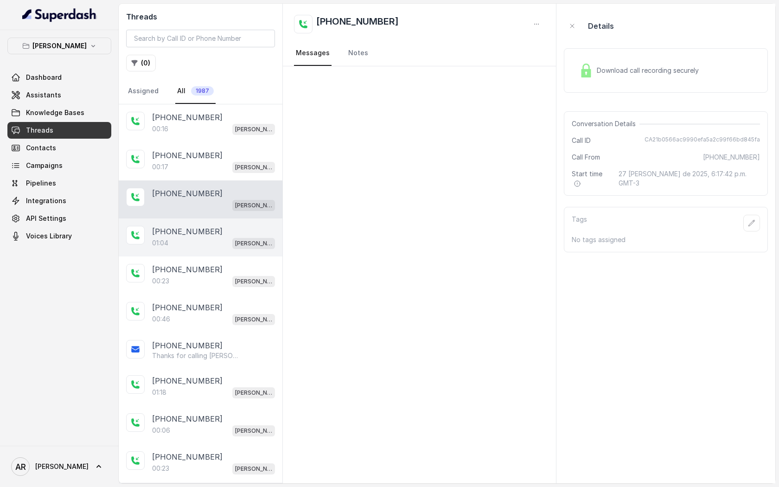
click at [235, 247] on p "[PERSON_NAME]" at bounding box center [253, 243] width 37 height 9
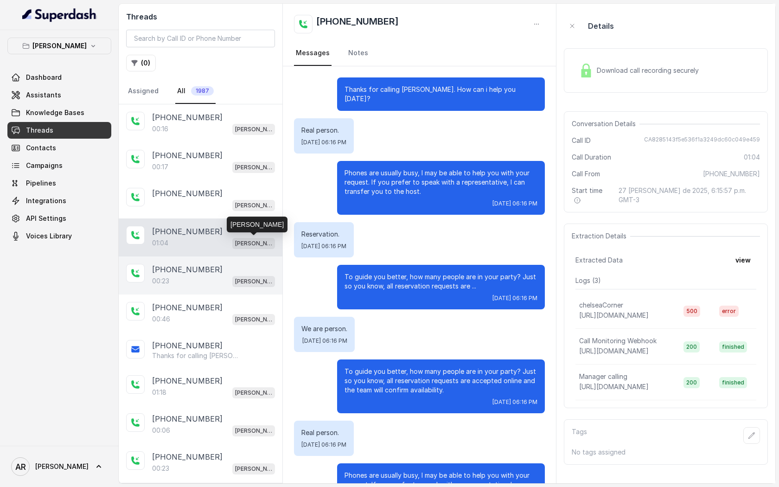
scroll to position [164, 0]
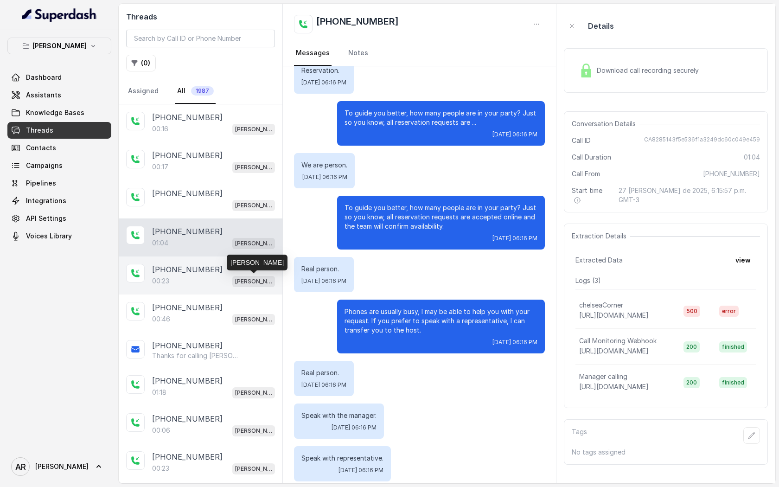
click at [239, 282] on p "[PERSON_NAME]" at bounding box center [253, 281] width 37 height 9
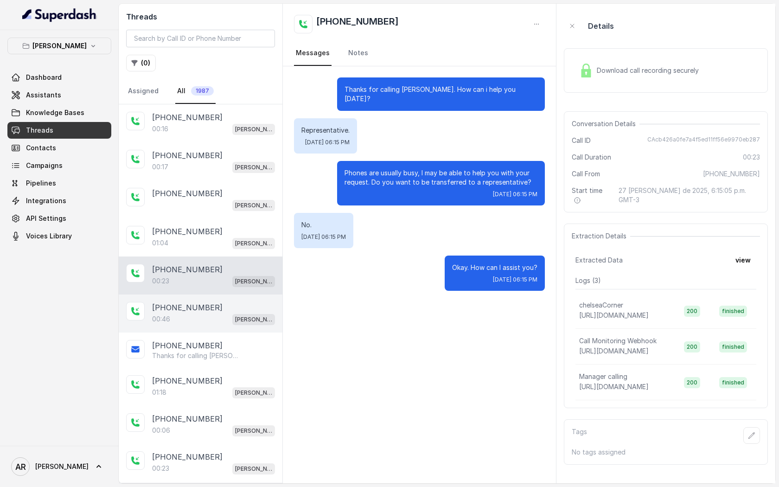
click at [232, 306] on div "[PHONE_NUMBER]" at bounding box center [213, 307] width 123 height 11
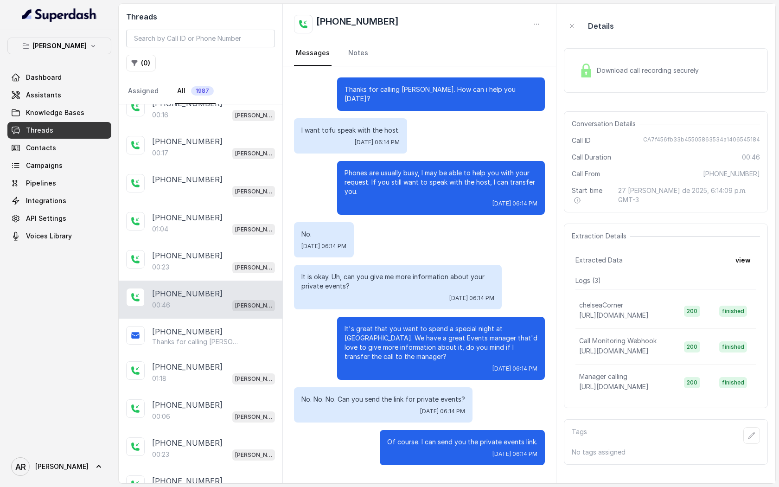
scroll to position [22, 0]
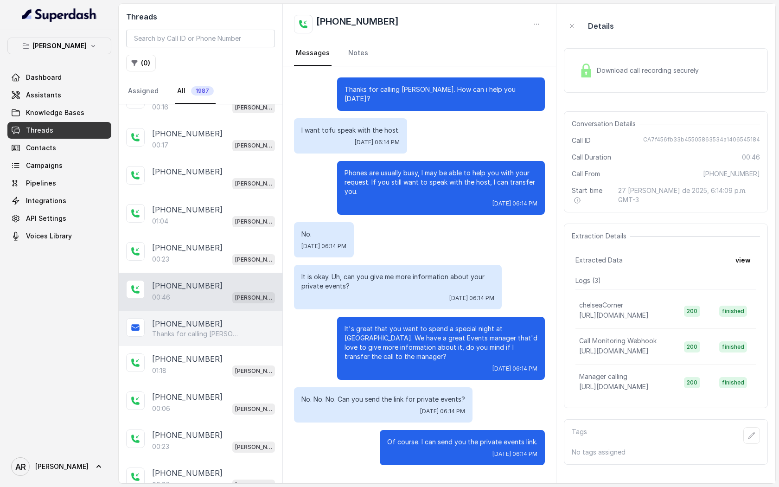
click at [239, 326] on div "[PHONE_NUMBER]" at bounding box center [213, 323] width 123 height 11
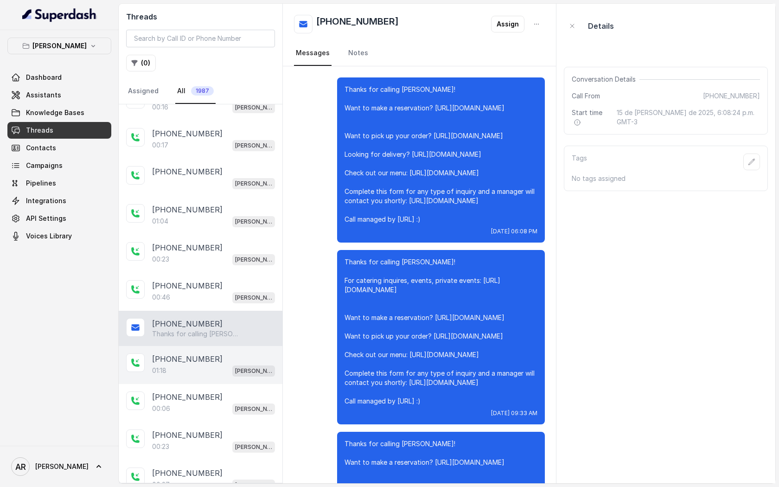
scroll to position [10424, 0]
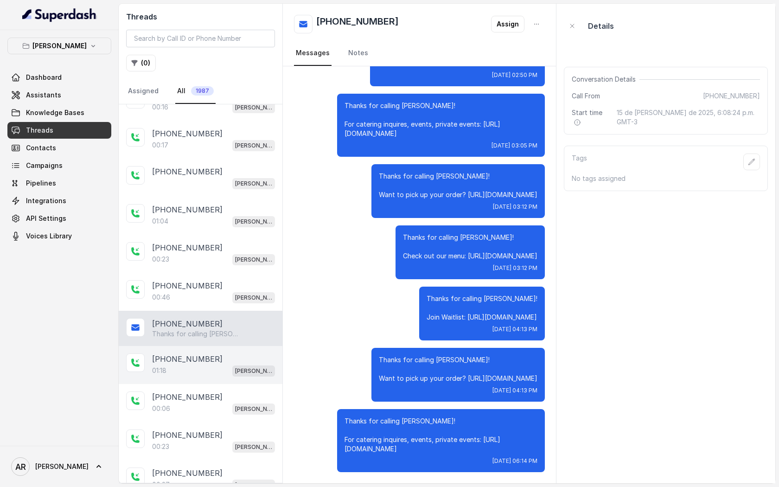
click at [231, 348] on div "[PHONE_NUMBER]:18 [GEOGRAPHIC_DATA]" at bounding box center [201, 365] width 164 height 38
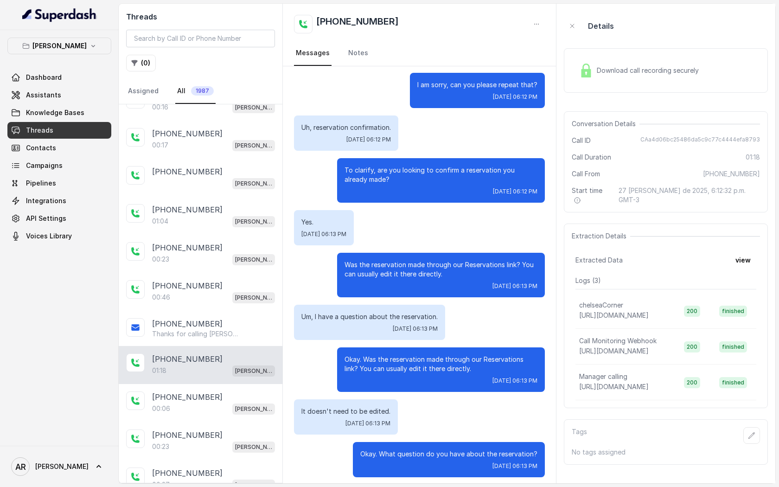
scroll to position [349, 0]
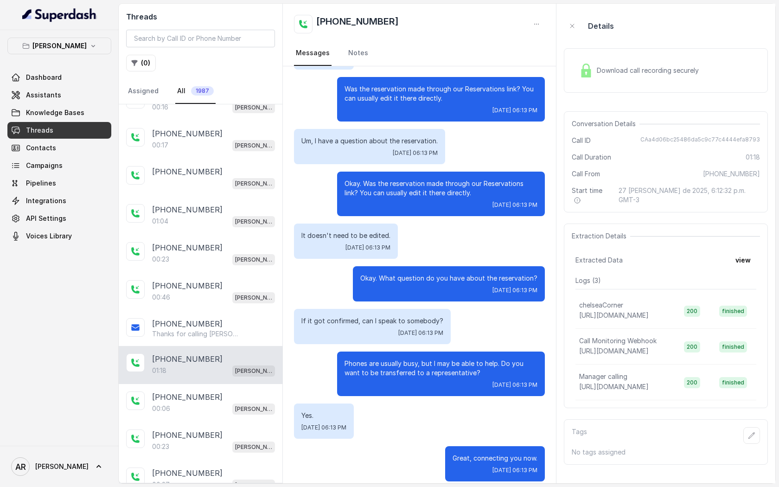
click at [592, 74] on img at bounding box center [586, 71] width 14 height 14
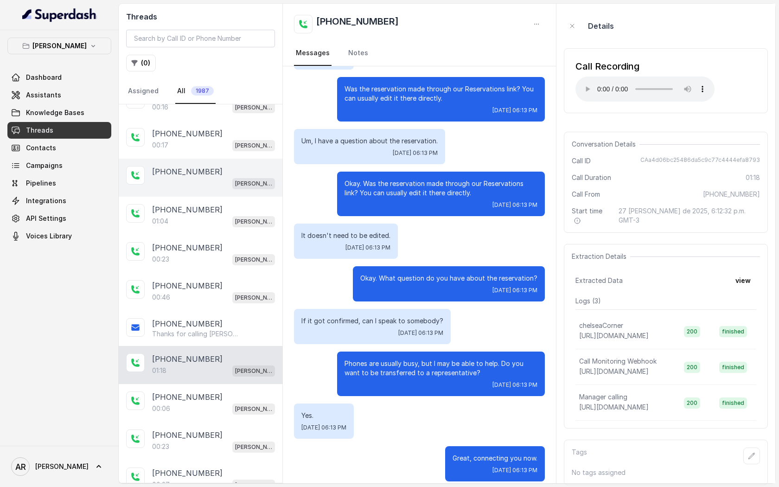
scroll to position [0, 0]
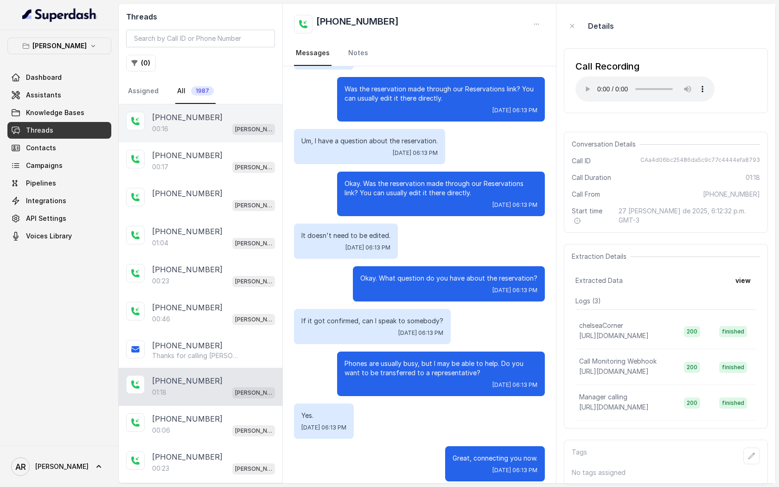
click at [197, 110] on div "[PHONE_NUMBER]:16 [GEOGRAPHIC_DATA]" at bounding box center [201, 123] width 164 height 38
